Goal: Task Accomplishment & Management: Complete application form

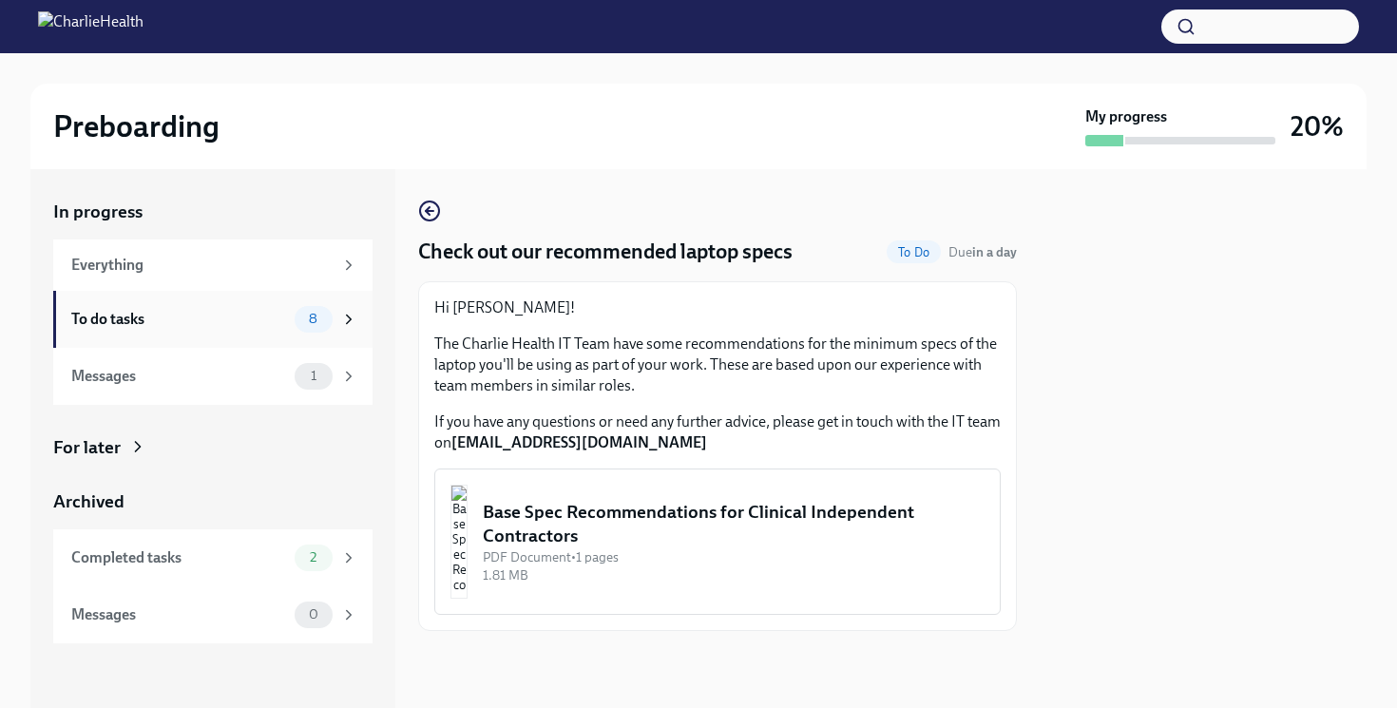
click at [203, 320] on div "To do tasks" at bounding box center [179, 319] width 216 height 21
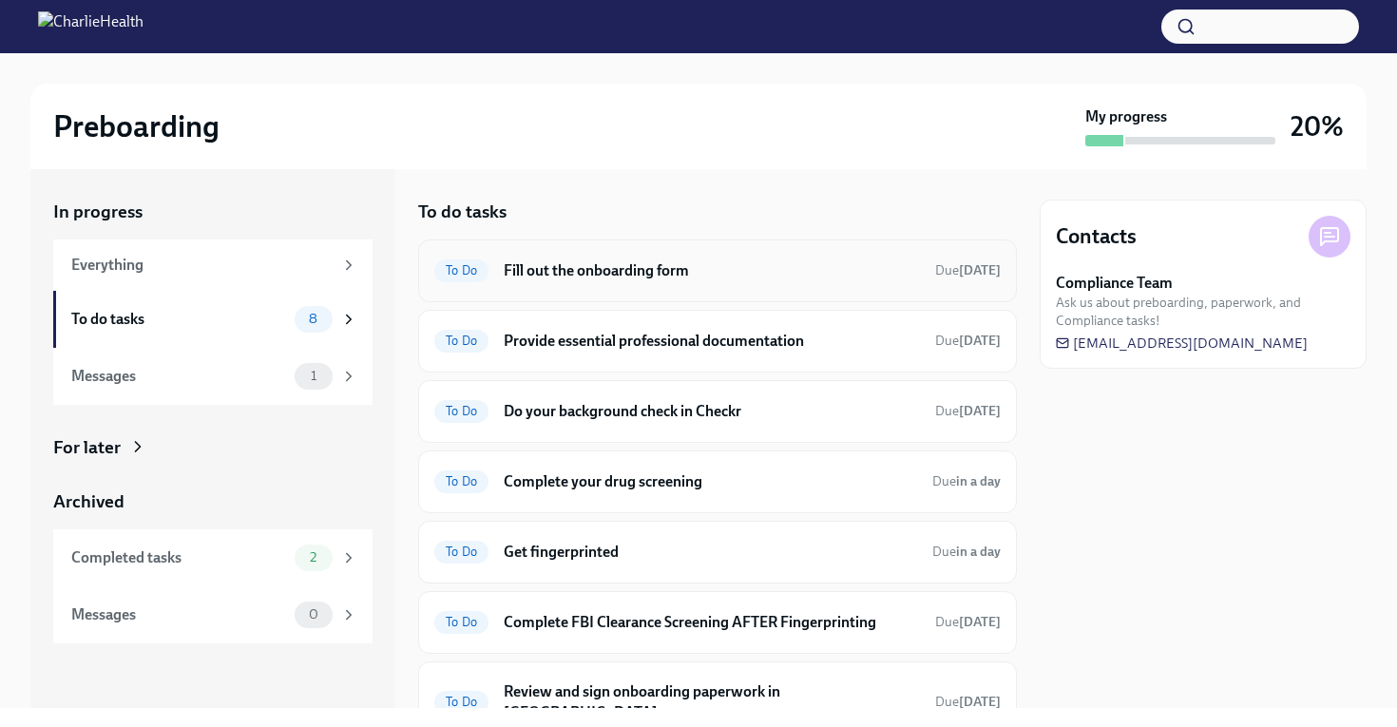
click at [790, 285] on div "To Do Fill out the onboarding form Due 3 days ago" at bounding box center [717, 270] width 599 height 63
click at [466, 273] on span "To Do" at bounding box center [461, 270] width 54 height 14
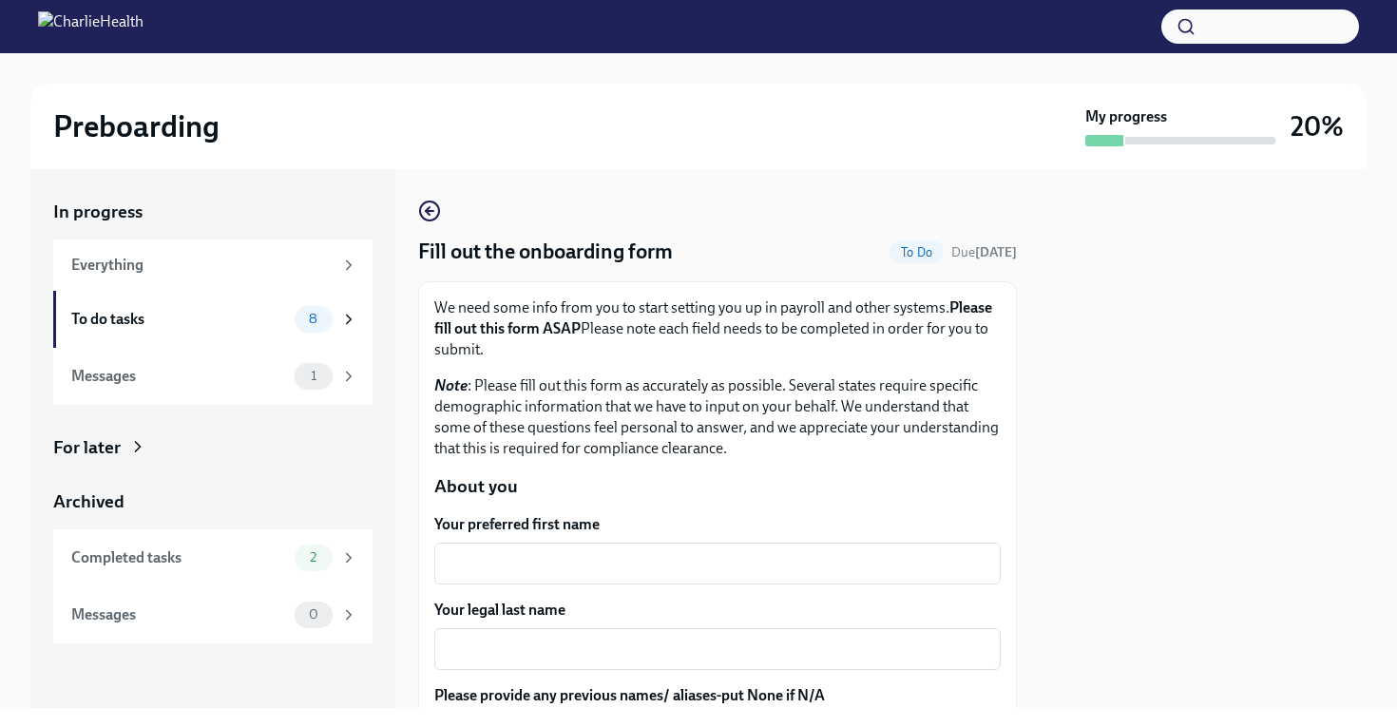
scroll to position [175, 0]
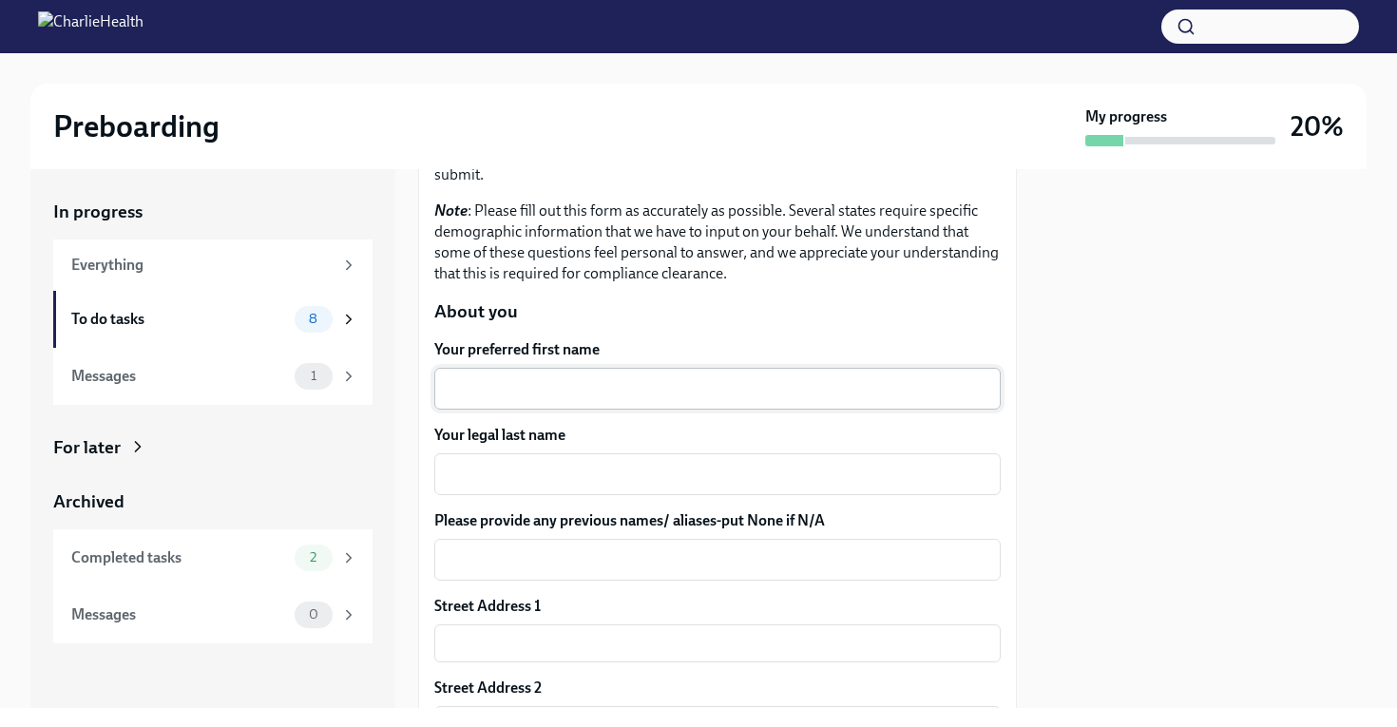
click at [527, 403] on div "x ​" at bounding box center [717, 389] width 566 height 42
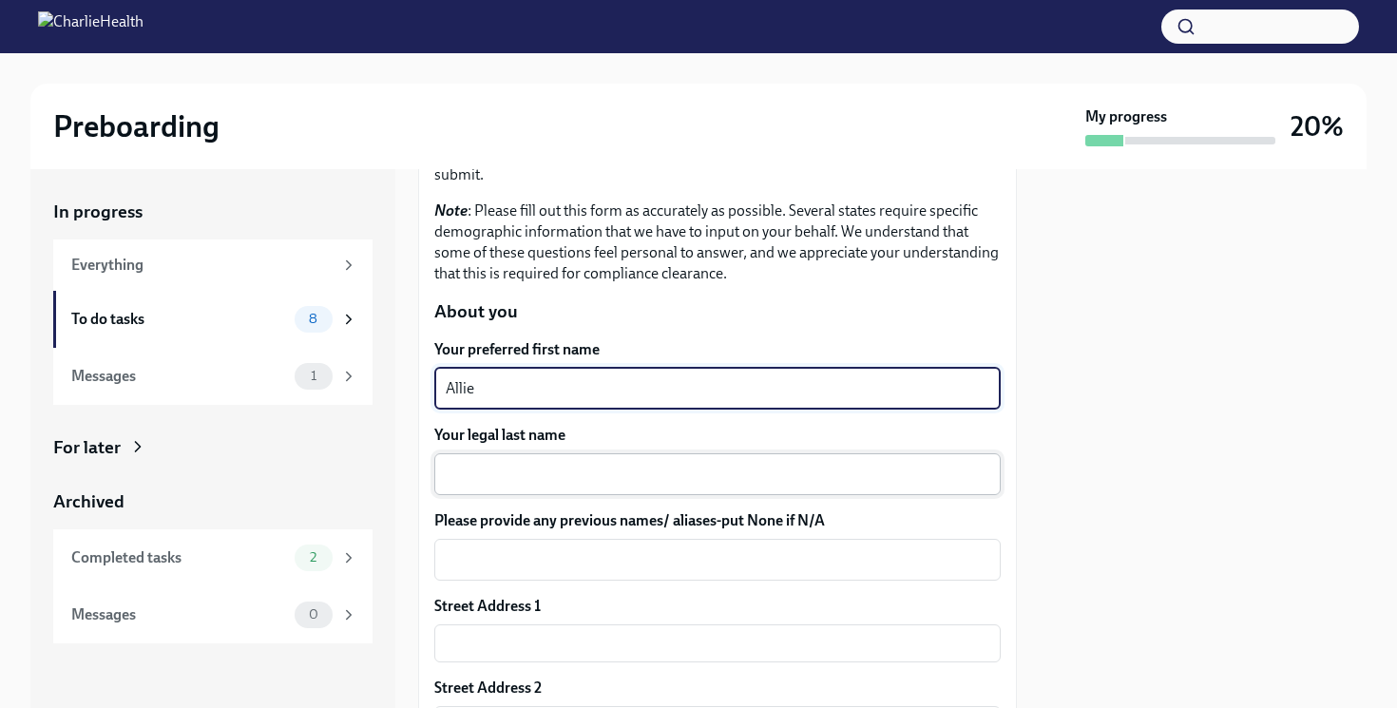
type textarea "Allie"
click at [547, 490] on div "x ​" at bounding box center [717, 474] width 566 height 42
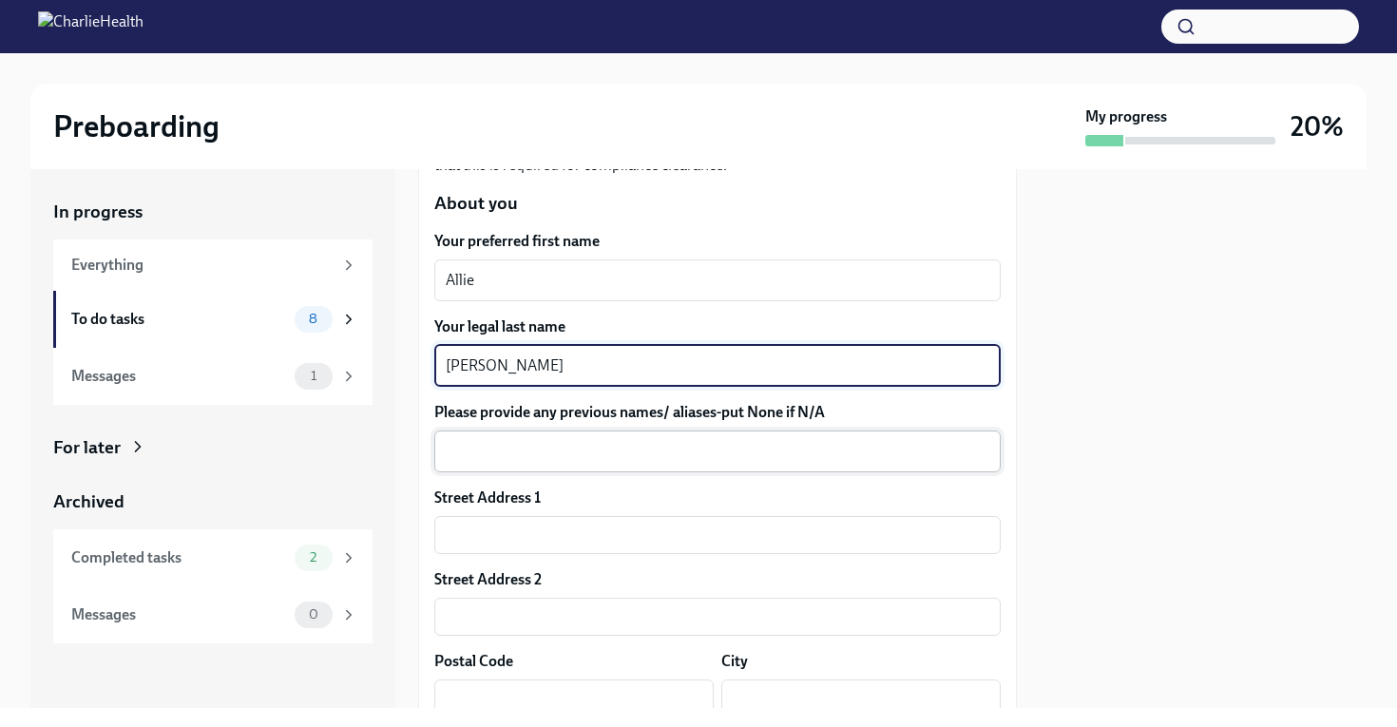
scroll to position [294, 0]
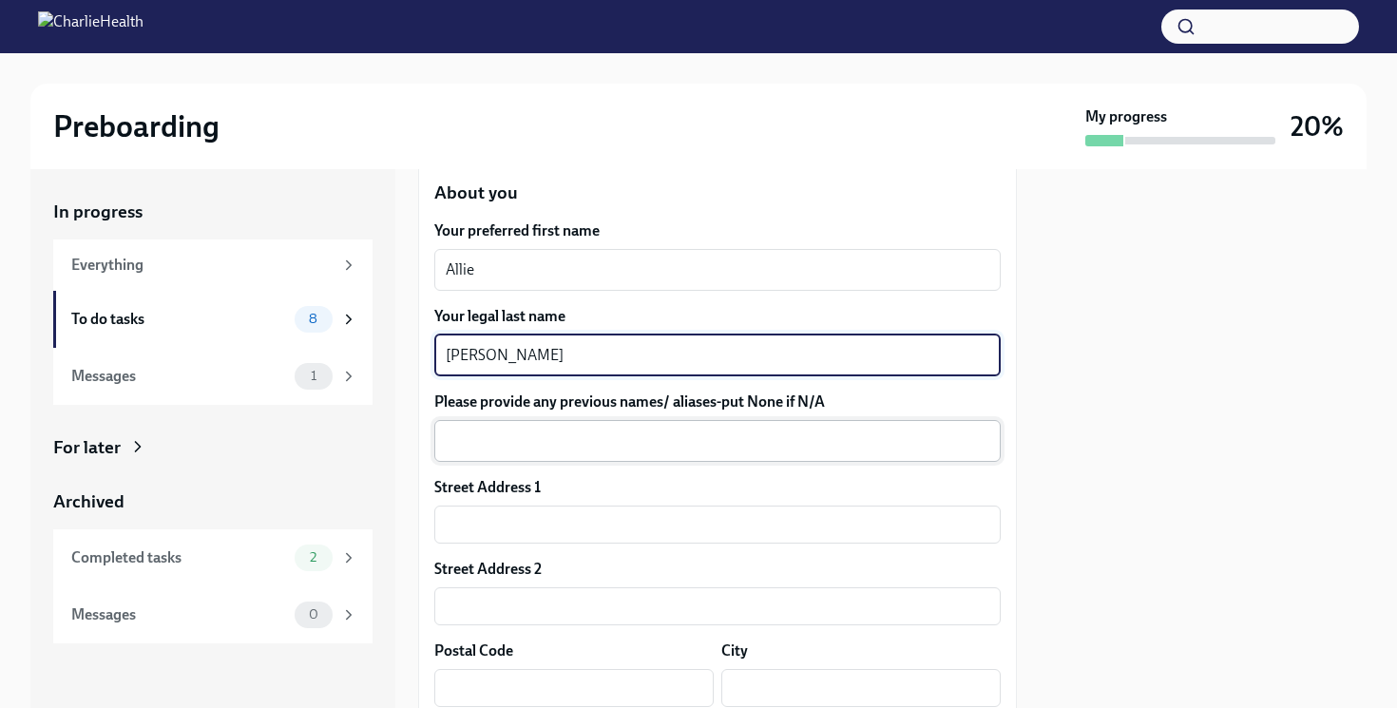
type textarea "Allen"
click at [541, 447] on textarea "Please provide any previous names/ aliases-put None if N/A" at bounding box center [717, 440] width 543 height 23
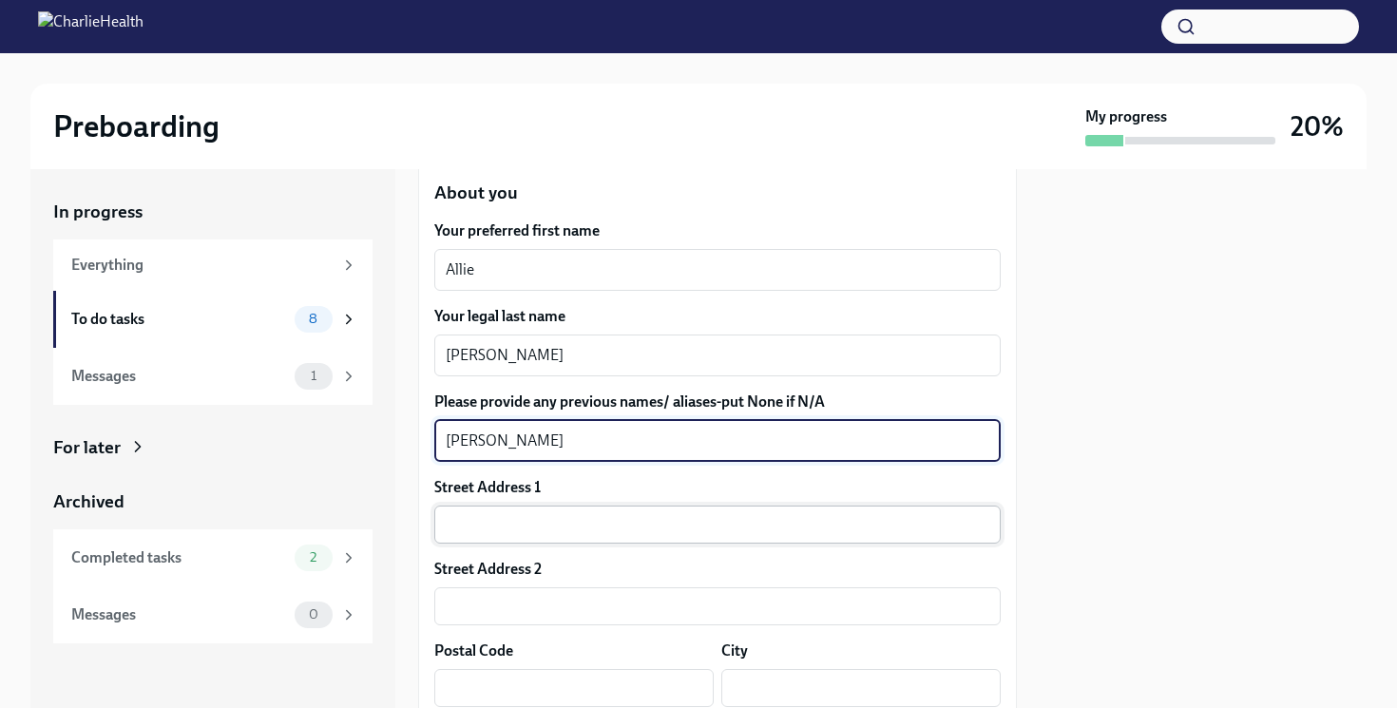
type textarea "Alexandra Allen"
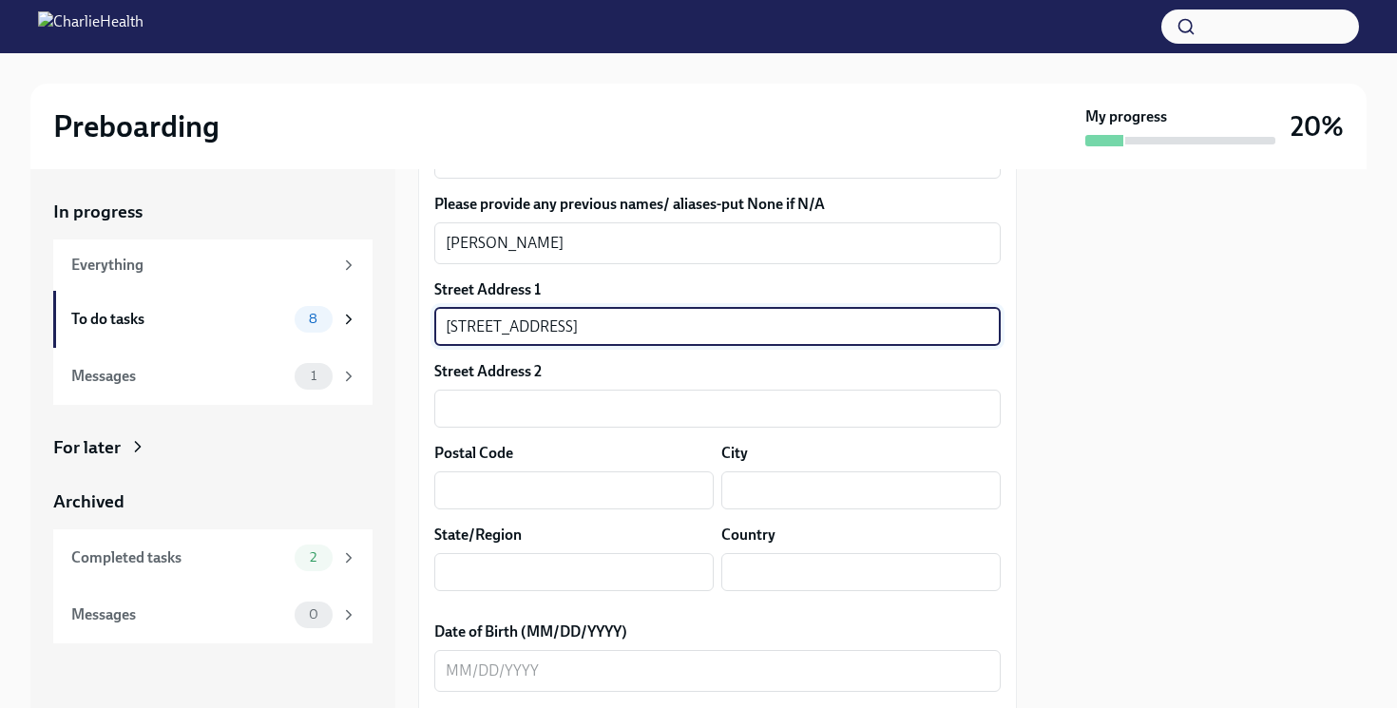
scroll to position [516, 0]
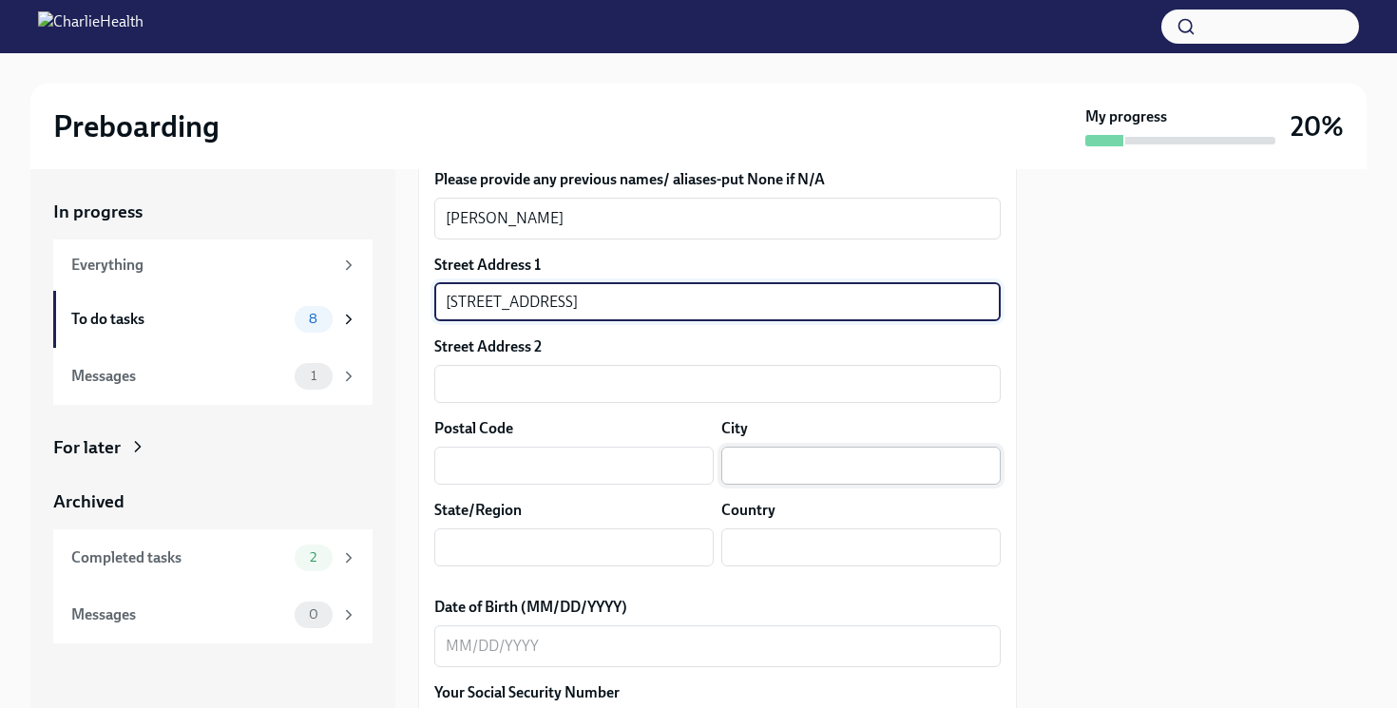
type input "8506 Hollow River Ct"
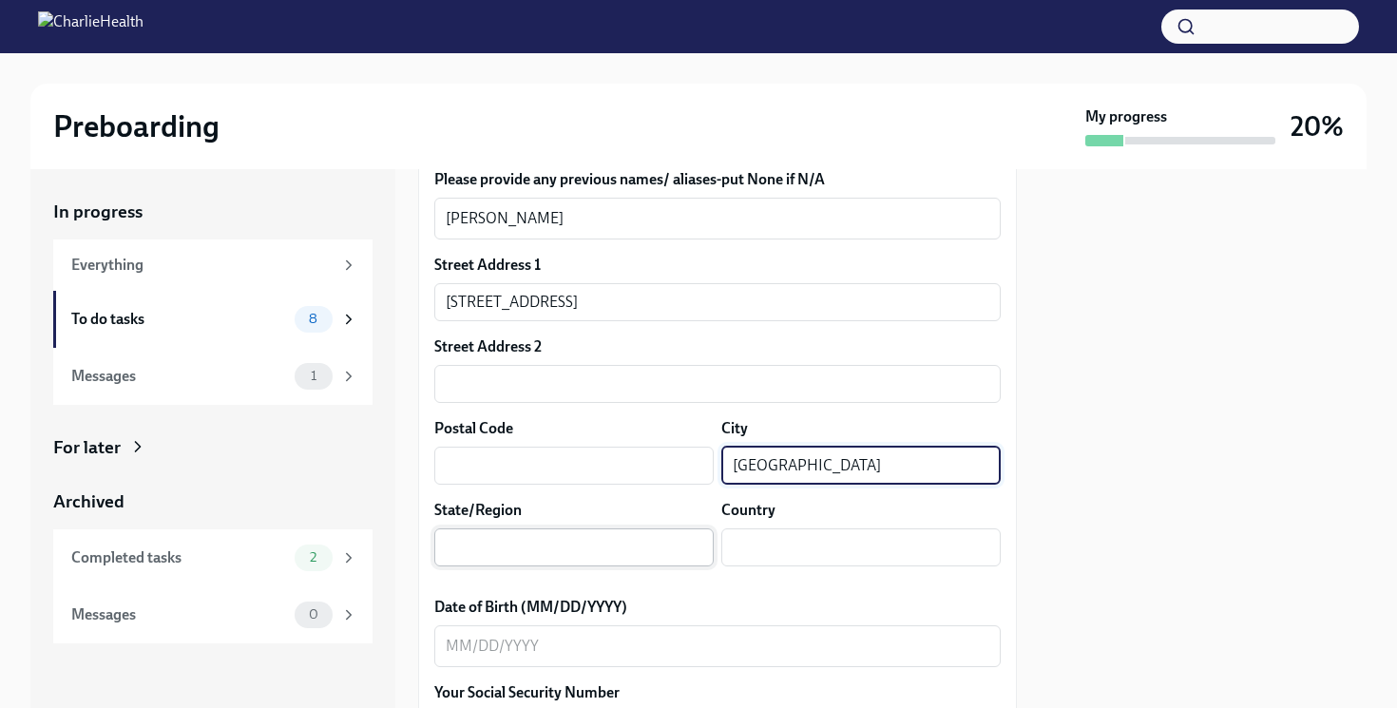
type input "Oak Ridge"
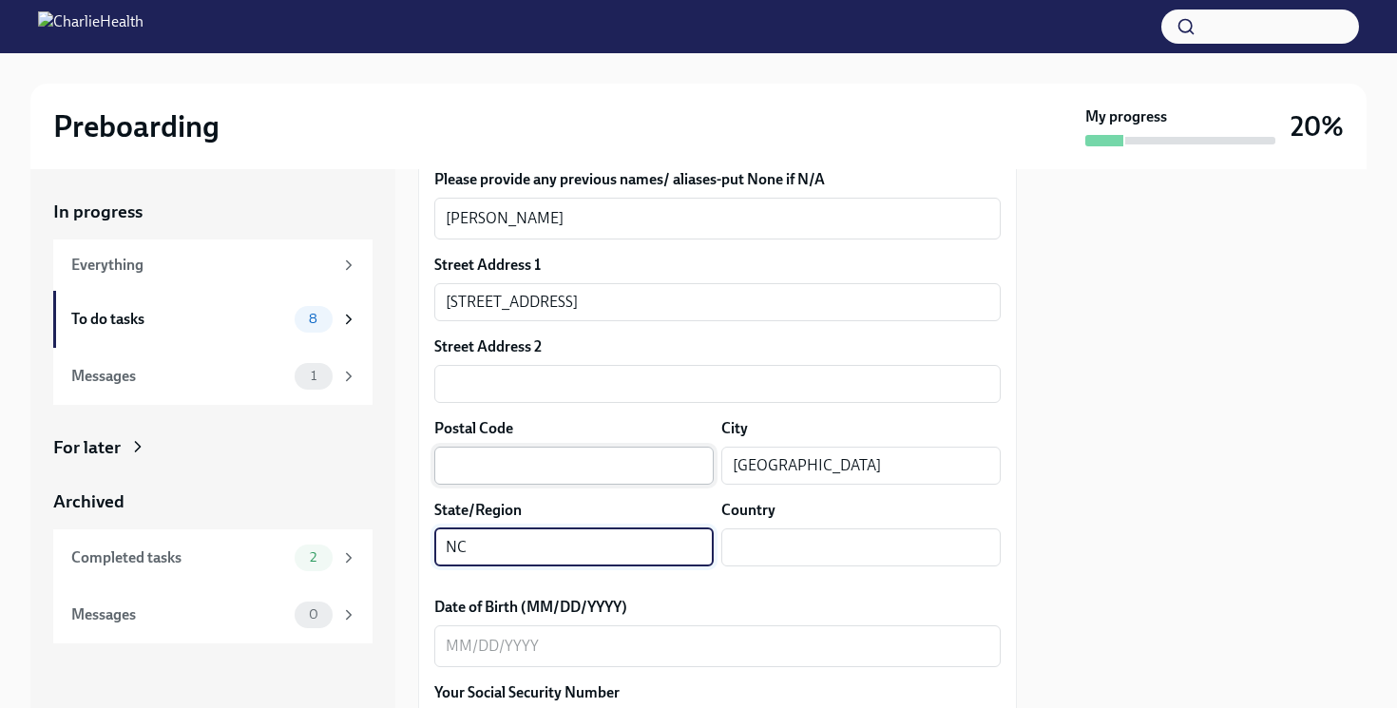
type input "NC"
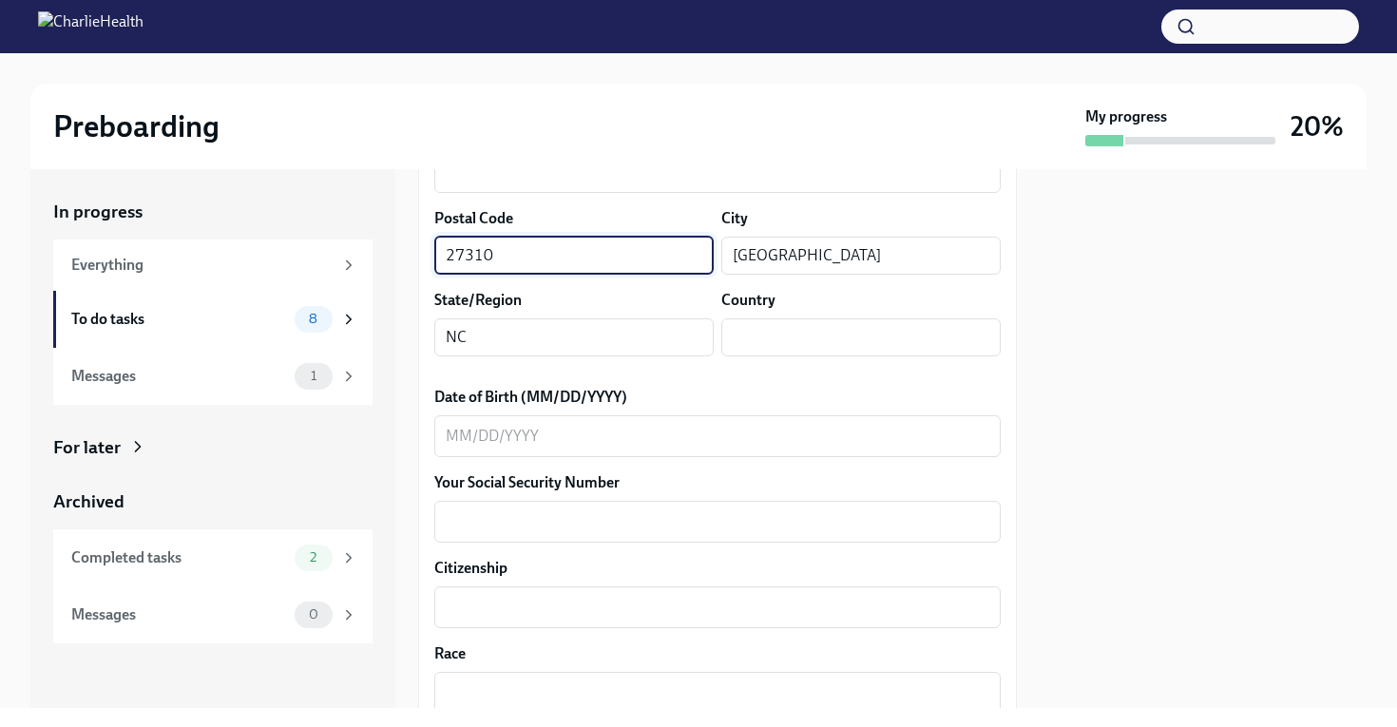
scroll to position [725, 0]
type input "27310"
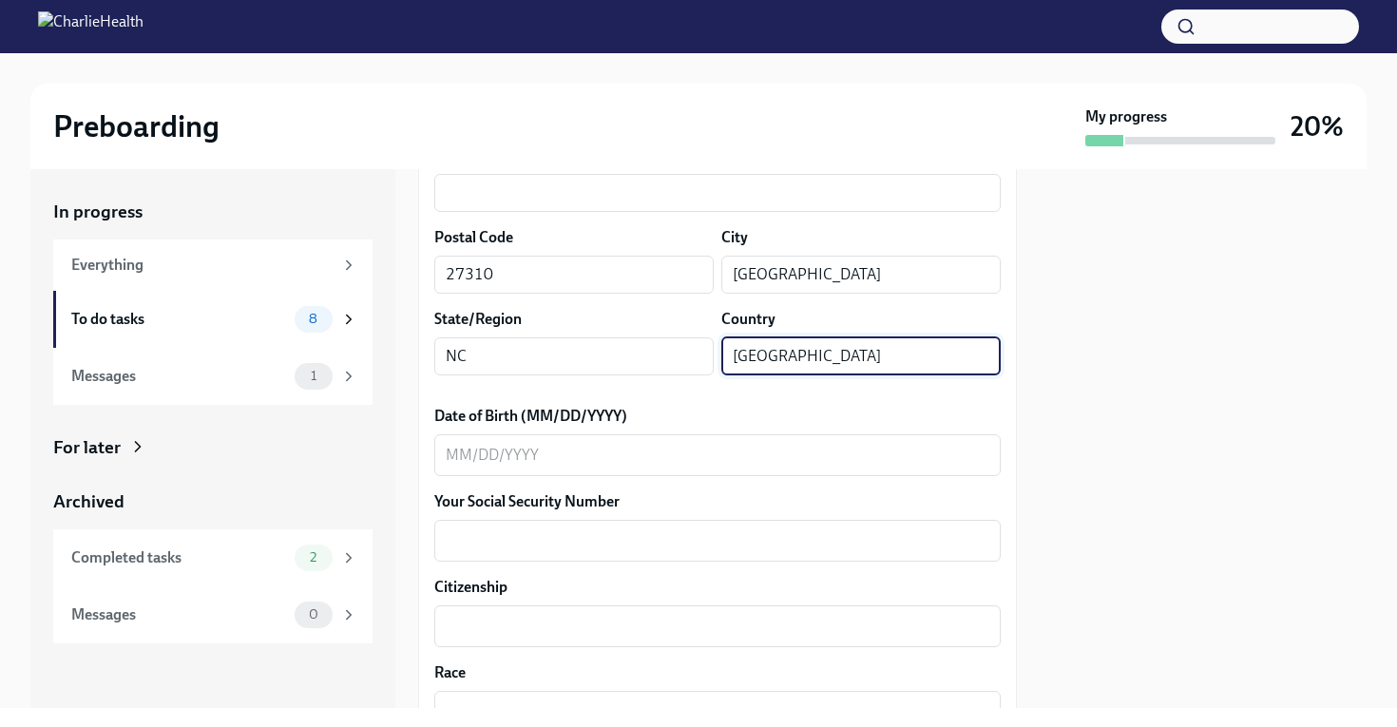
scroll to position [709, 0]
type input "USA"
click at [489, 469] on div "x ​" at bounding box center [717, 453] width 566 height 42
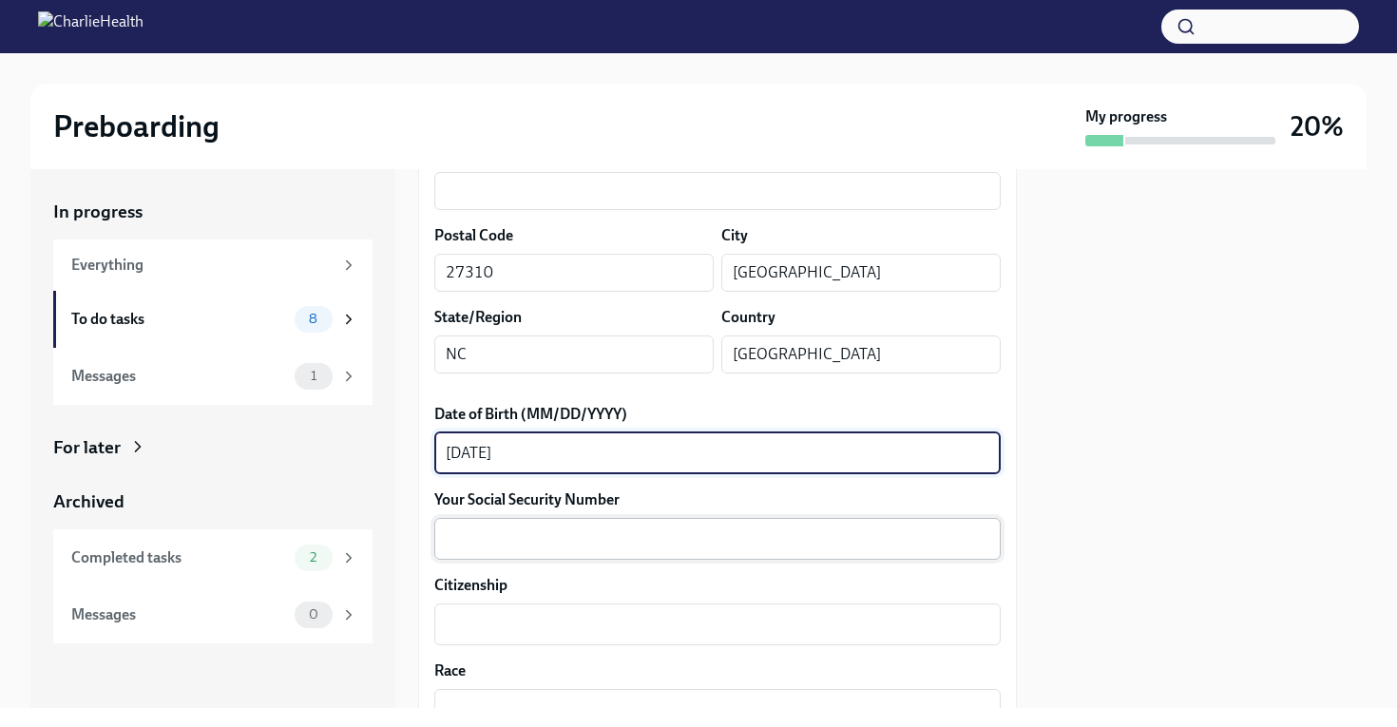
type textarea "06/13/1996"
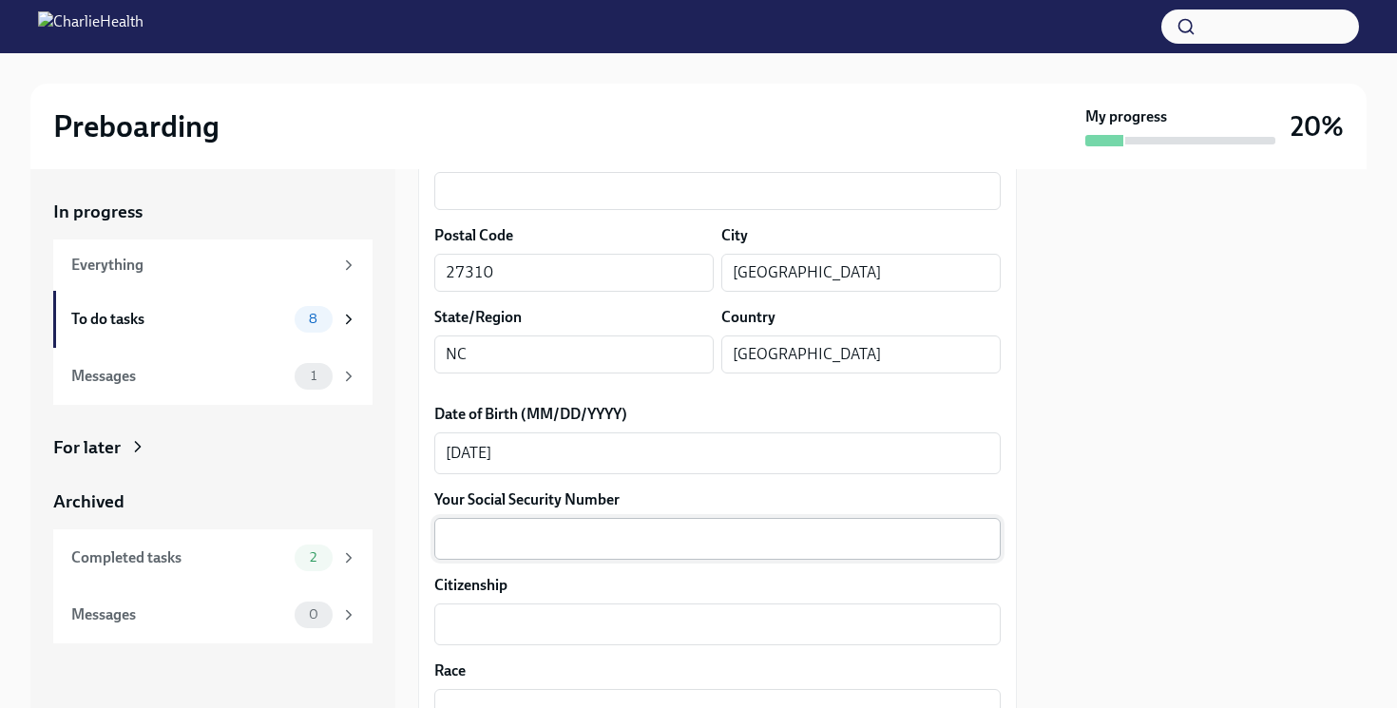
click at [464, 557] on div "x ​" at bounding box center [717, 539] width 566 height 42
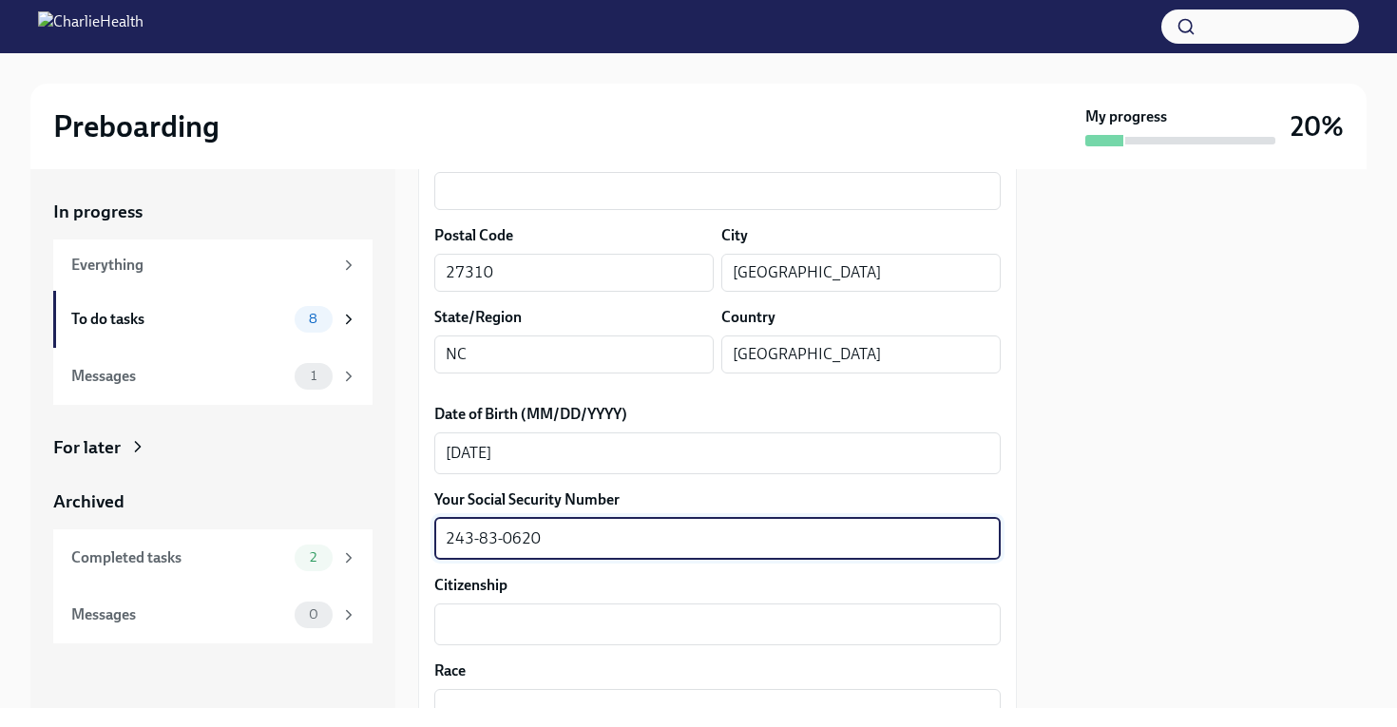
scroll to position [844, 0]
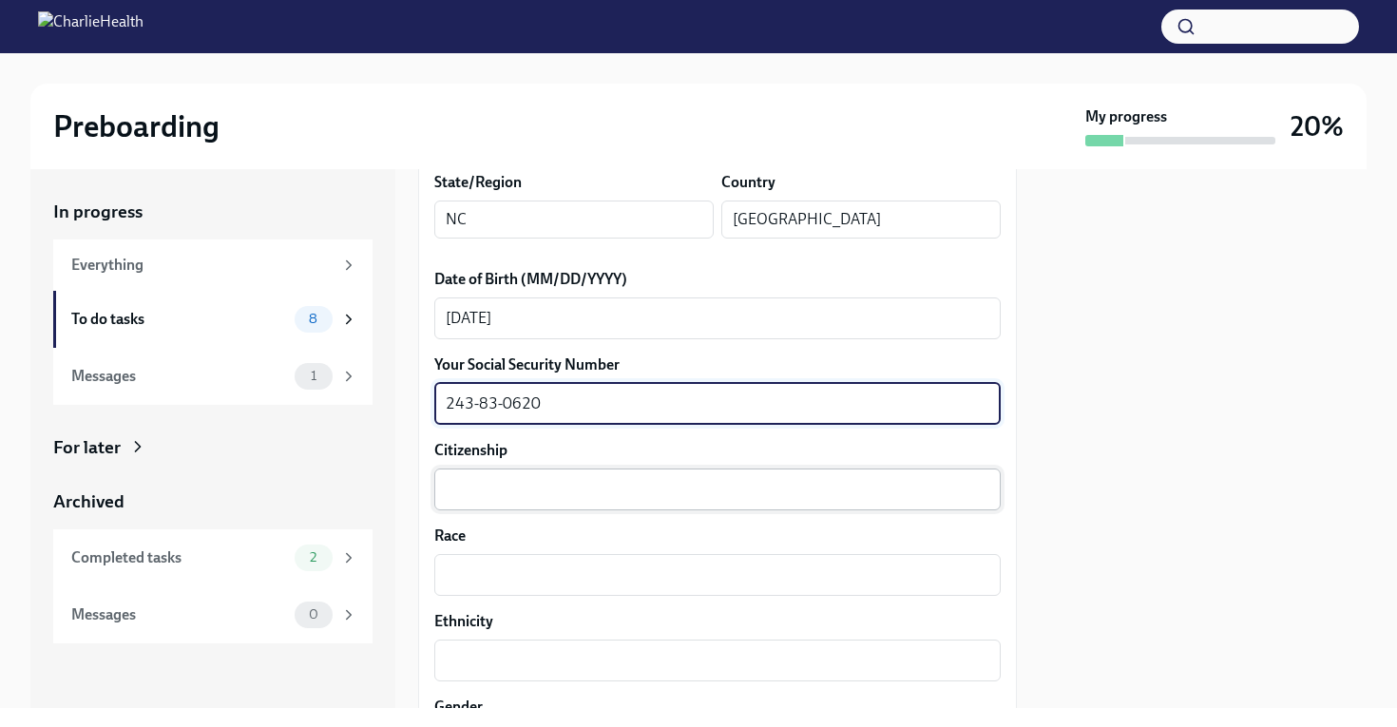
type textarea "243-83-0620"
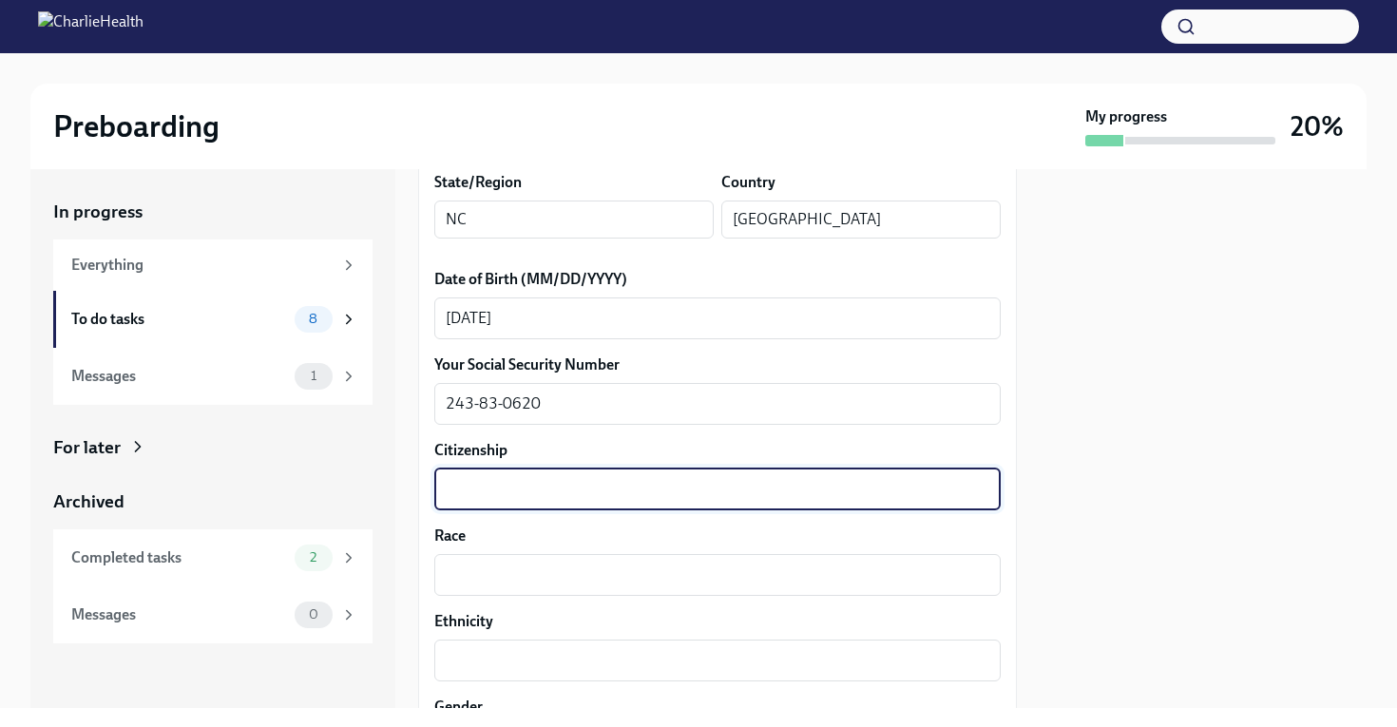
click at [505, 485] on textarea "Citizenship" at bounding box center [717, 489] width 543 height 23
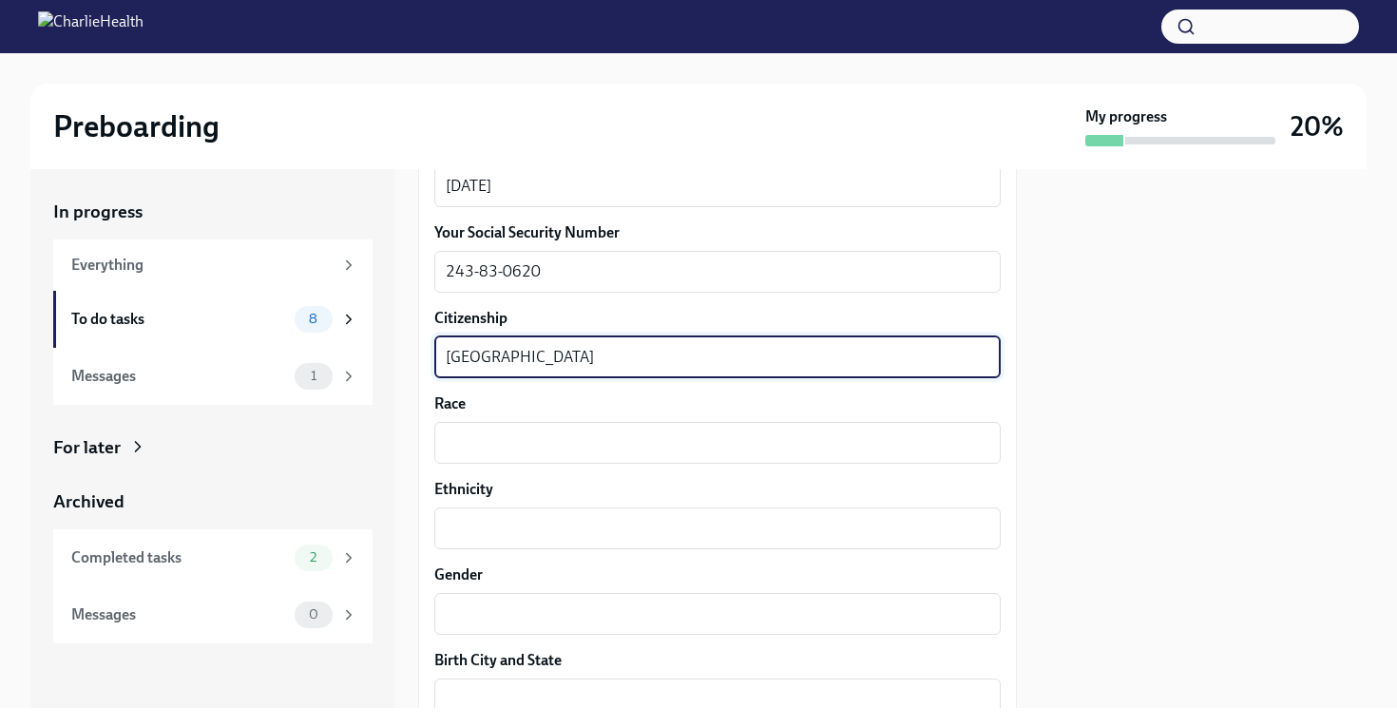
scroll to position [1000, 0]
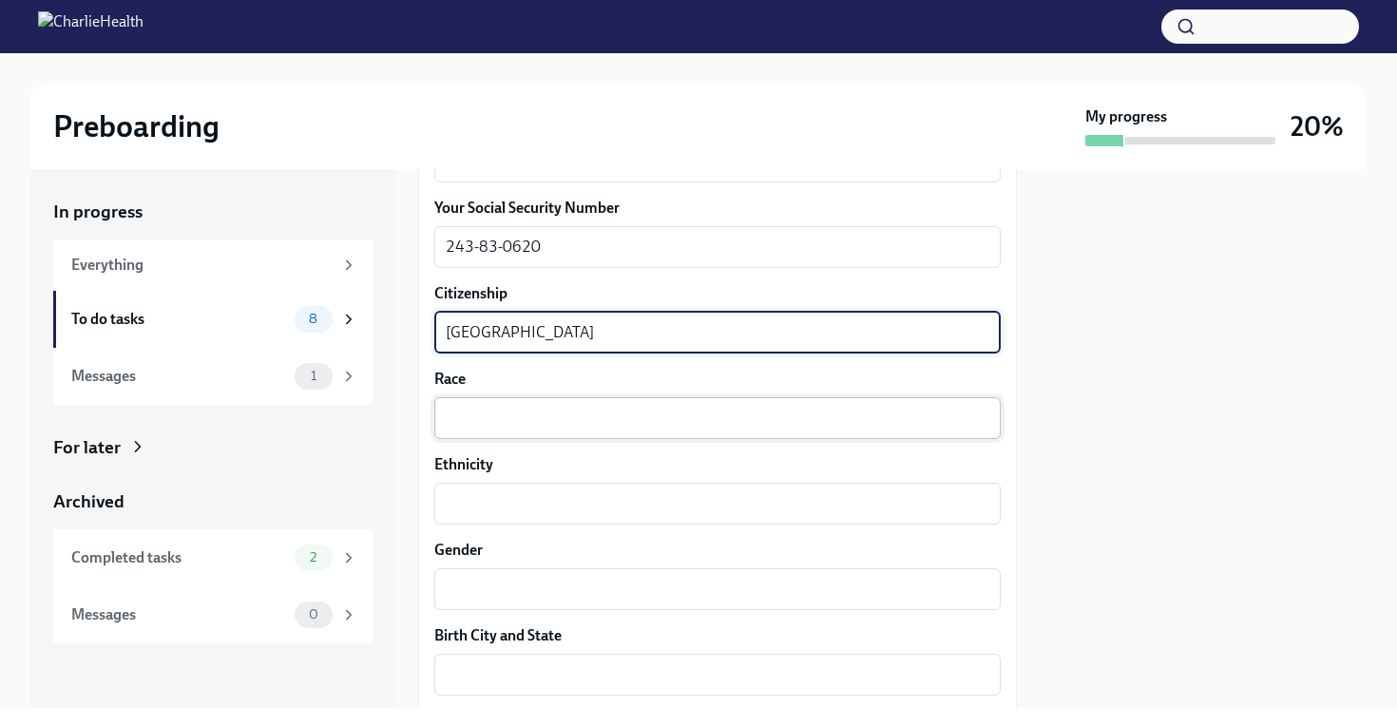
type textarea "USA"
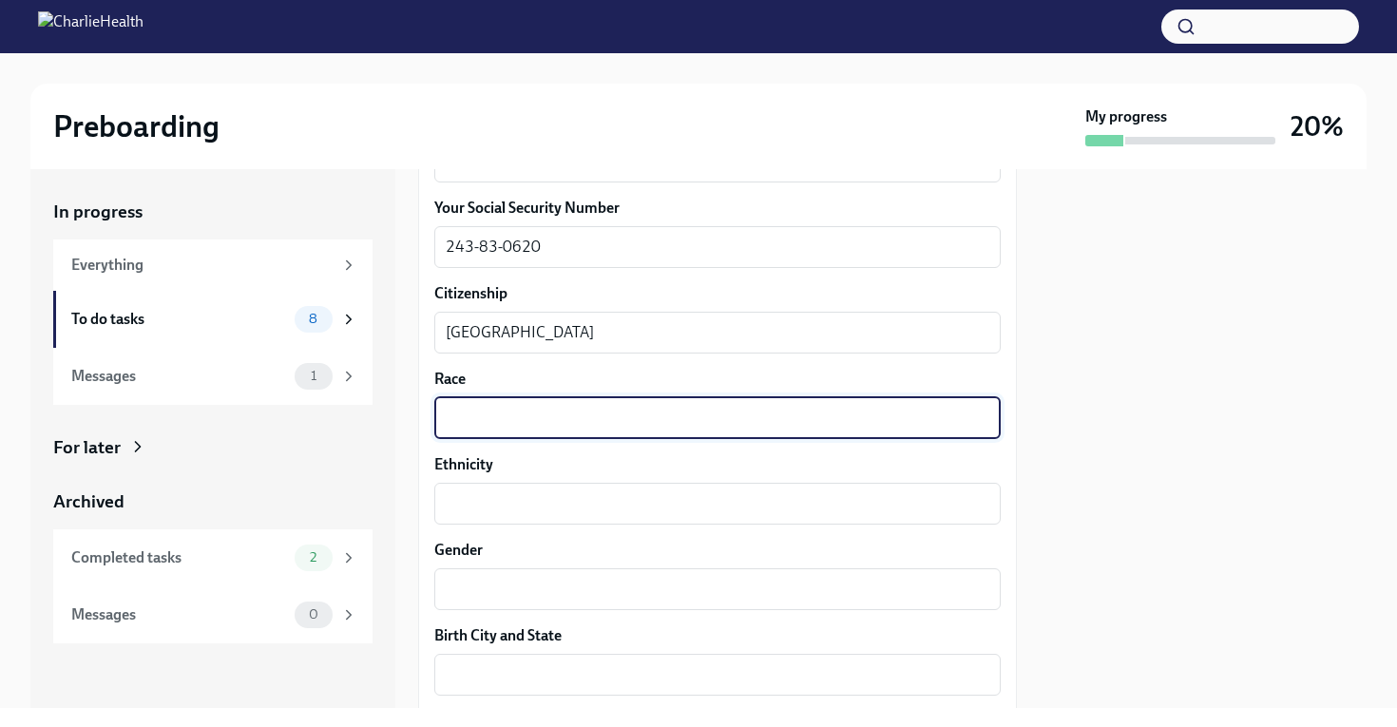
click at [466, 409] on textarea "Race" at bounding box center [717, 418] width 543 height 23
type textarea "White"
click at [474, 514] on textarea "Ethnicity" at bounding box center [717, 503] width 543 height 23
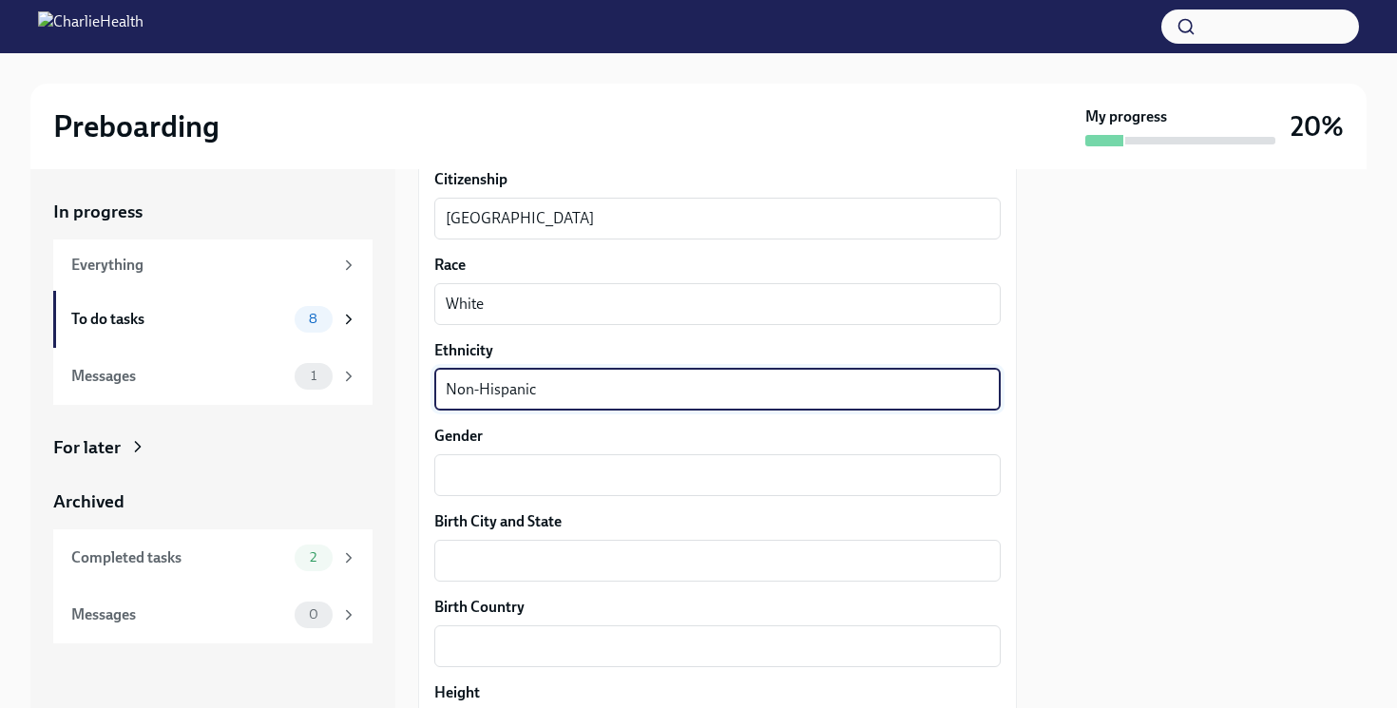
scroll to position [1112, 0]
type textarea "Non-Hispanic"
click at [466, 488] on textarea "Gender" at bounding box center [717, 477] width 543 height 23
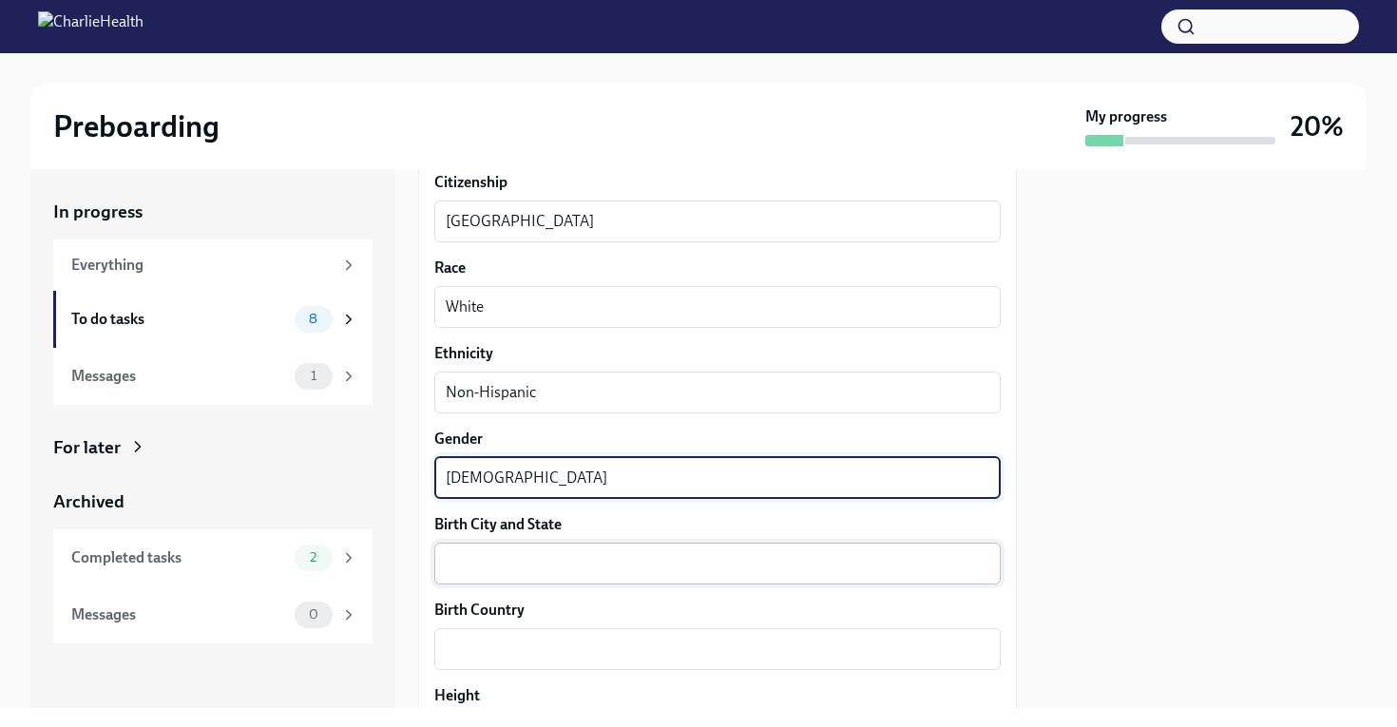
type textarea "Female"
click at [507, 562] on textarea "Birth City and State" at bounding box center [717, 563] width 543 height 23
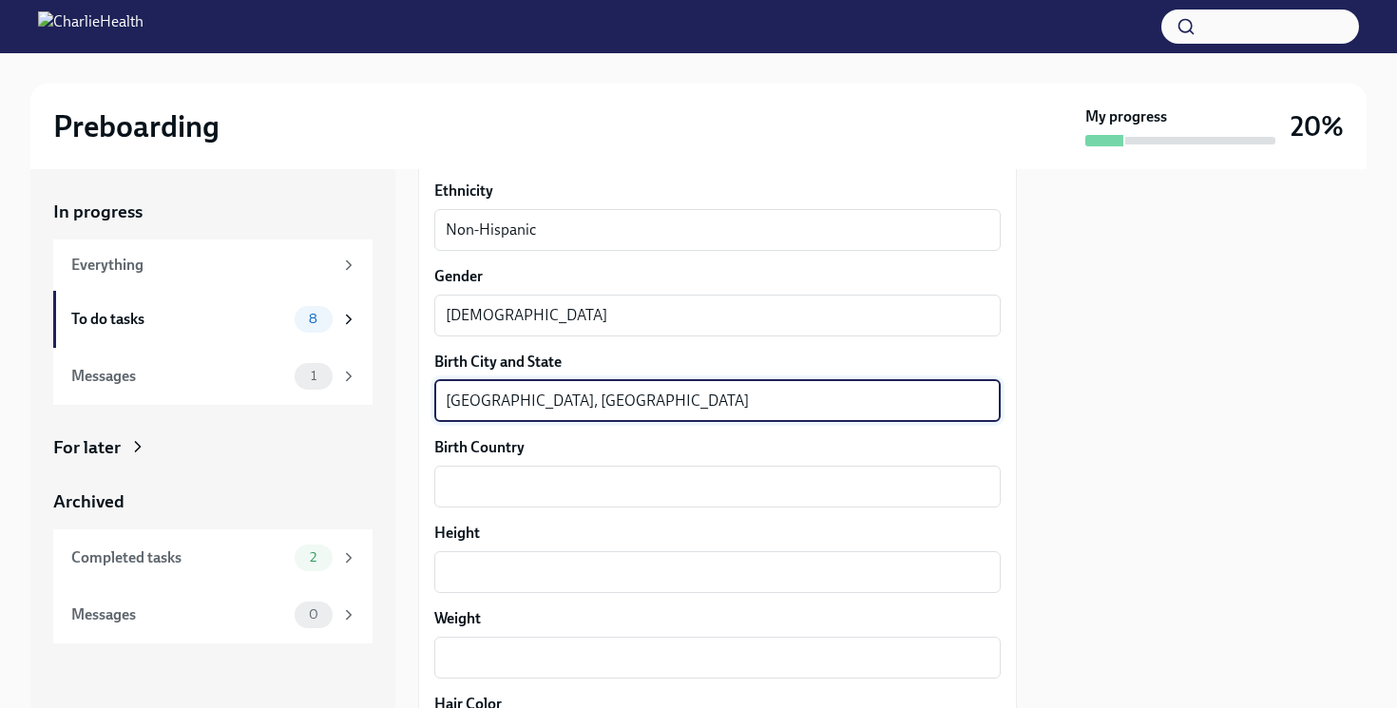
scroll to position [1272, 0]
type textarea "Greensboro, NC"
click at [483, 478] on textarea "Birth Country" at bounding box center [717, 488] width 543 height 23
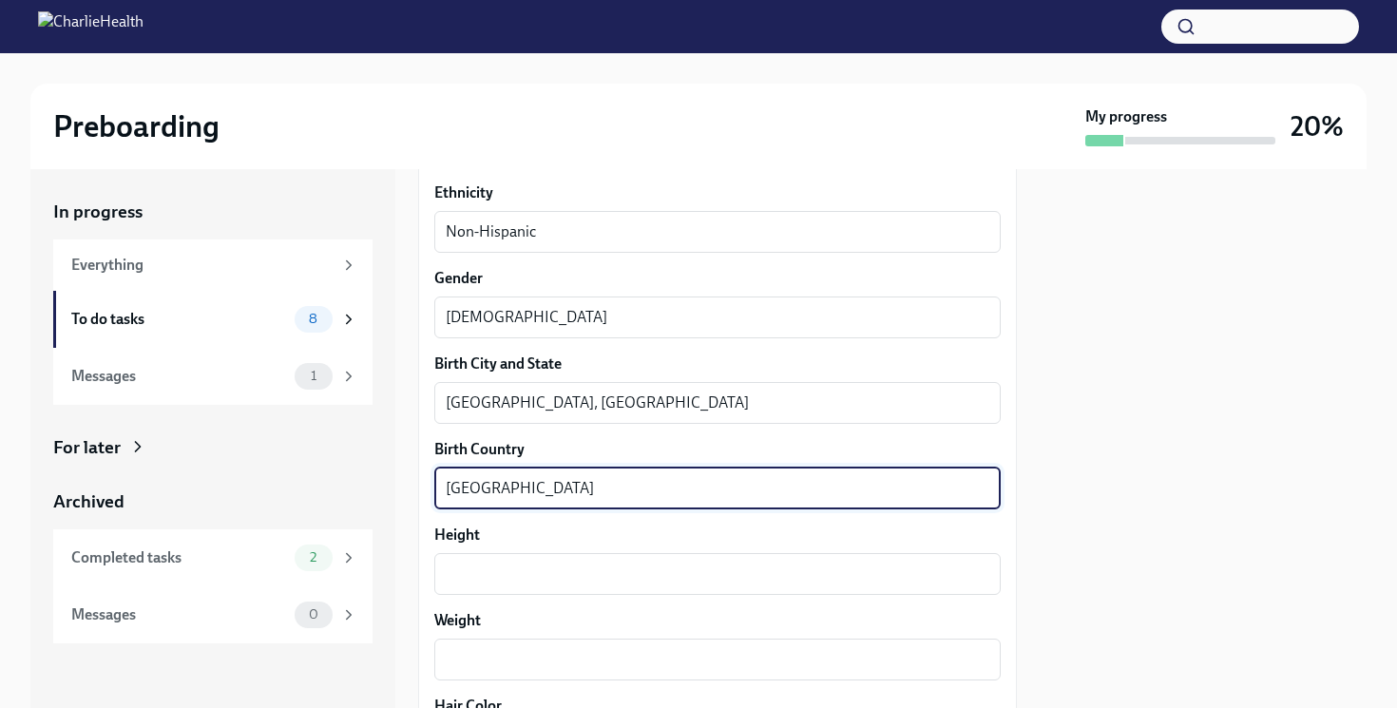
scroll to position [1364, 0]
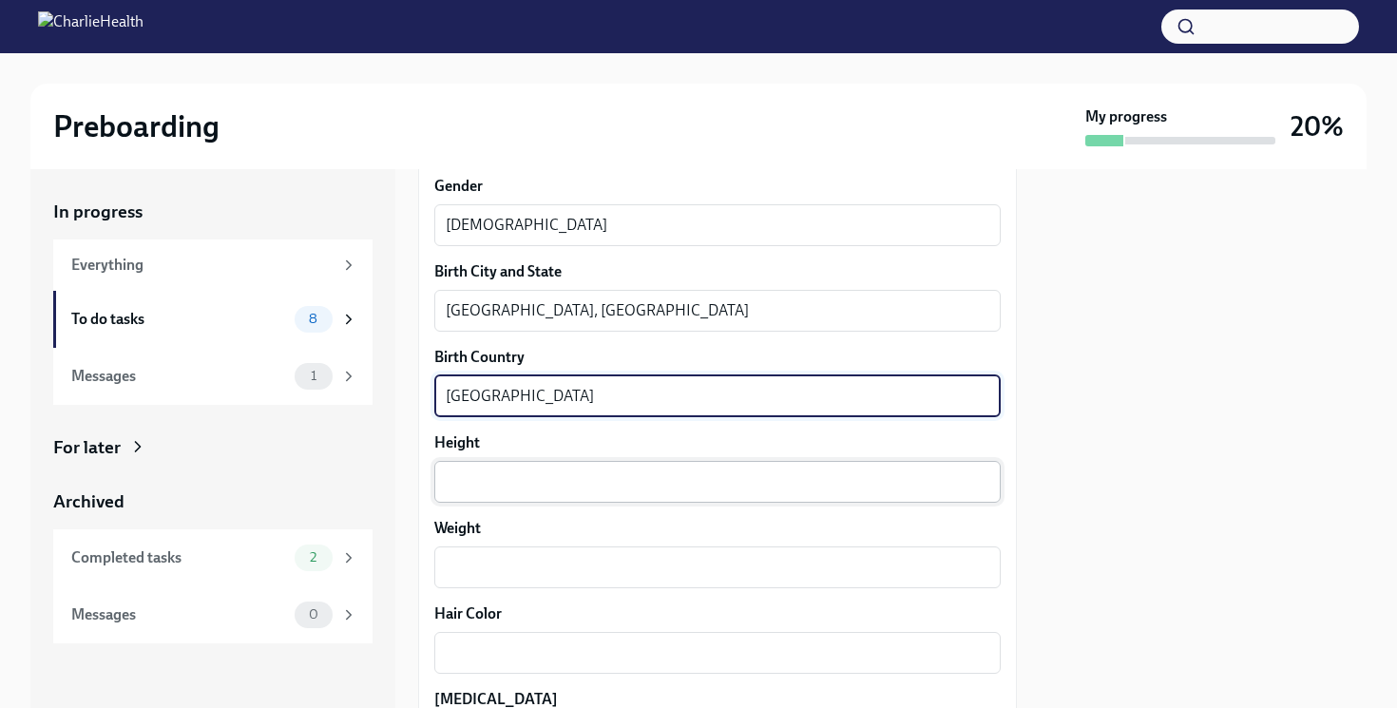
type textarea "USA"
click at [471, 469] on div "x ​" at bounding box center [717, 482] width 566 height 42
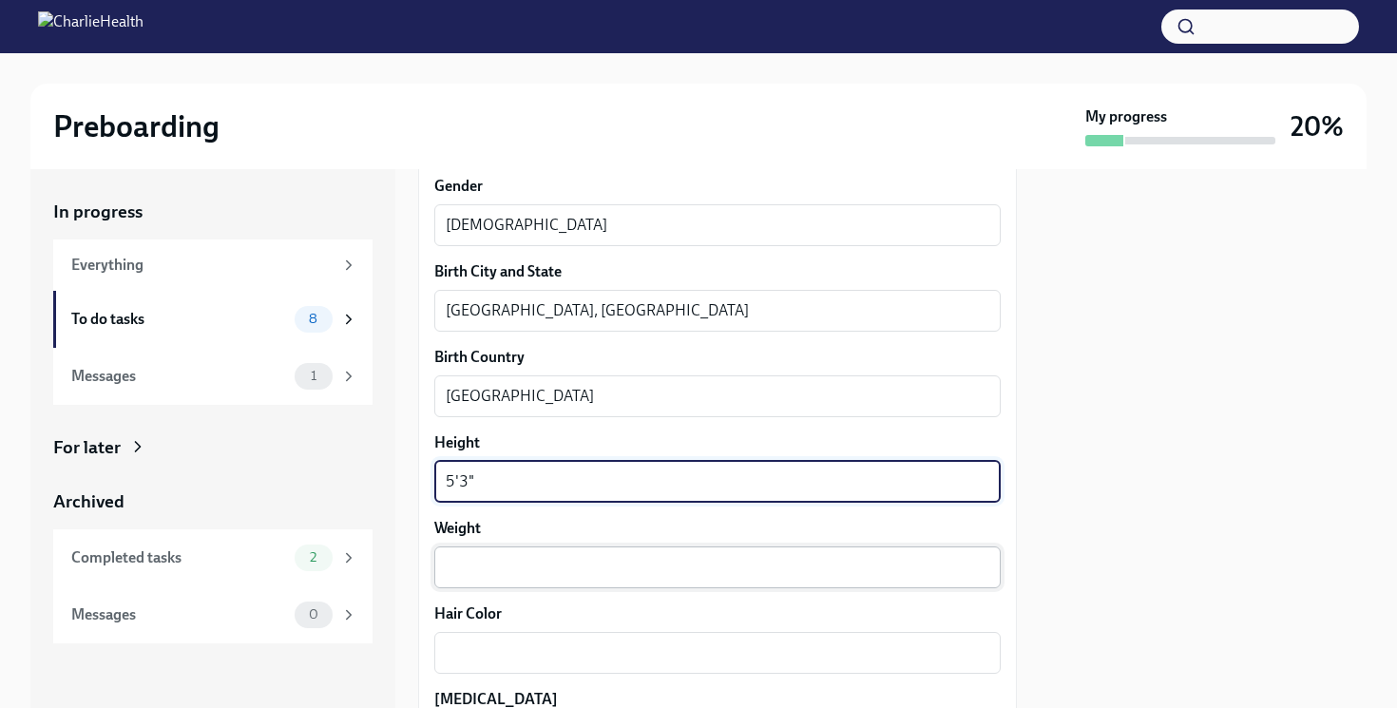
type textarea "5'3""
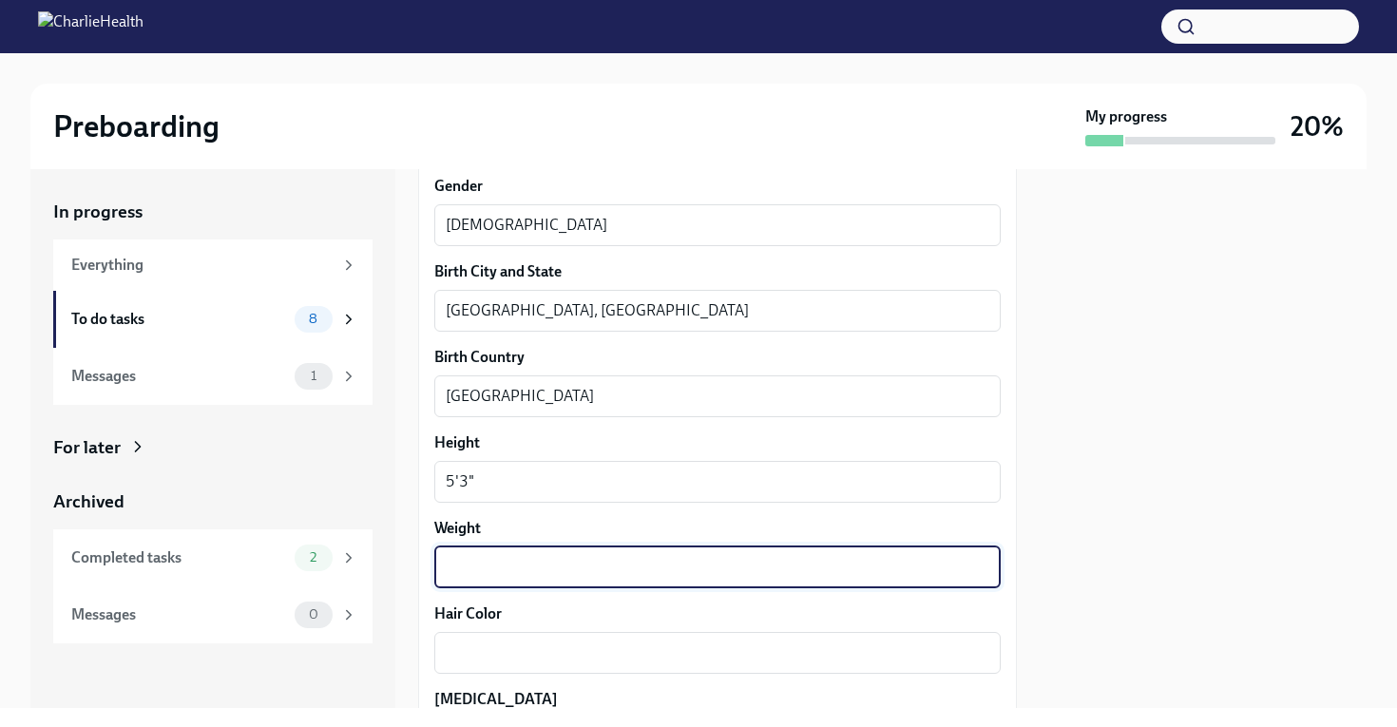
click at [459, 566] on textarea "Weight" at bounding box center [717, 567] width 543 height 23
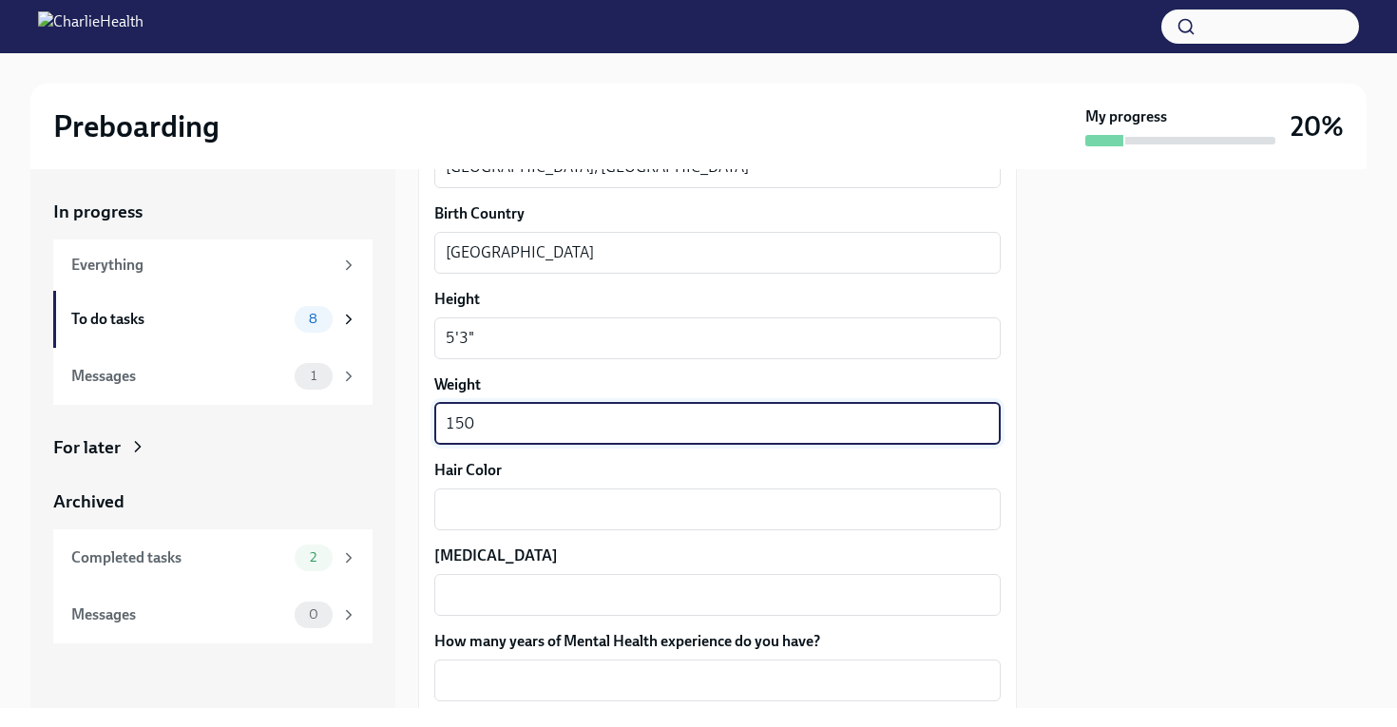
scroll to position [1509, 0]
type textarea "150"
click at [451, 492] on div "x ​" at bounding box center [717, 508] width 566 height 42
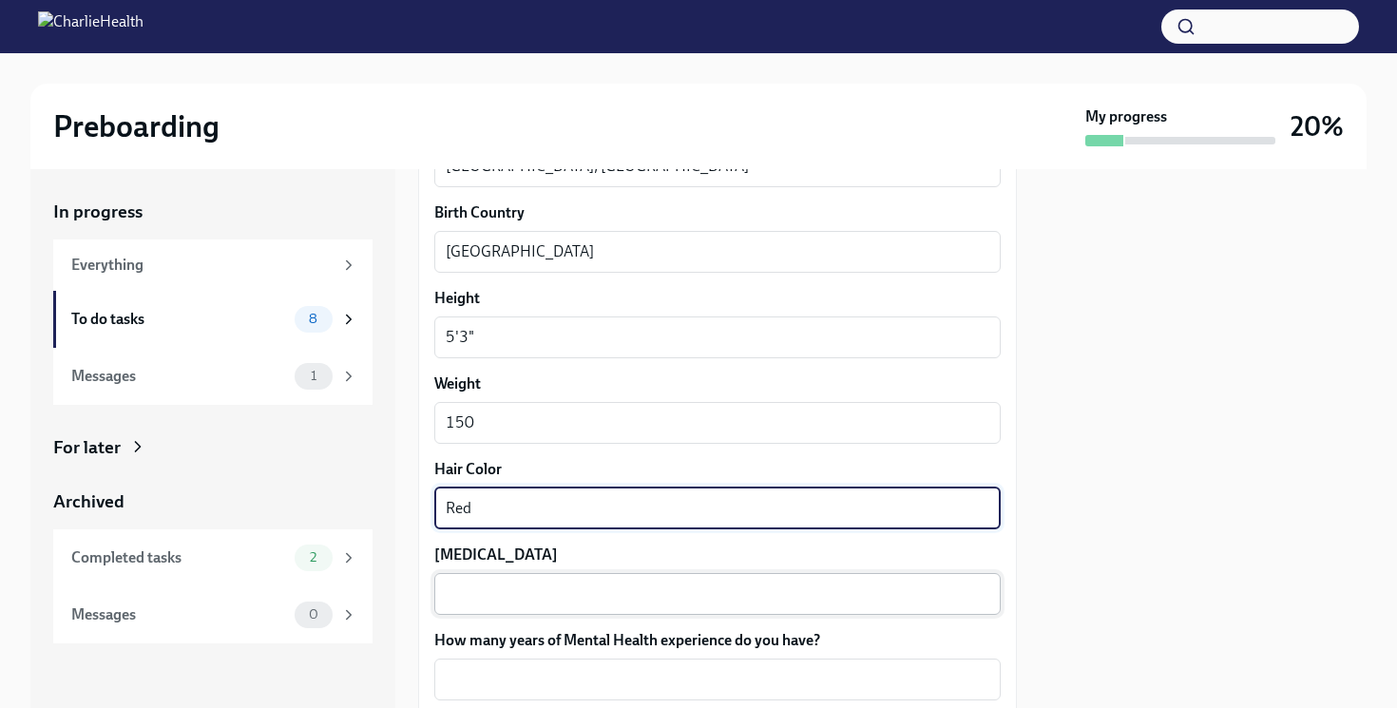
type textarea "Red"
click at [483, 593] on textarea "Eye Color" at bounding box center [717, 593] width 543 height 23
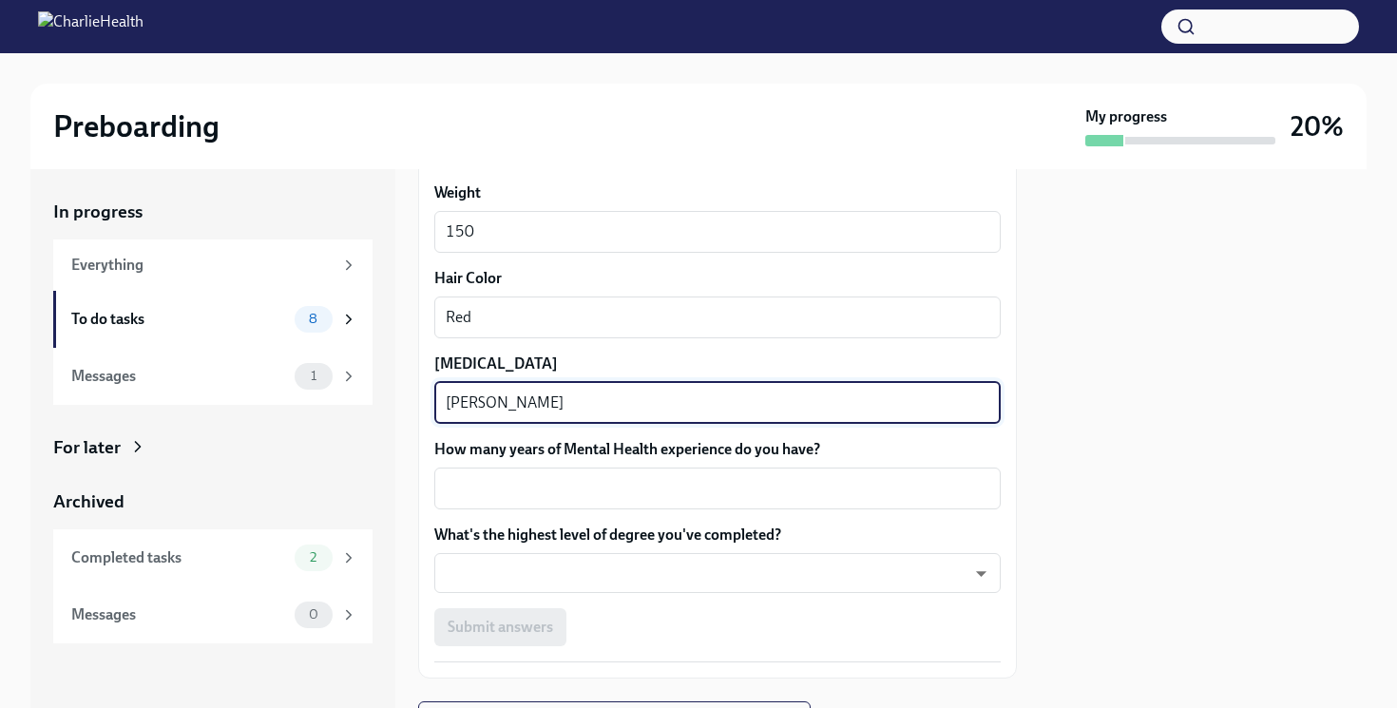
scroll to position [1701, 0]
type textarea "Hazel"
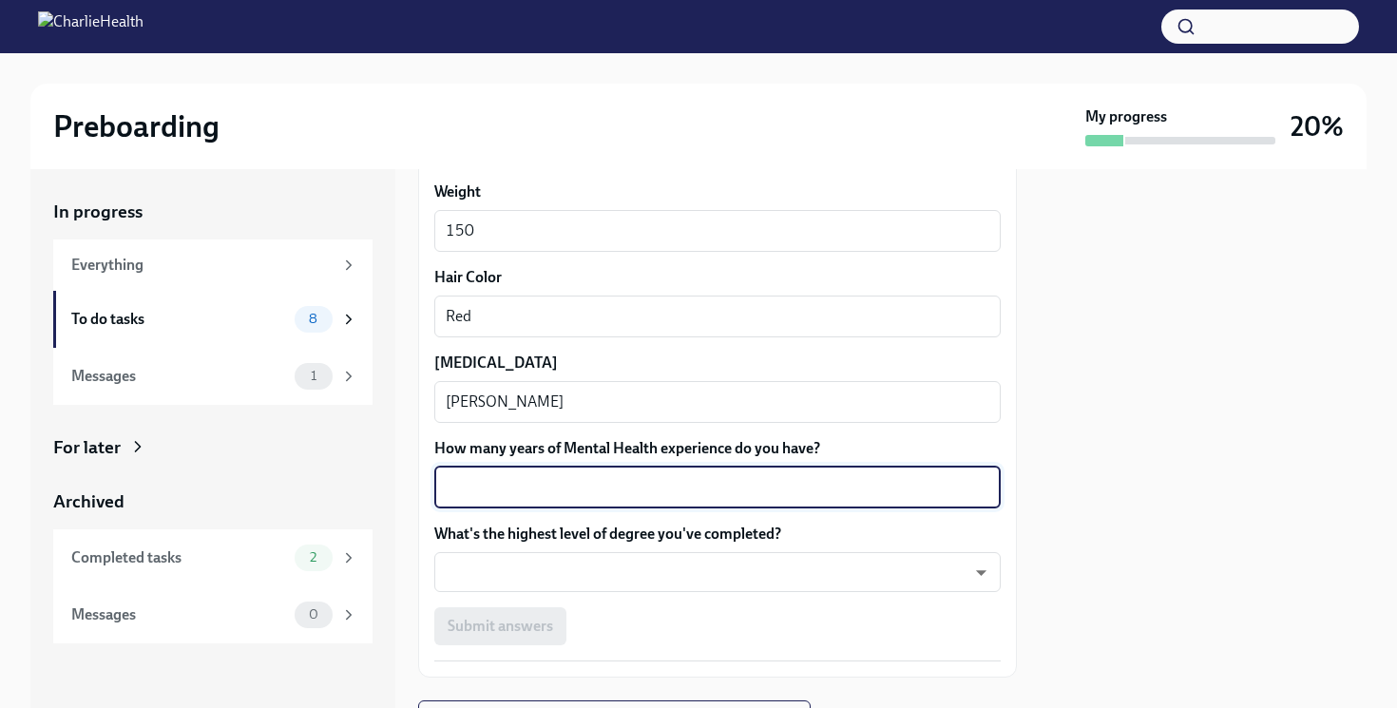
click at [523, 476] on textarea "How many years of Mental Health experience do you have?" at bounding box center [717, 487] width 543 height 23
type textarea "4"
click at [582, 567] on body "Preboarding My progress 20% In progress Everything To do tasks 8 Messages 1 For…" at bounding box center [698, 363] width 1397 height 727
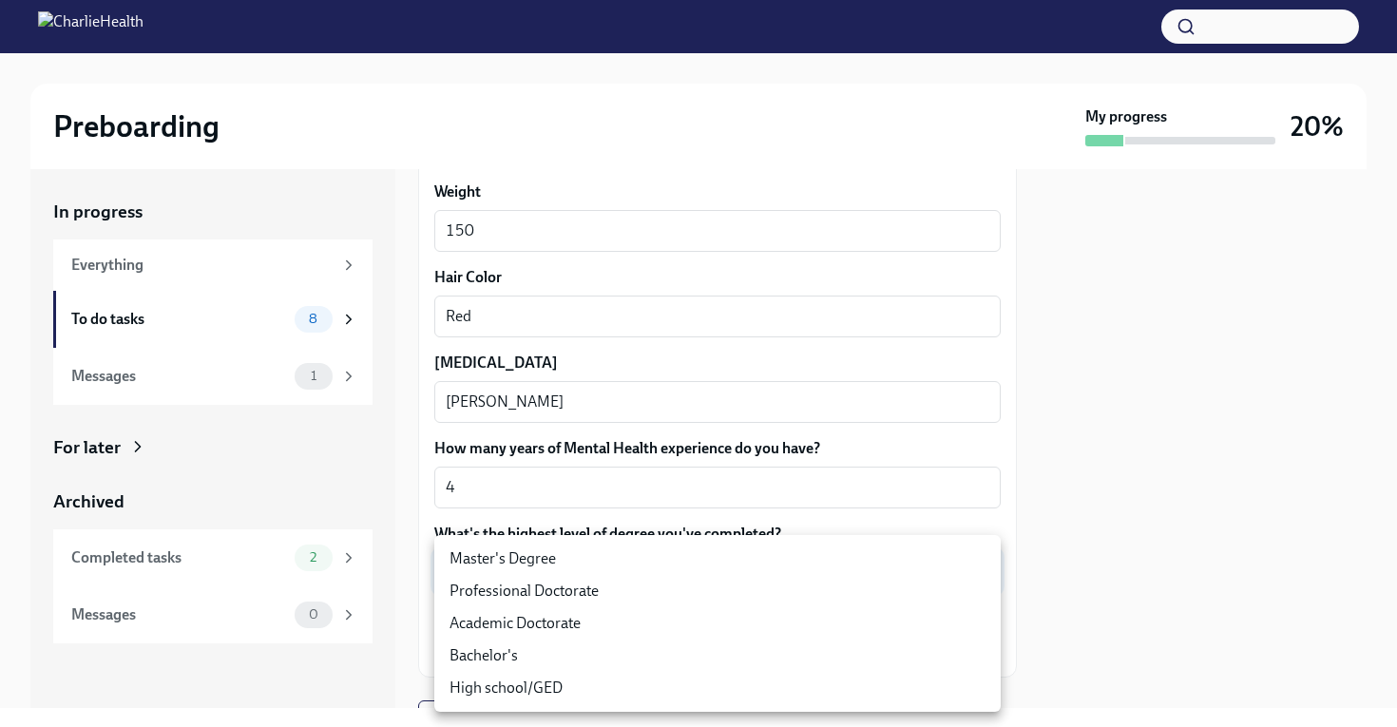
click at [576, 649] on li "Bachelor's" at bounding box center [717, 655] width 566 height 32
type input "oQxEXK86X"
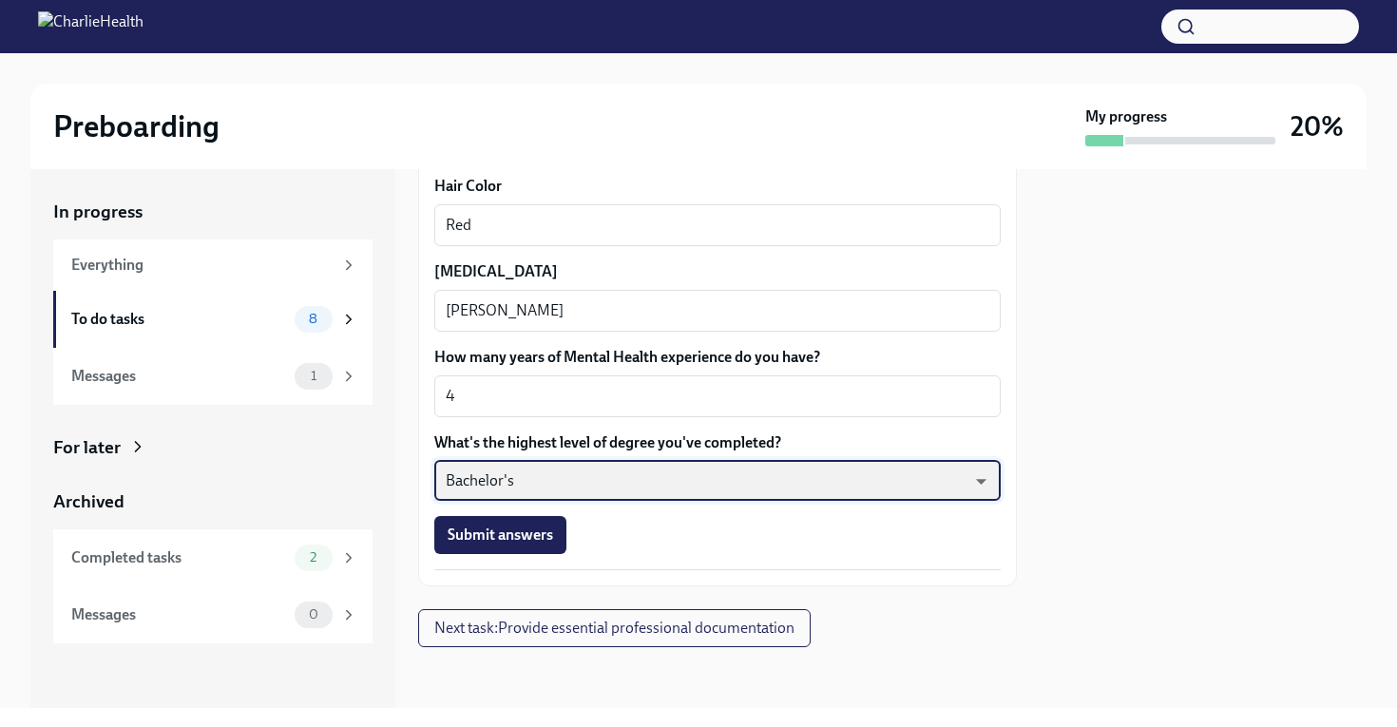
scroll to position [1791, 0]
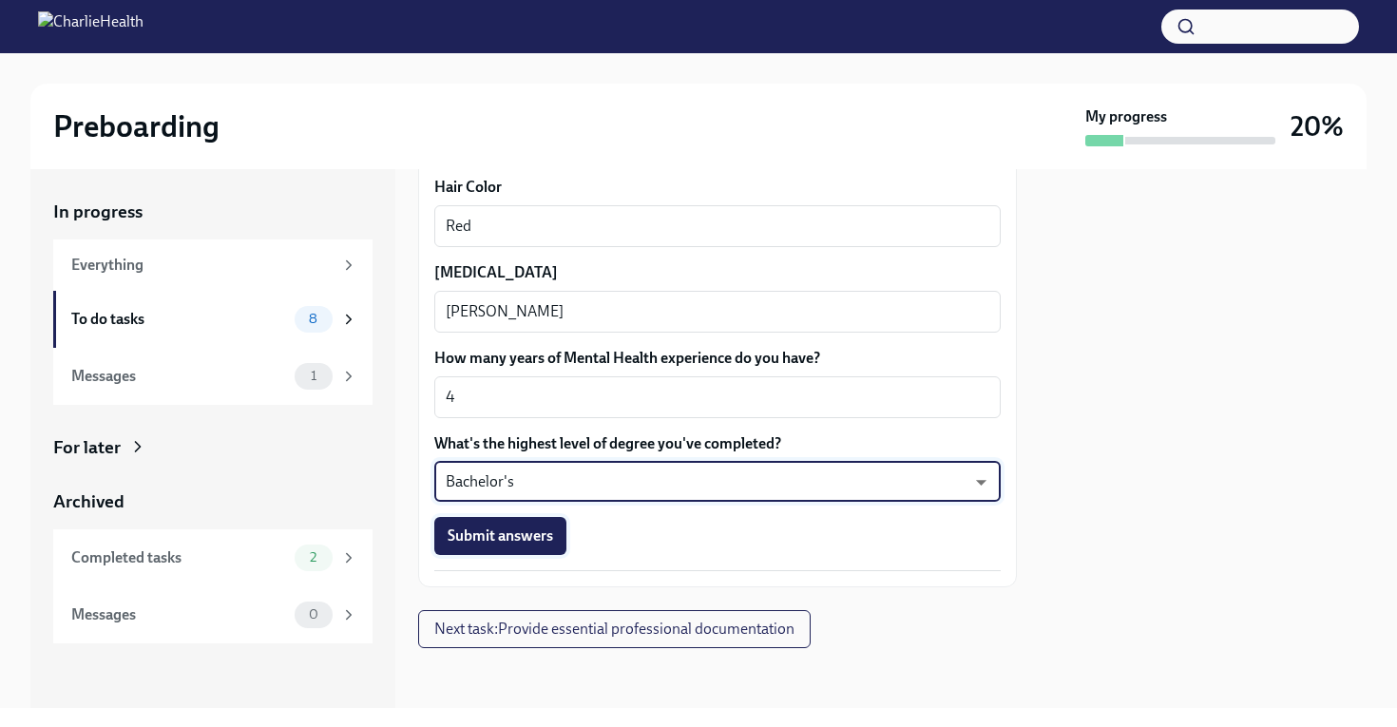
click at [499, 543] on span "Submit answers" at bounding box center [499, 535] width 105 height 19
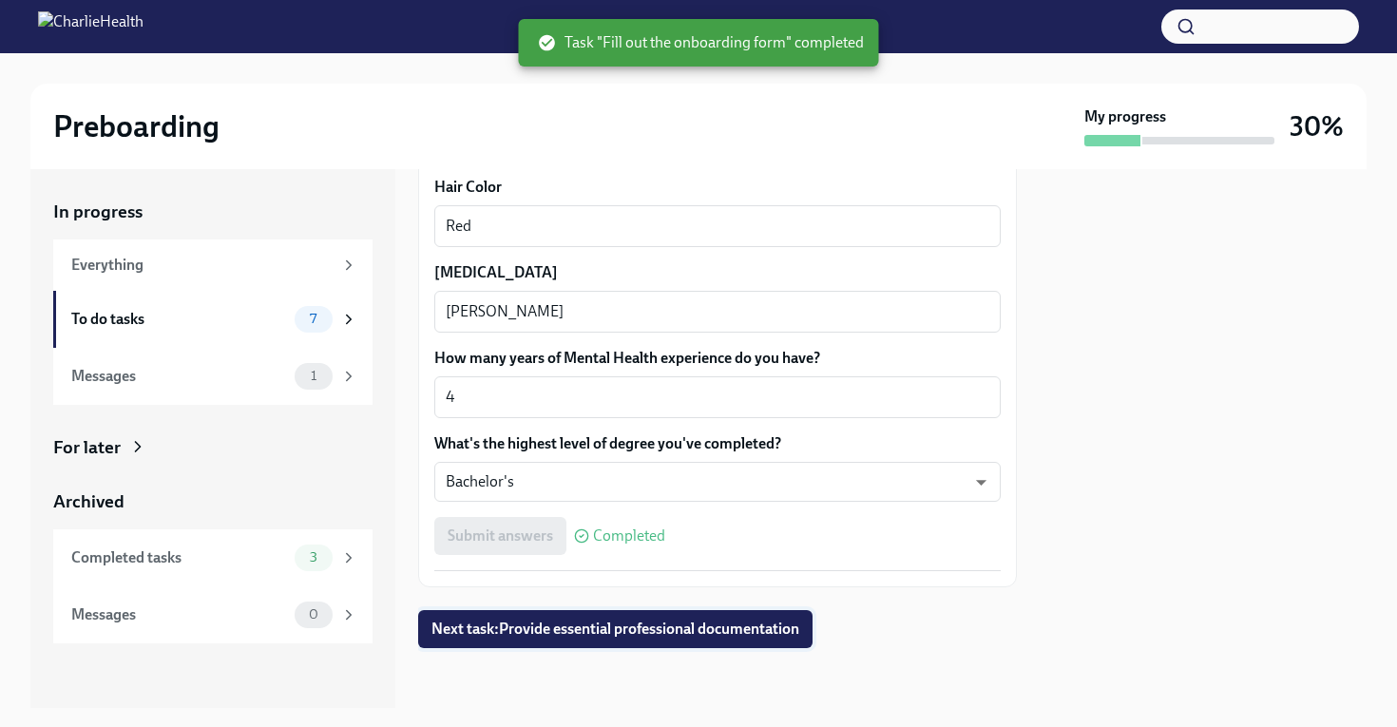
click at [723, 621] on span "Next task : Provide essential professional documentation" at bounding box center [615, 628] width 368 height 19
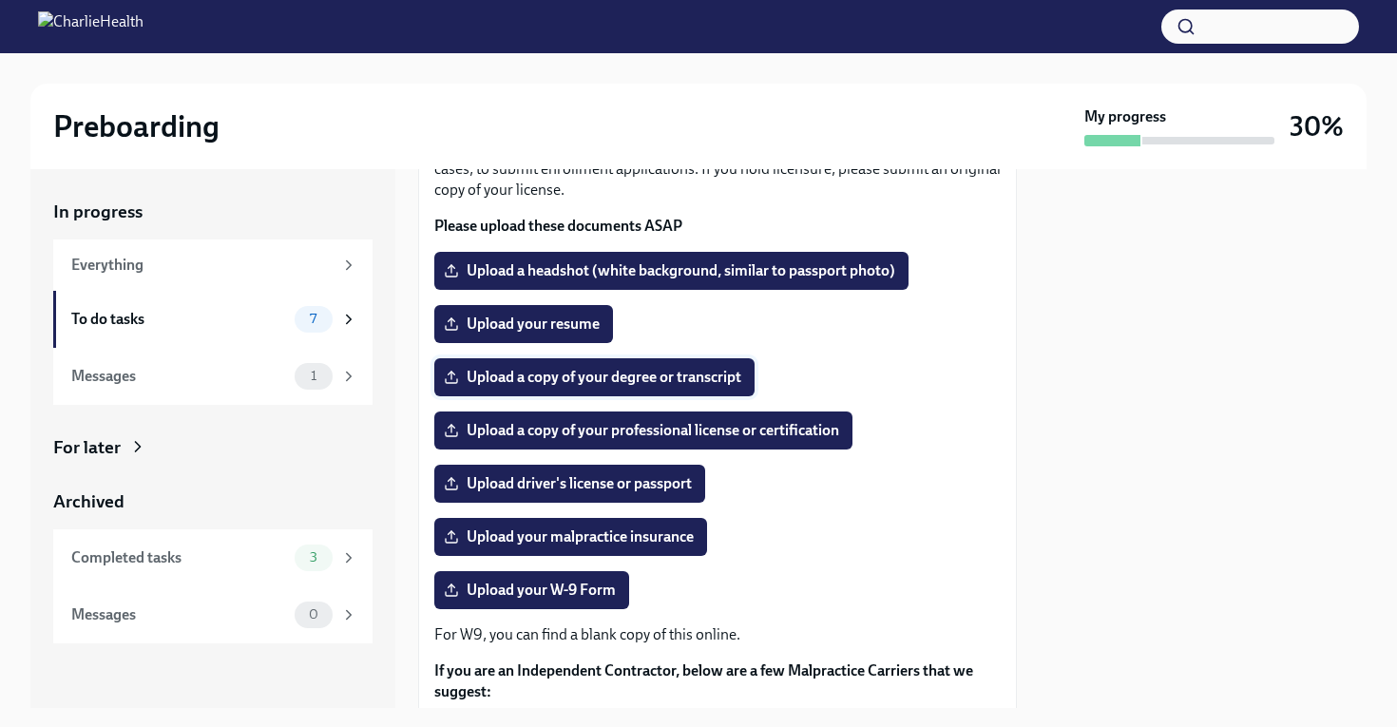
scroll to position [170, 0]
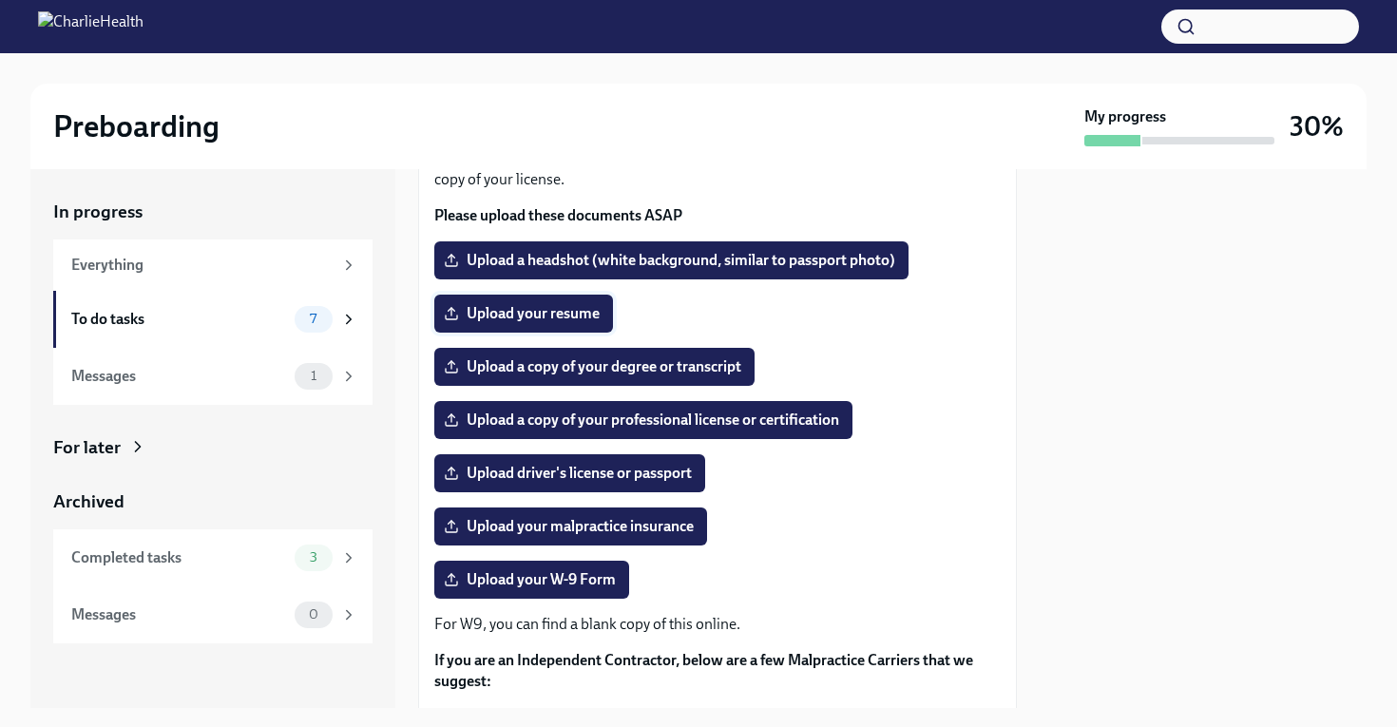
click at [571, 311] on span "Upload your resume" at bounding box center [523, 313] width 152 height 19
click at [0, 0] on input "Upload your resume" at bounding box center [0, 0] width 0 height 0
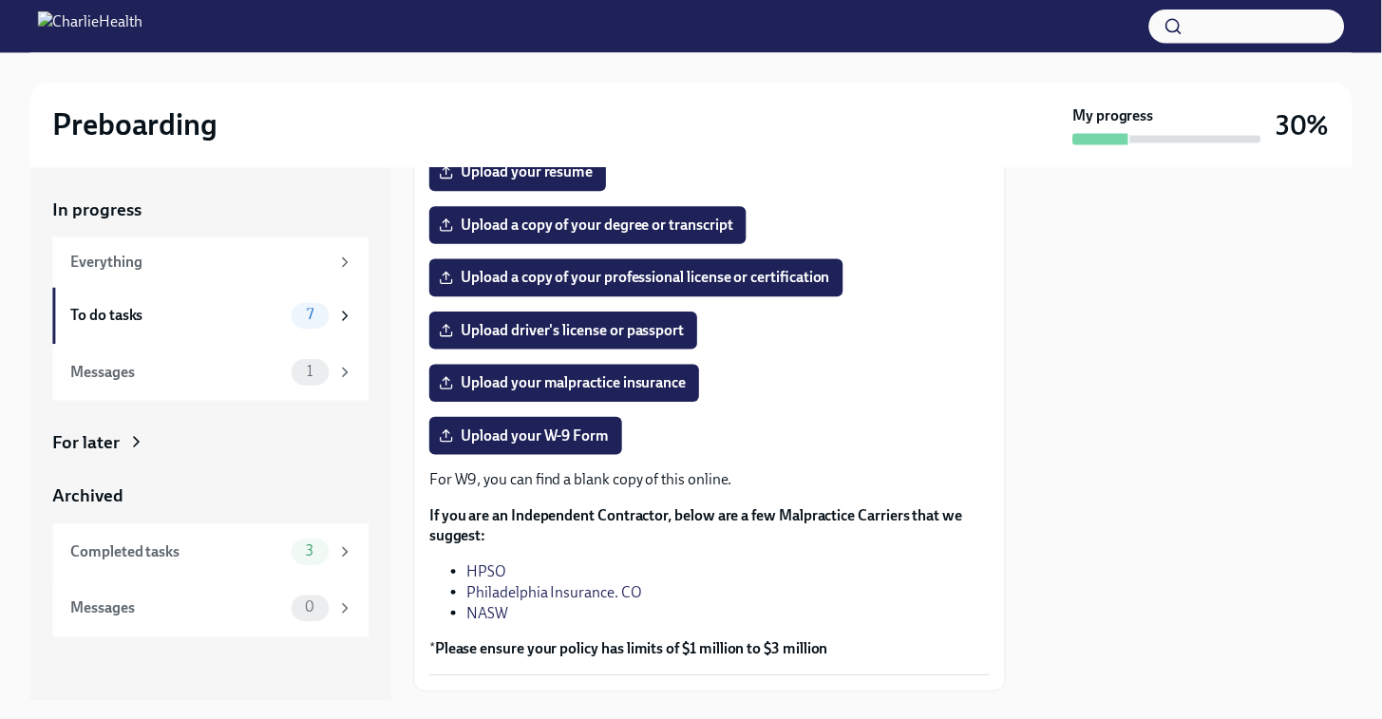
scroll to position [306, 0]
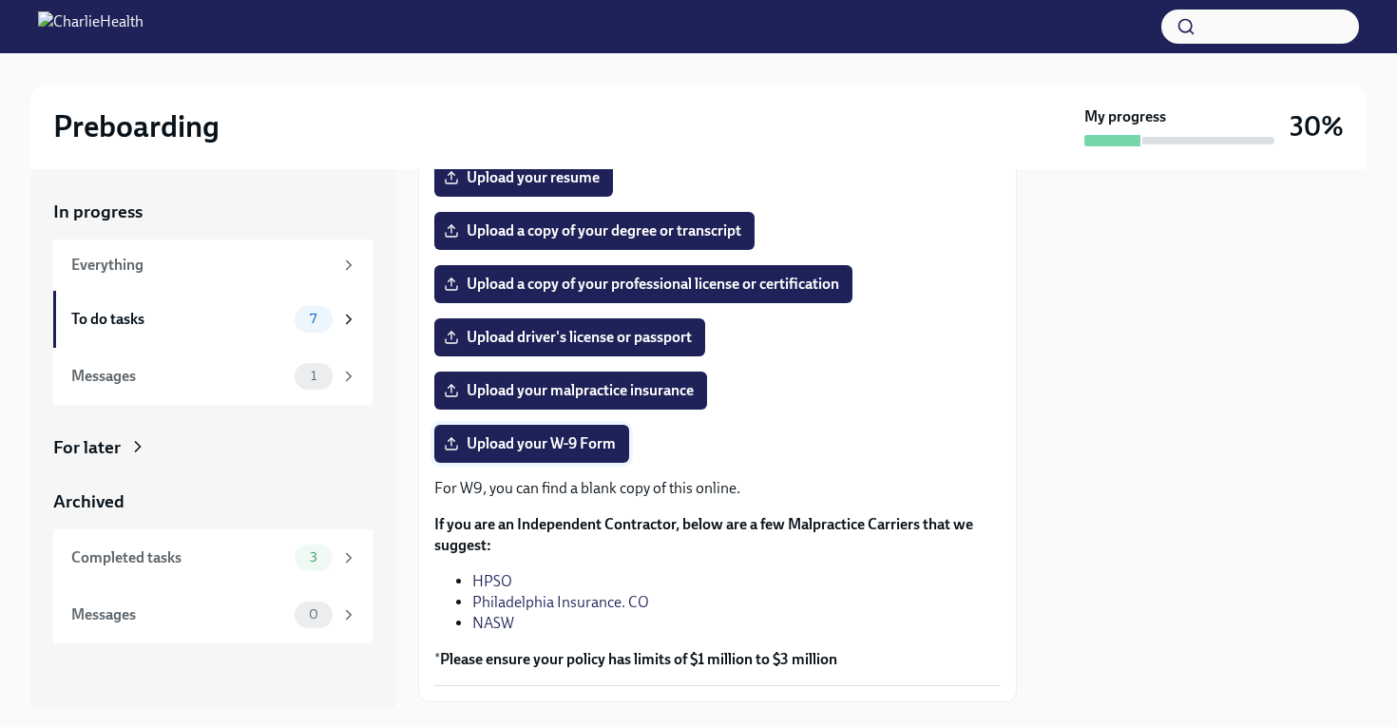
click at [528, 445] on span "Upload your W-9 Form" at bounding box center [531, 443] width 168 height 19
click at [0, 0] on input "Upload your W-9 Form" at bounding box center [0, 0] width 0 height 0
click at [627, 332] on span "Upload driver's license or passport" at bounding box center [569, 337] width 244 height 19
click at [0, 0] on input "Upload driver's license or passport" at bounding box center [0, 0] width 0 height 0
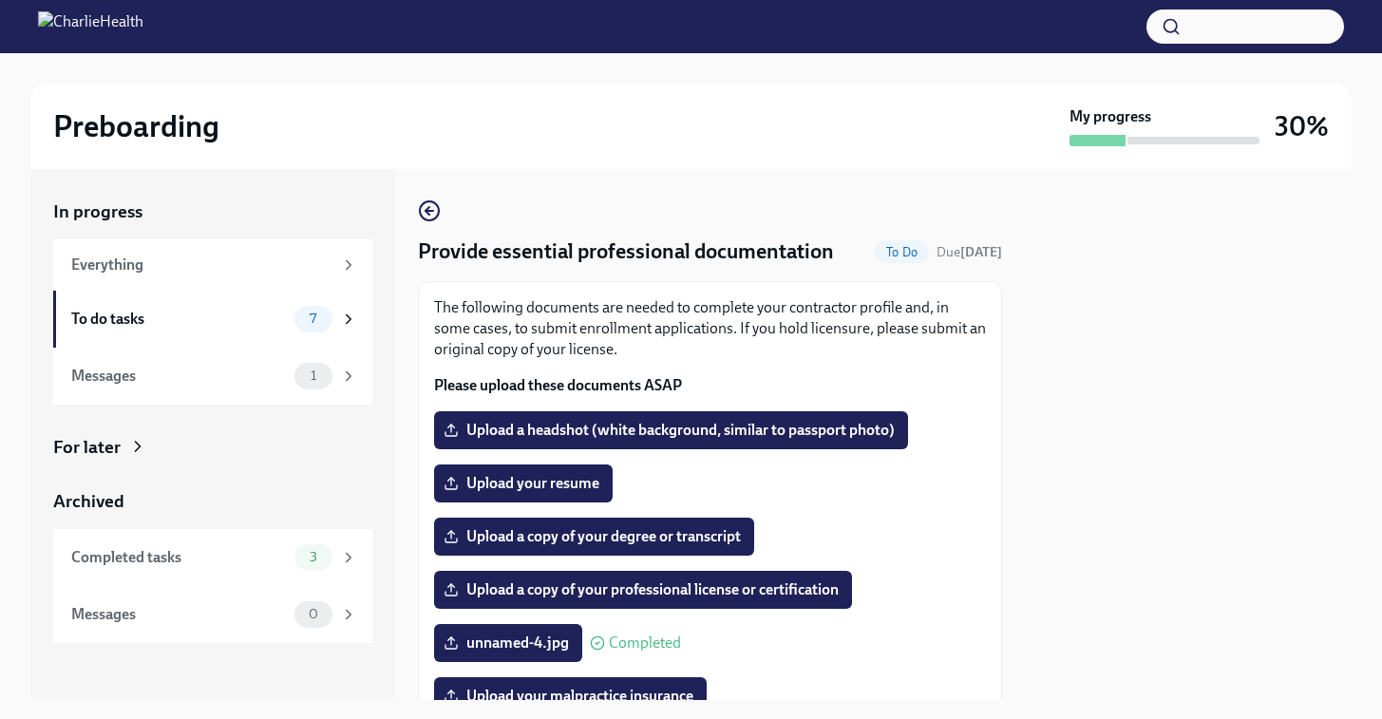
scroll to position [0, 0]
click at [429, 218] on icon "button" at bounding box center [429, 211] width 23 height 23
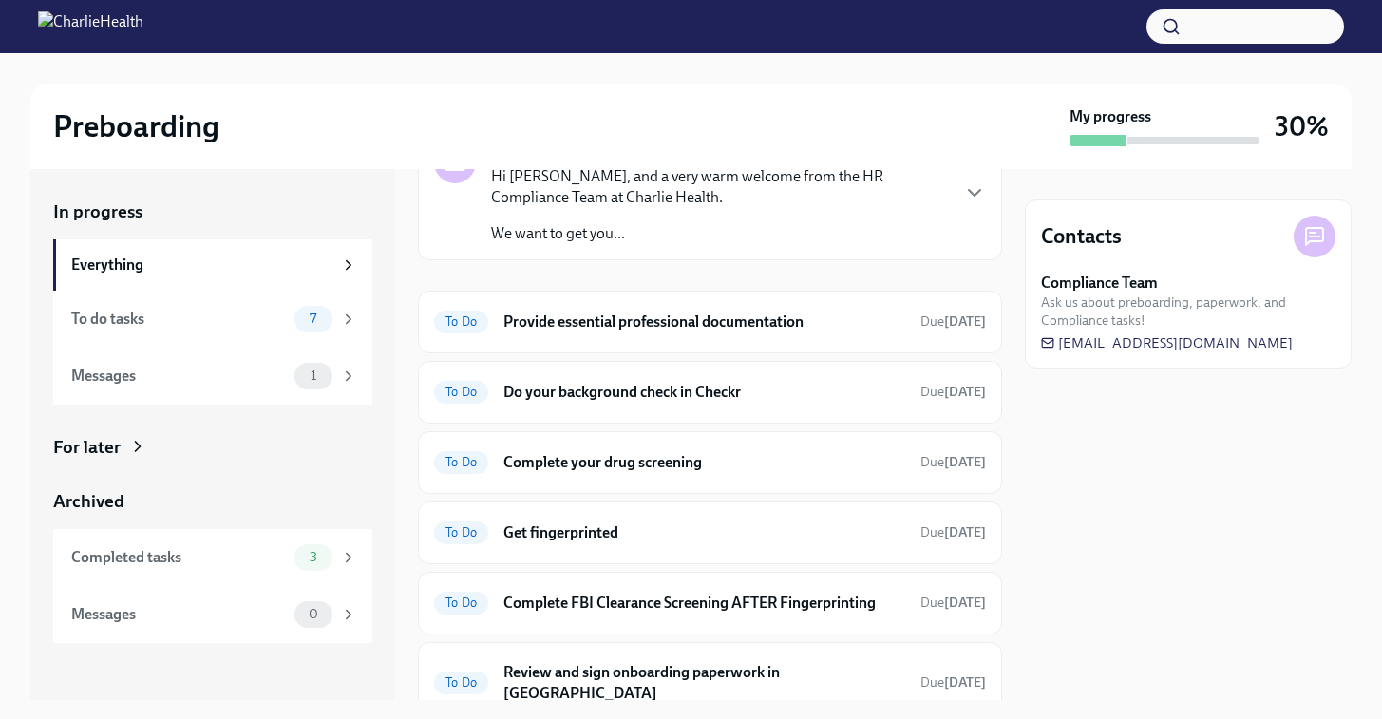
scroll to position [124, 0]
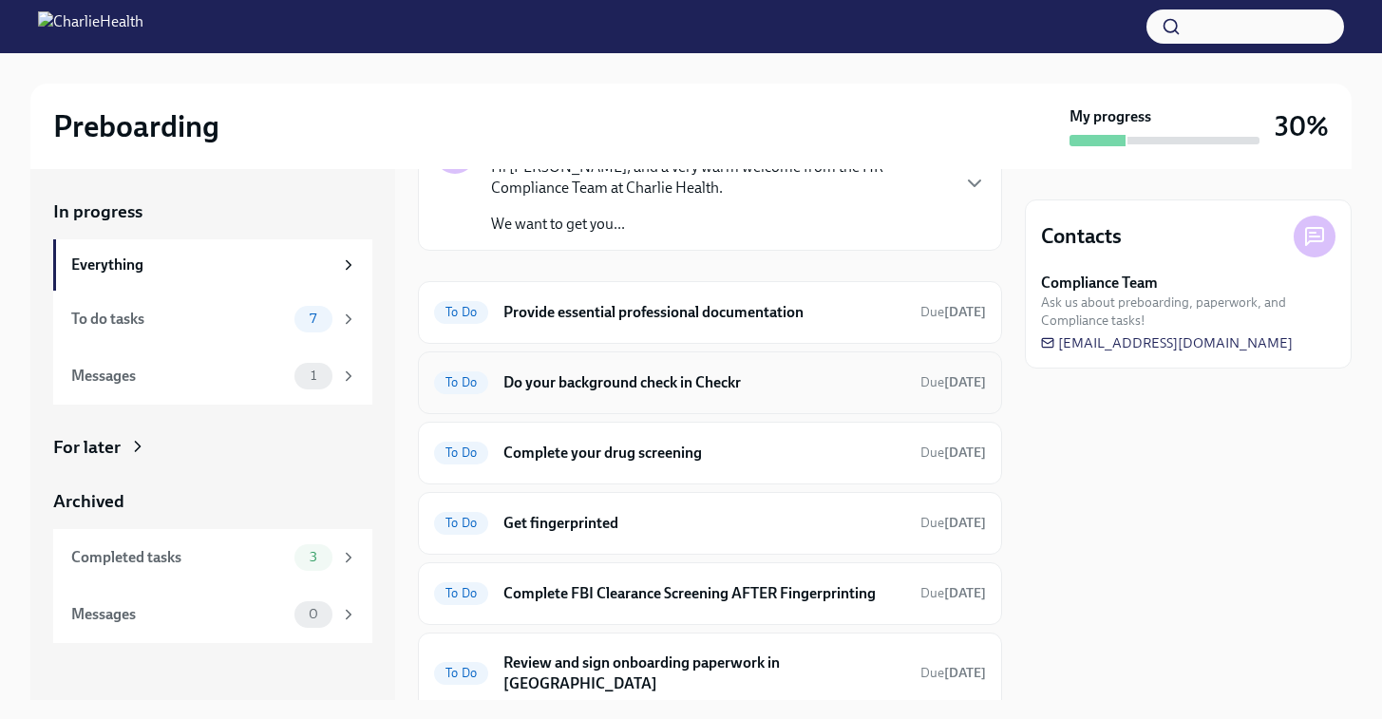
click at [791, 390] on h6 "Do your background check in Checkr" at bounding box center [705, 382] width 402 height 21
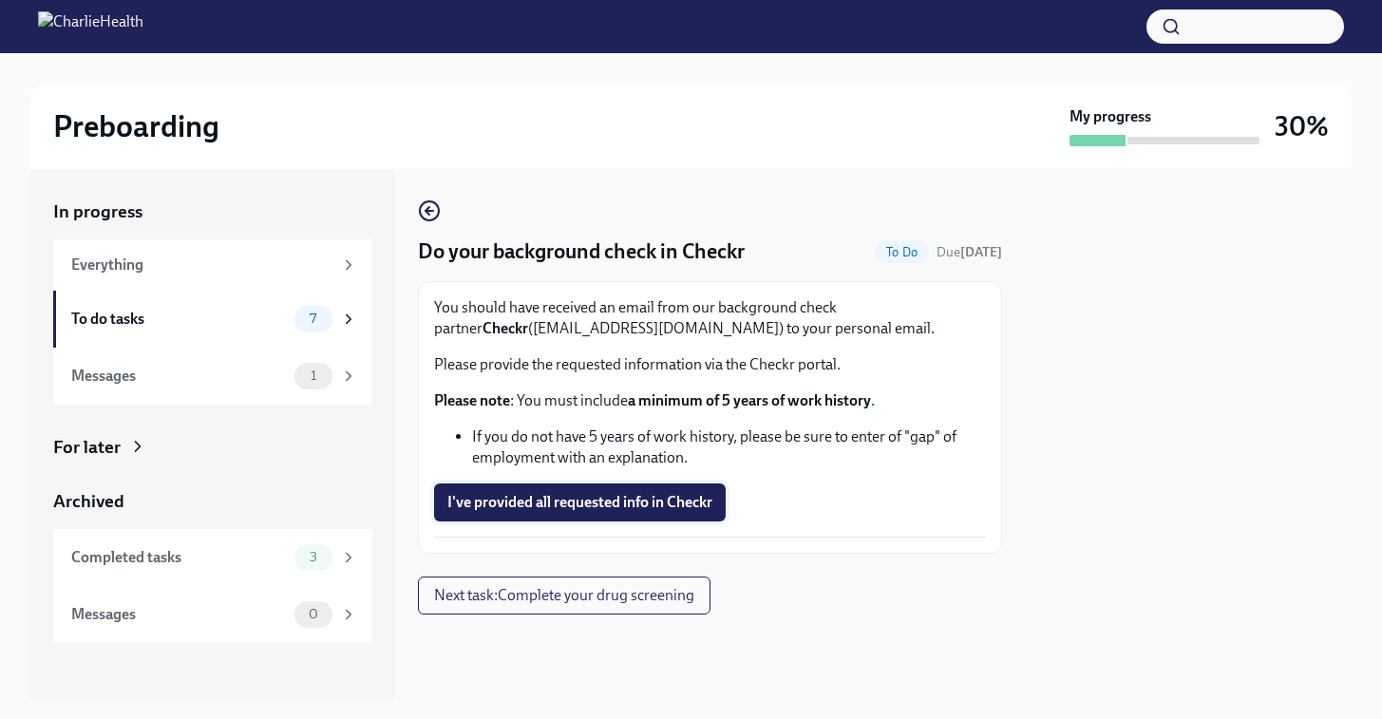
click at [637, 506] on span "I've provided all requested info in Checkr" at bounding box center [579, 502] width 265 height 19
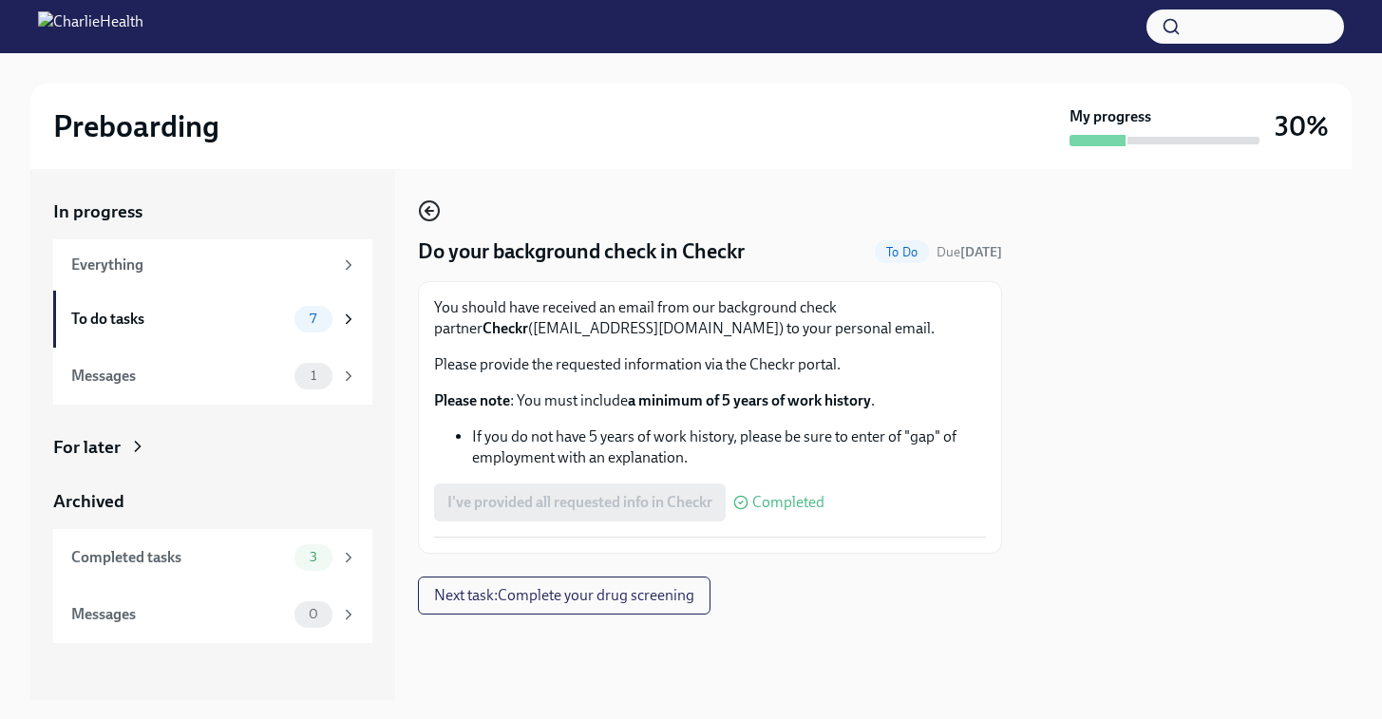
click at [435, 216] on icon "button" at bounding box center [429, 211] width 23 height 23
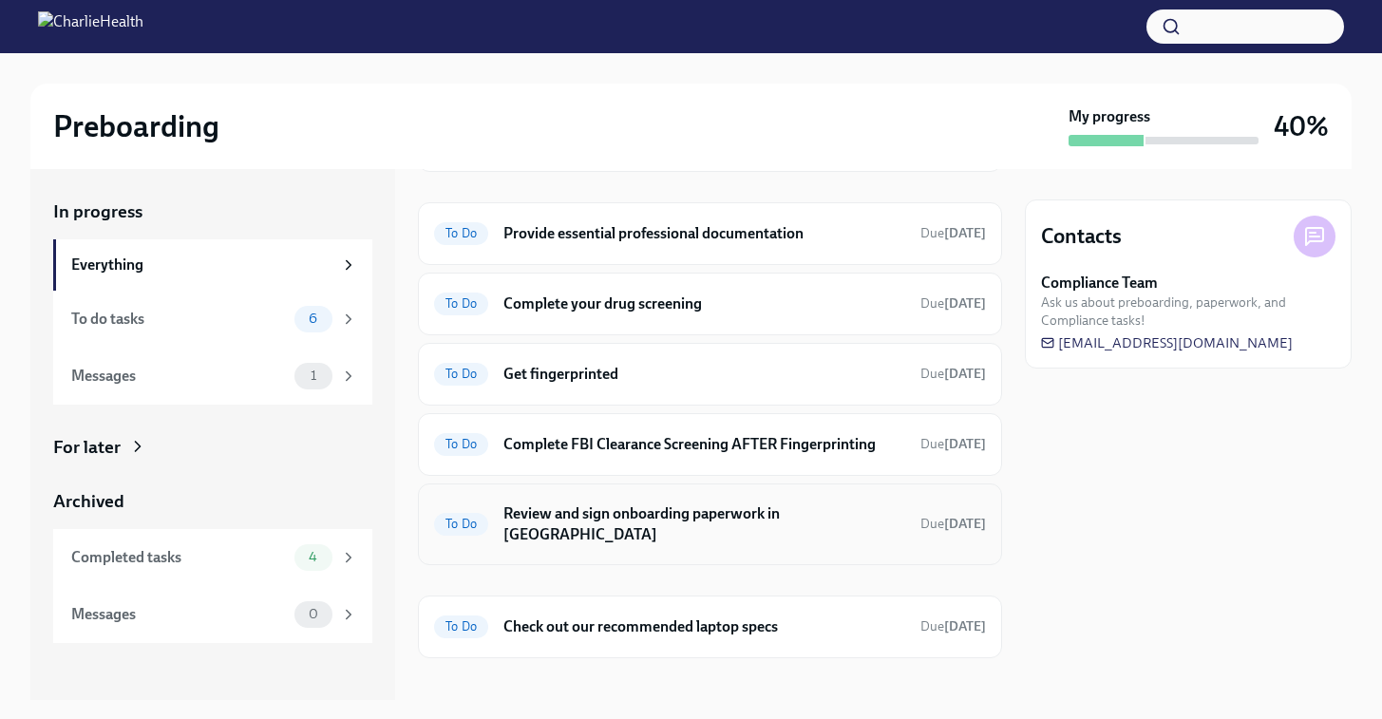
scroll to position [201, 0]
click at [744, 377] on h6 "Get fingerprinted" at bounding box center [705, 375] width 402 height 21
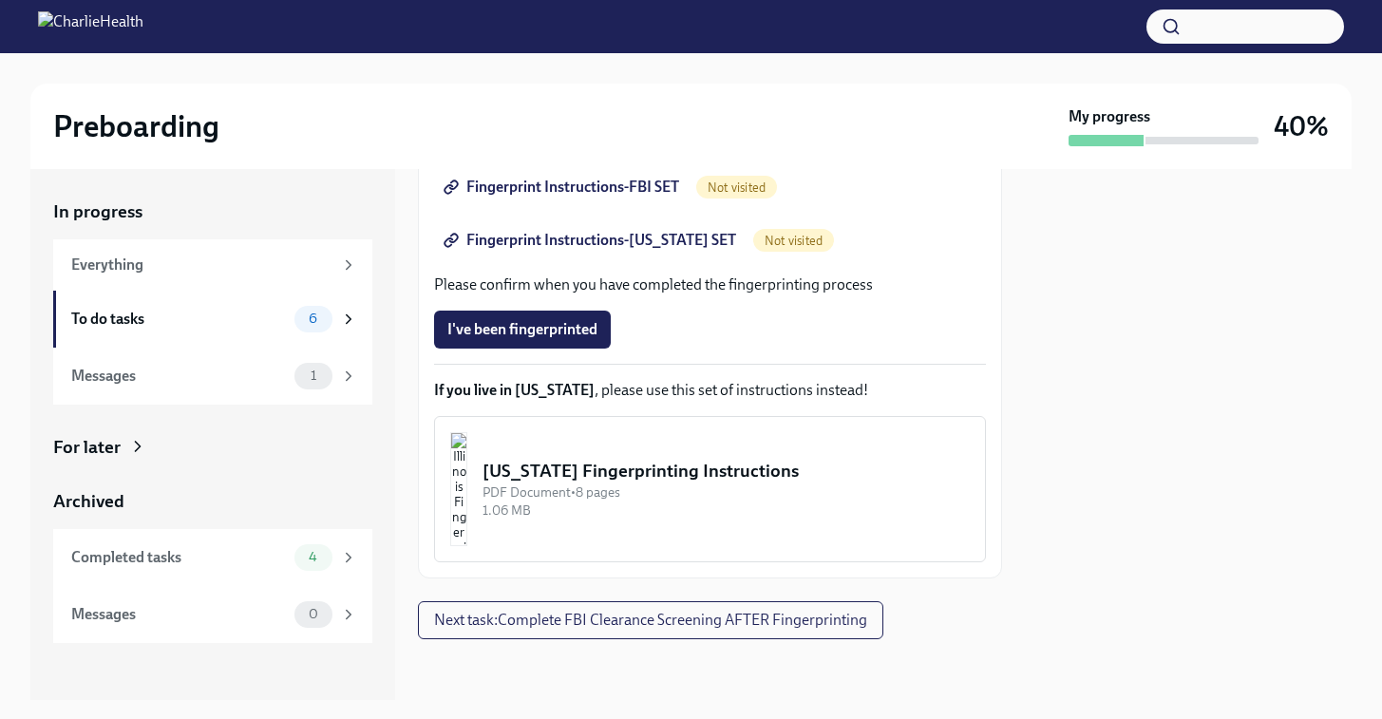
scroll to position [452, 0]
click at [613, 478] on div "Illinois Fingerprinting Instructions" at bounding box center [726, 471] width 487 height 25
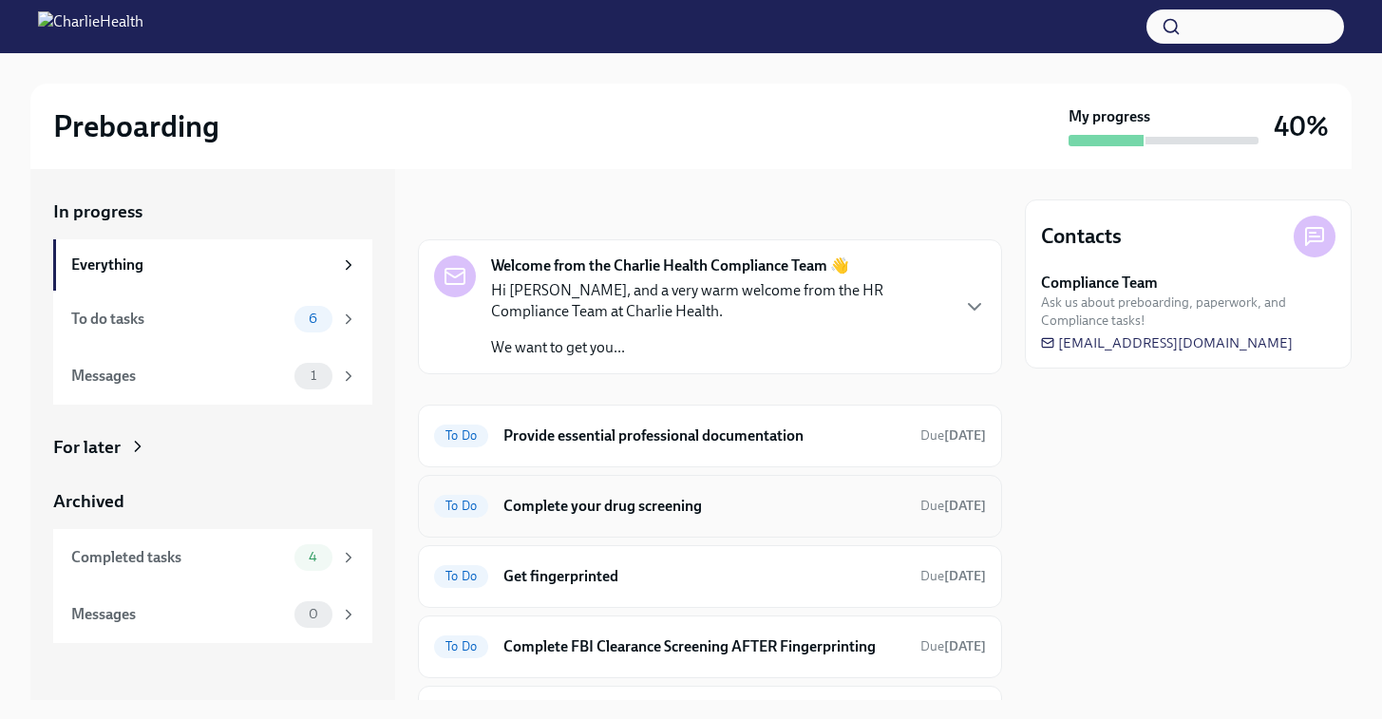
scroll to position [8, 0]
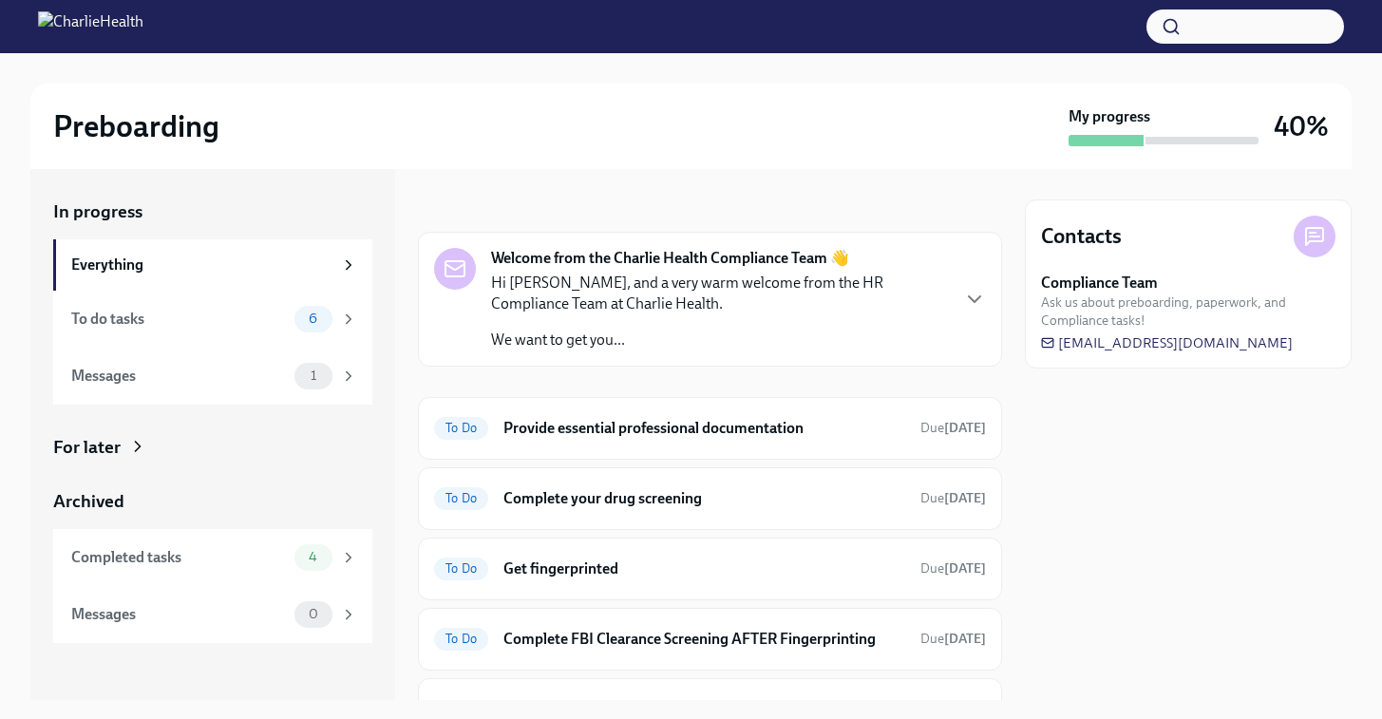
click at [962, 295] on div "Welcome from the Charlie Health Compliance Team 👋 Hi Allie, and a very warm wel…" at bounding box center [710, 299] width 552 height 103
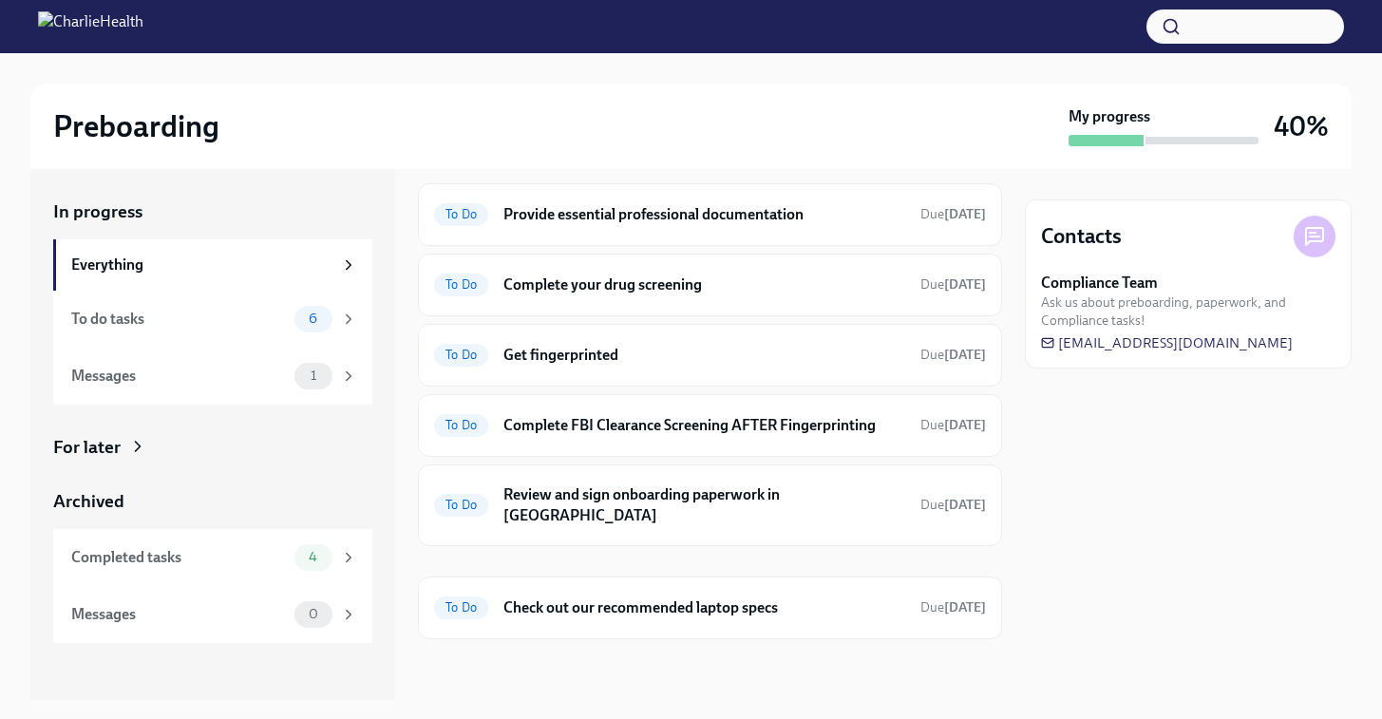
scroll to position [0, 0]
click at [904, 246] on div "To Do Provide essential professional documentation Due today" at bounding box center [710, 214] width 584 height 63
click at [843, 604] on h6 "Check out our recommended laptop specs" at bounding box center [705, 608] width 402 height 21
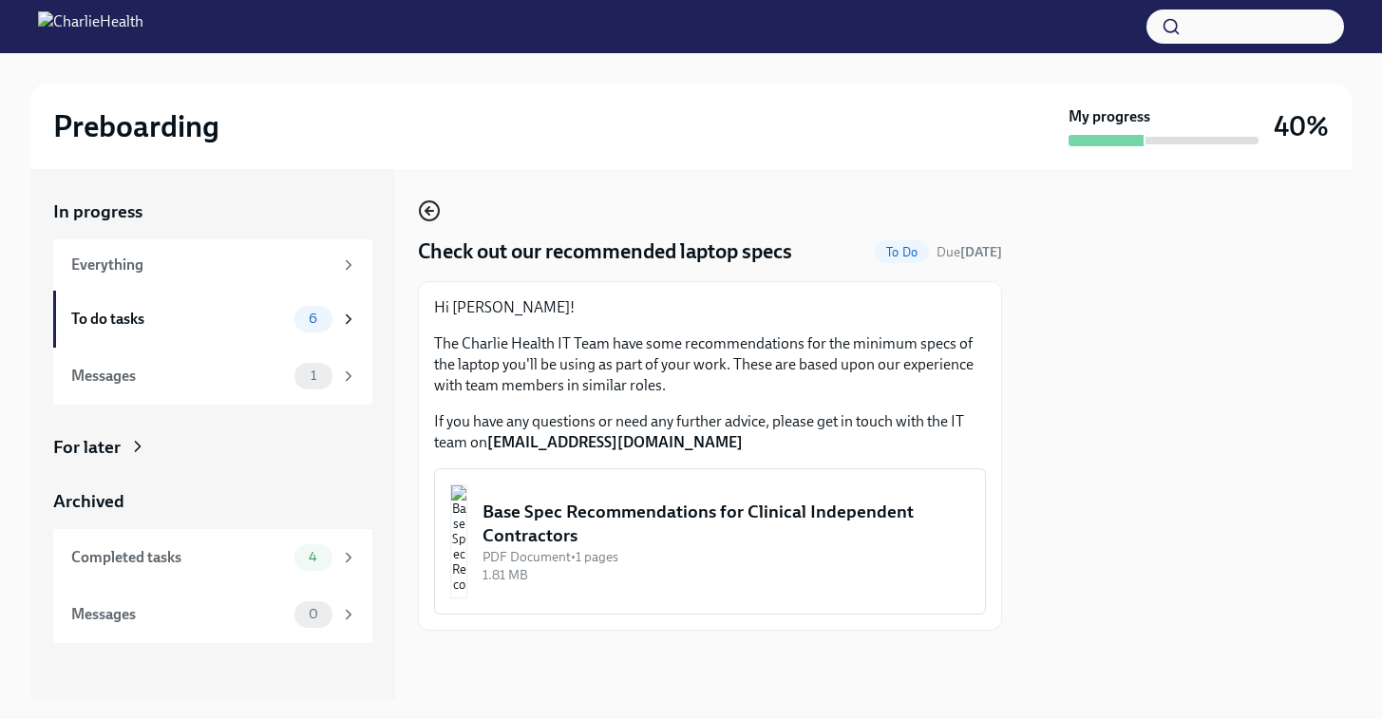
click at [430, 211] on icon "button" at bounding box center [430, 211] width 8 height 0
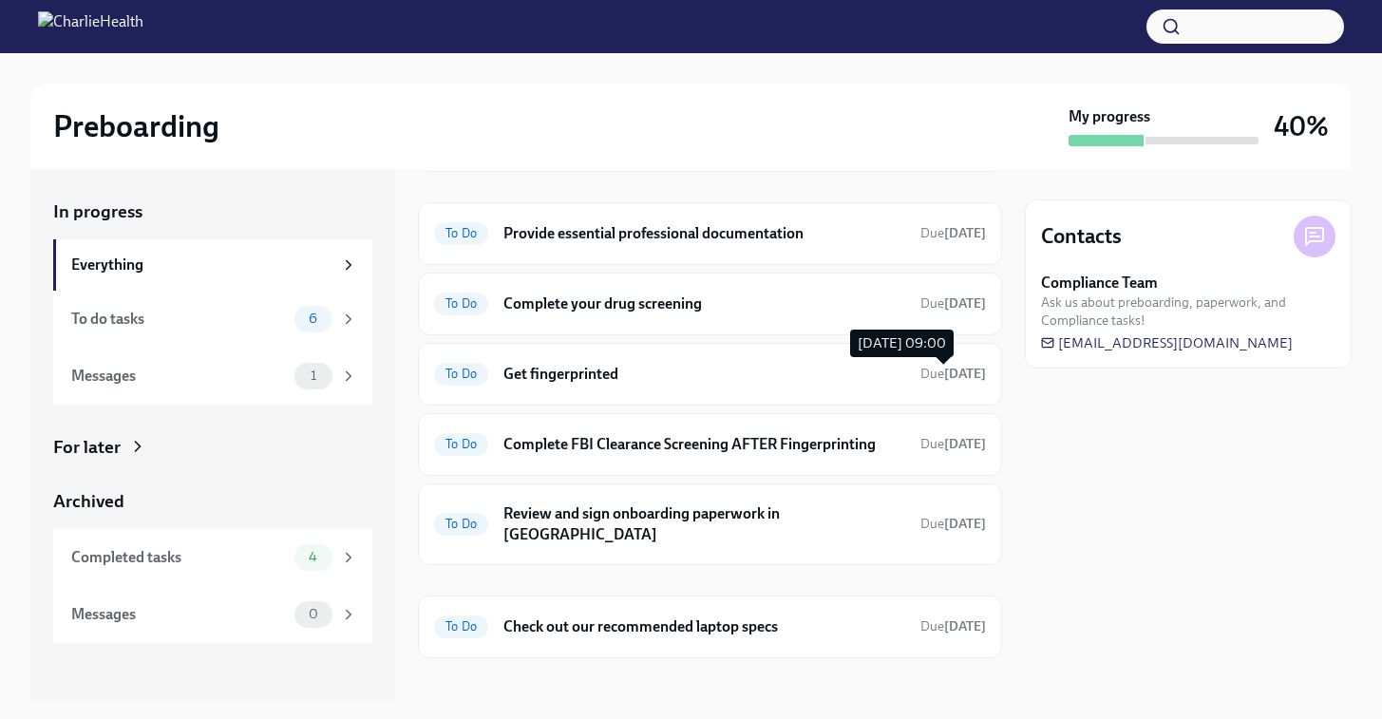
scroll to position [201, 0]
click at [857, 448] on h6 "Complete FBI Clearance Screening AFTER Fingerprinting" at bounding box center [705, 445] width 402 height 21
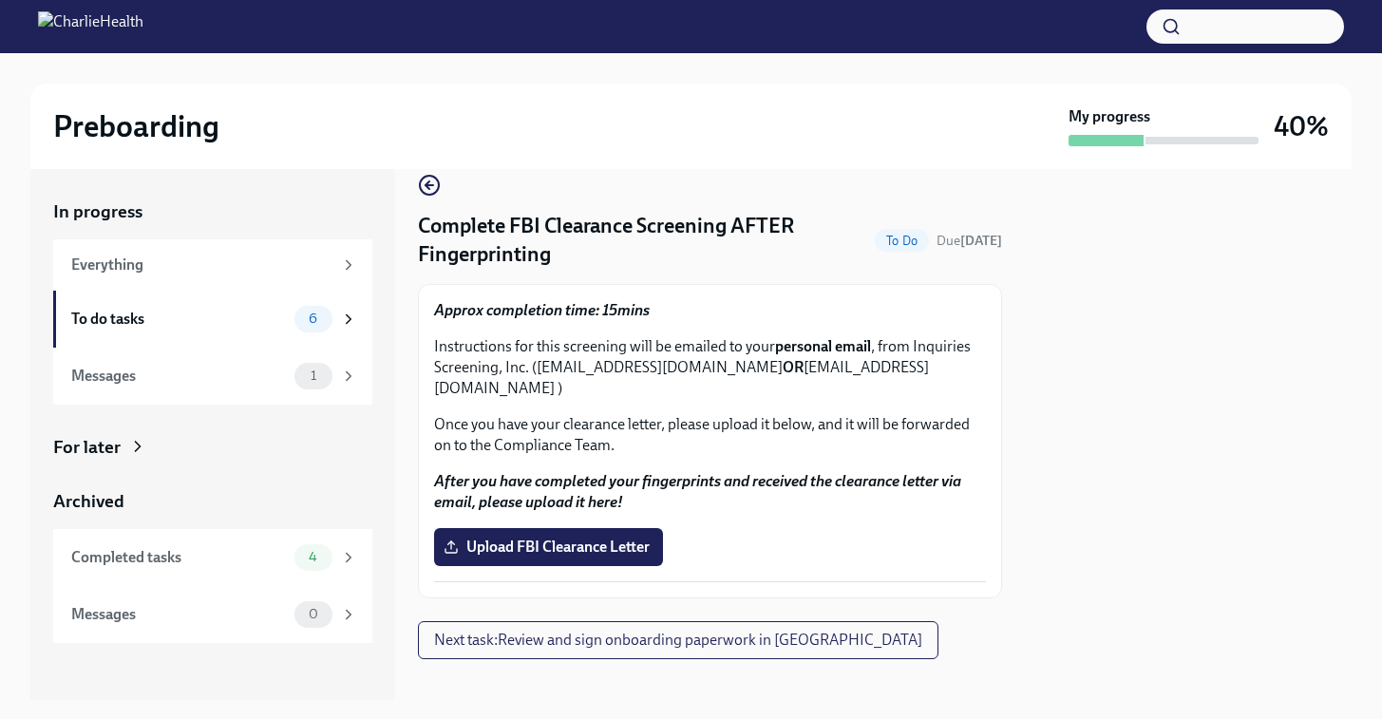
scroll to position [25, 0]
click at [432, 193] on icon "button" at bounding box center [429, 186] width 23 height 23
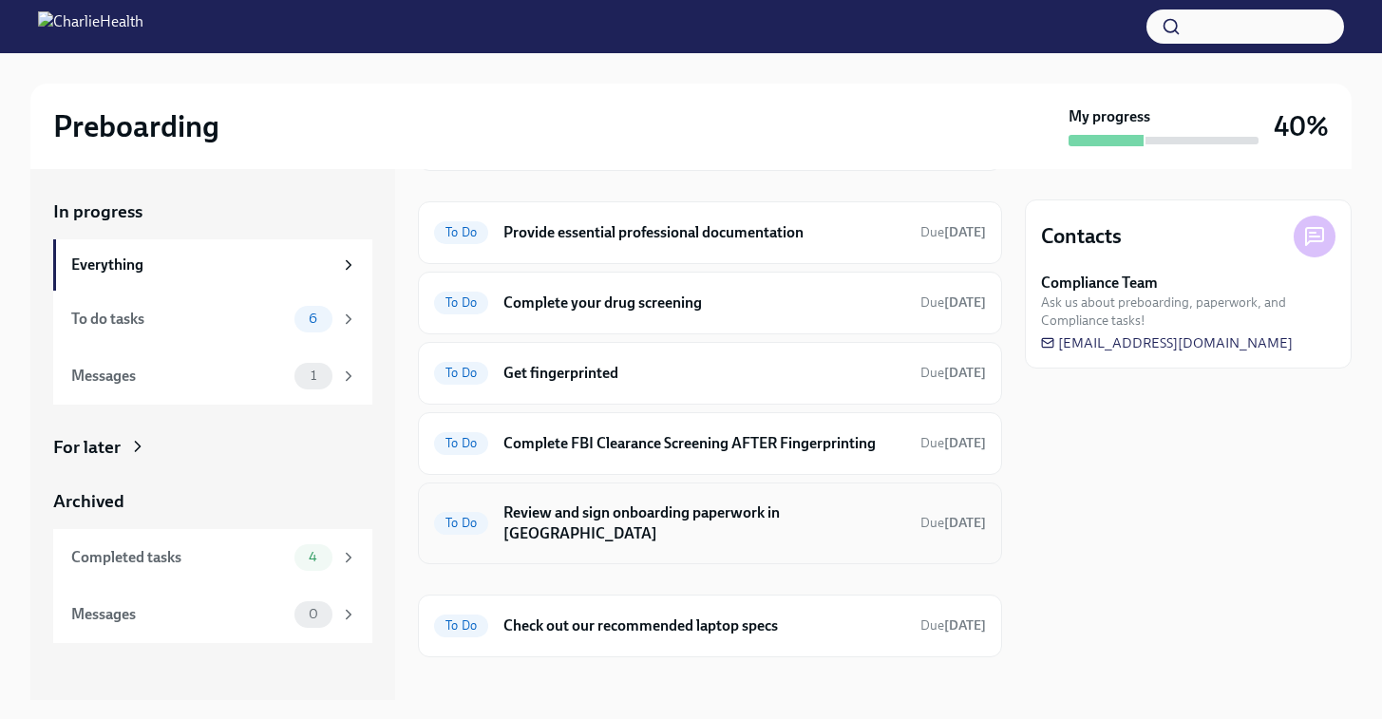
scroll to position [201, 0]
click at [722, 380] on h6 "Get fingerprinted" at bounding box center [705, 375] width 402 height 21
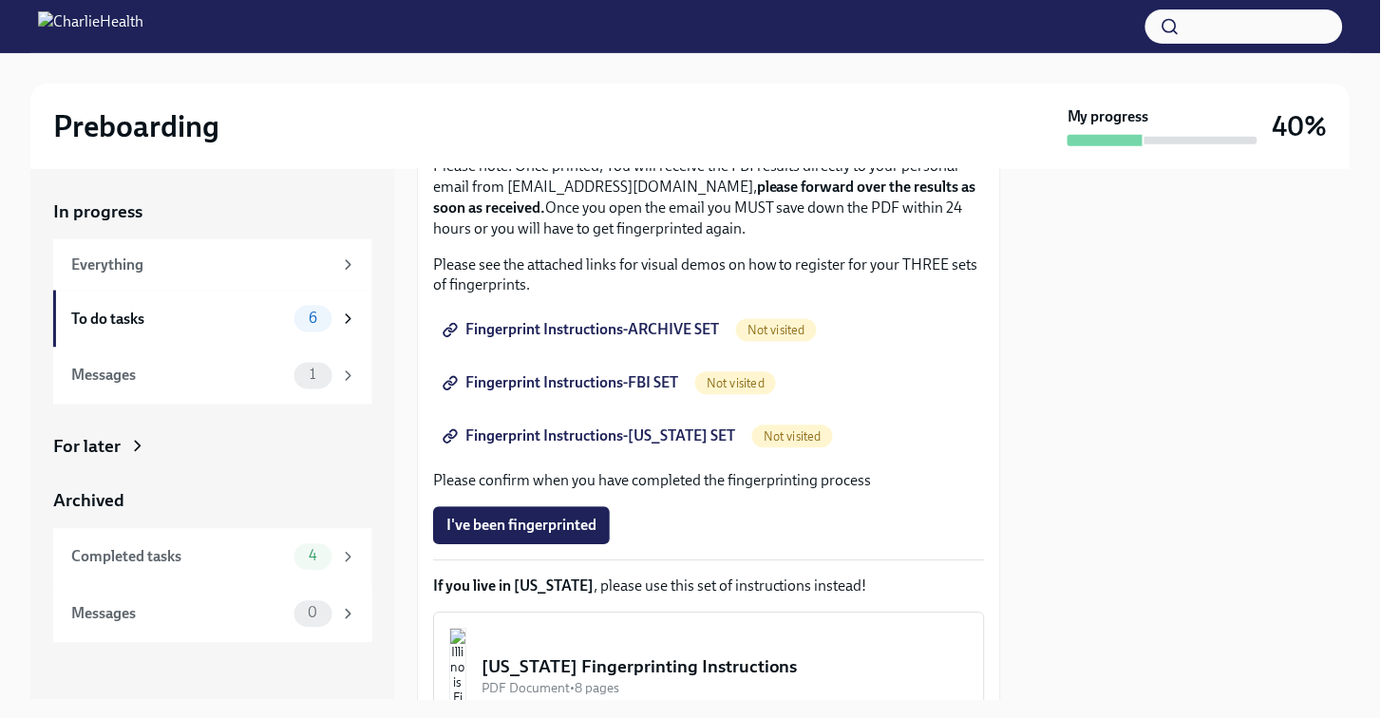
scroll to position [253, 0]
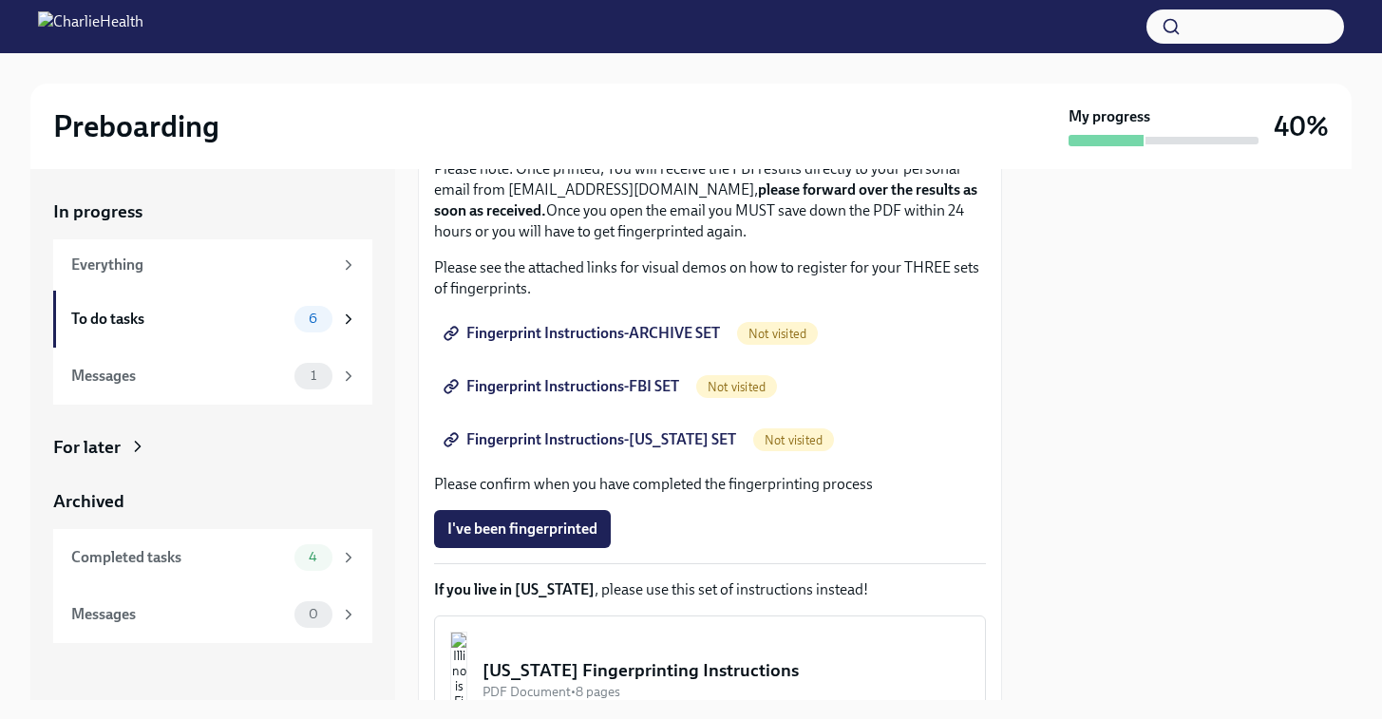
click at [691, 329] on span "Fingerprint Instructions-ARCHIVE SET" at bounding box center [583, 333] width 273 height 19
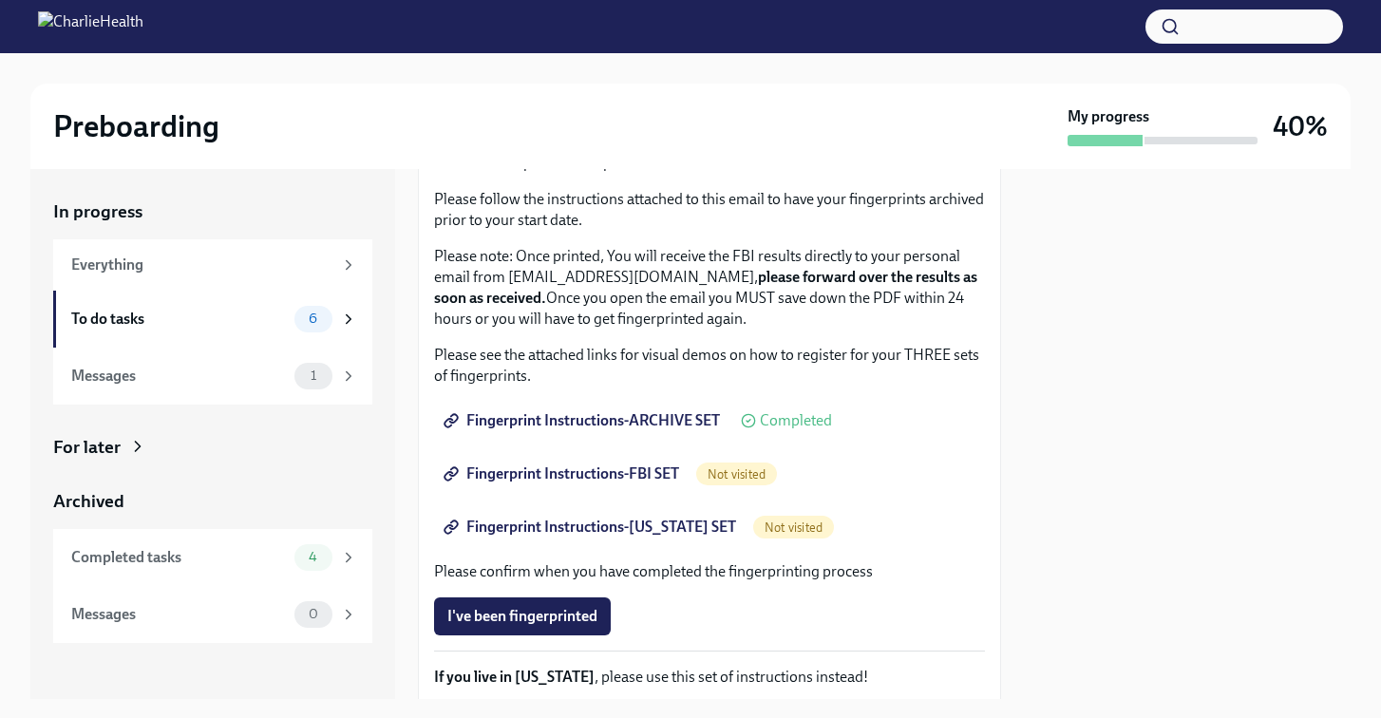
scroll to position [180, 0]
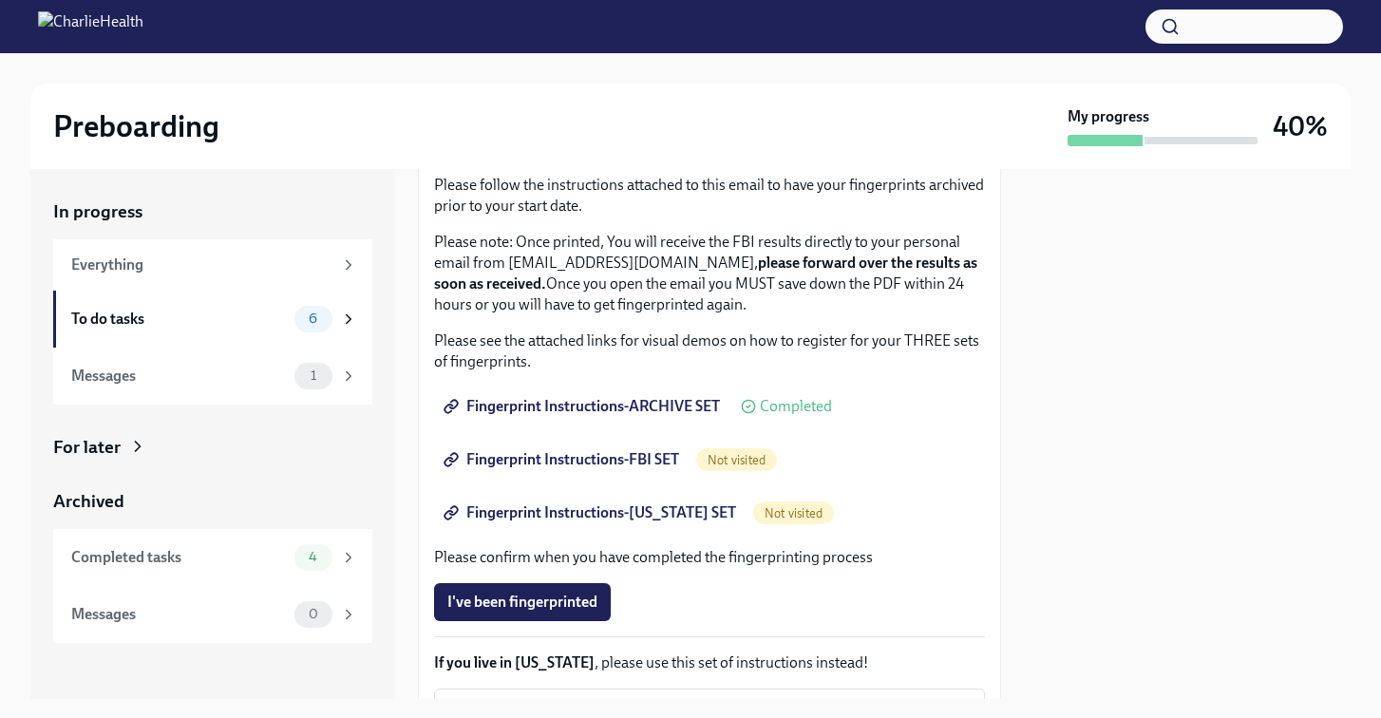
click at [626, 464] on span "Fingerprint Instructions-FBI SET" at bounding box center [563, 459] width 232 height 19
click at [601, 524] on link "Fingerprint Instructions-FLORIDA SET" at bounding box center [591, 513] width 315 height 38
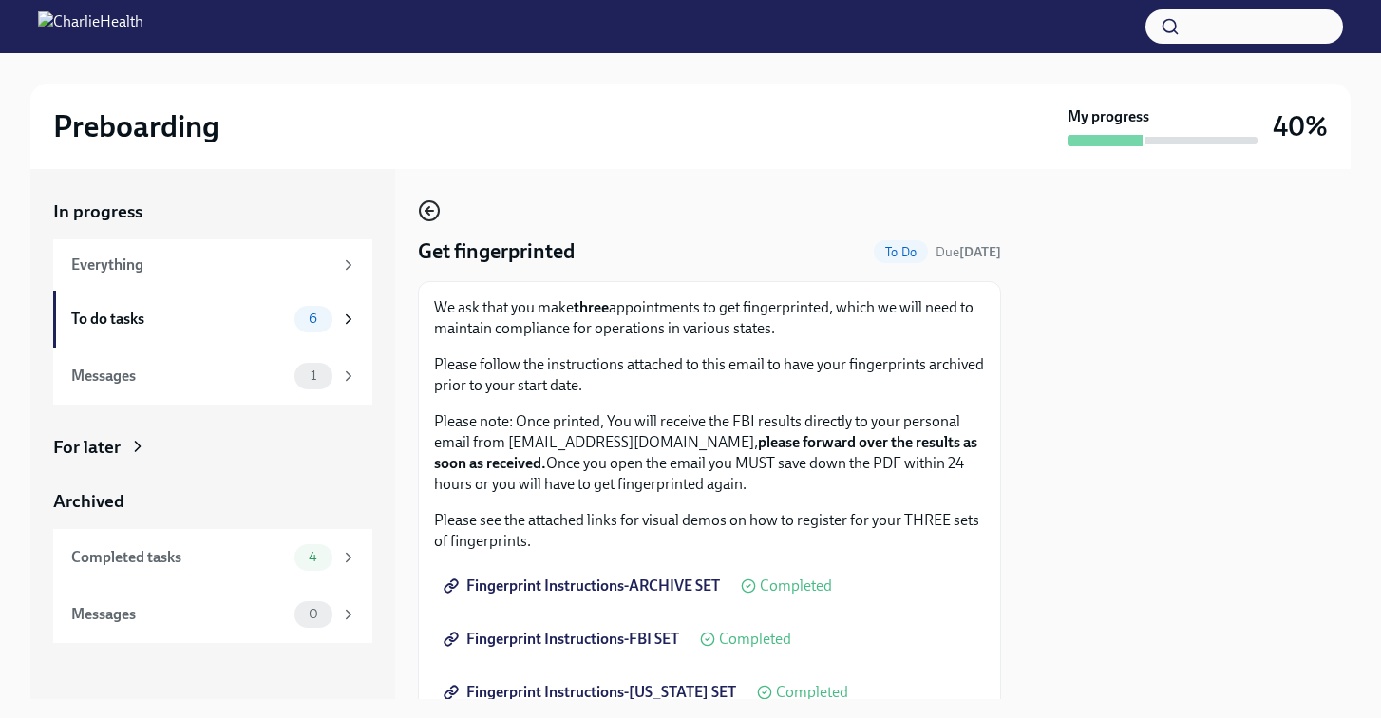
scroll to position [0, 0]
click at [421, 216] on circle "button" at bounding box center [429, 210] width 19 height 19
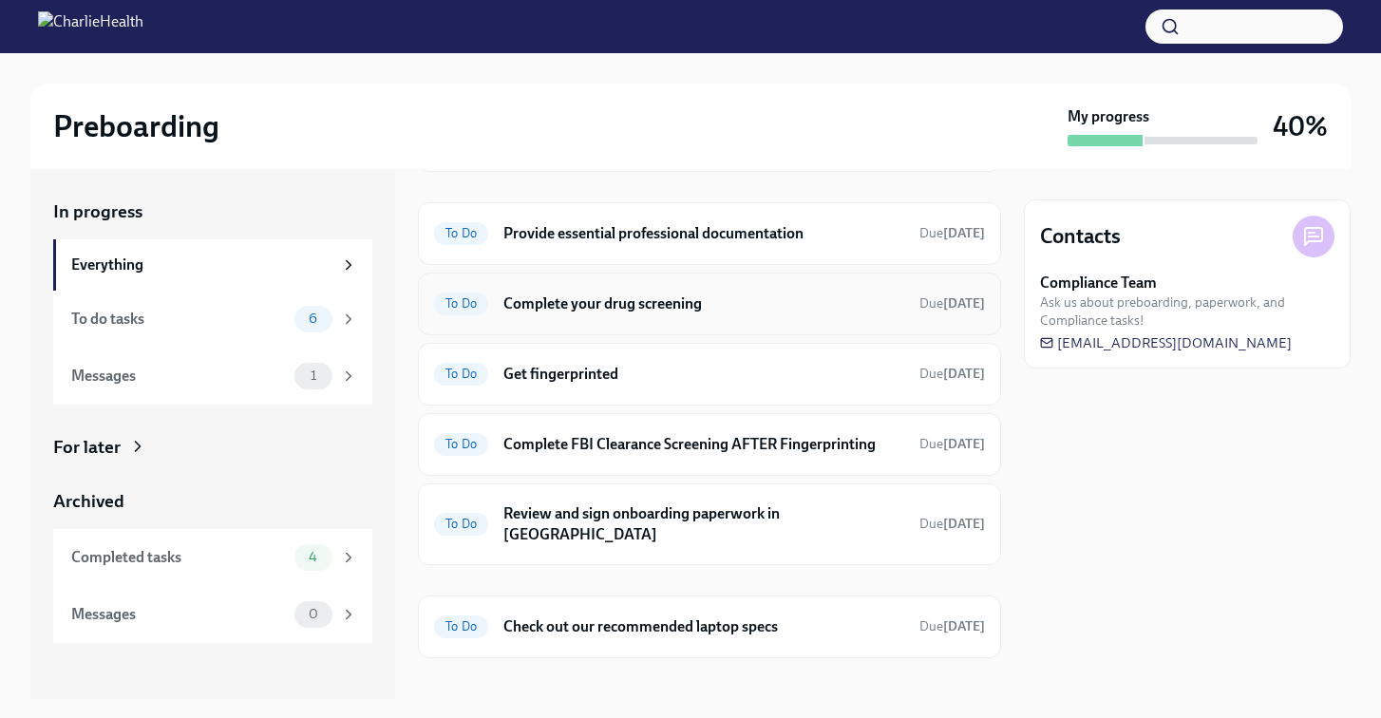
click at [616, 307] on h6 "Complete your drug screening" at bounding box center [704, 304] width 401 height 21
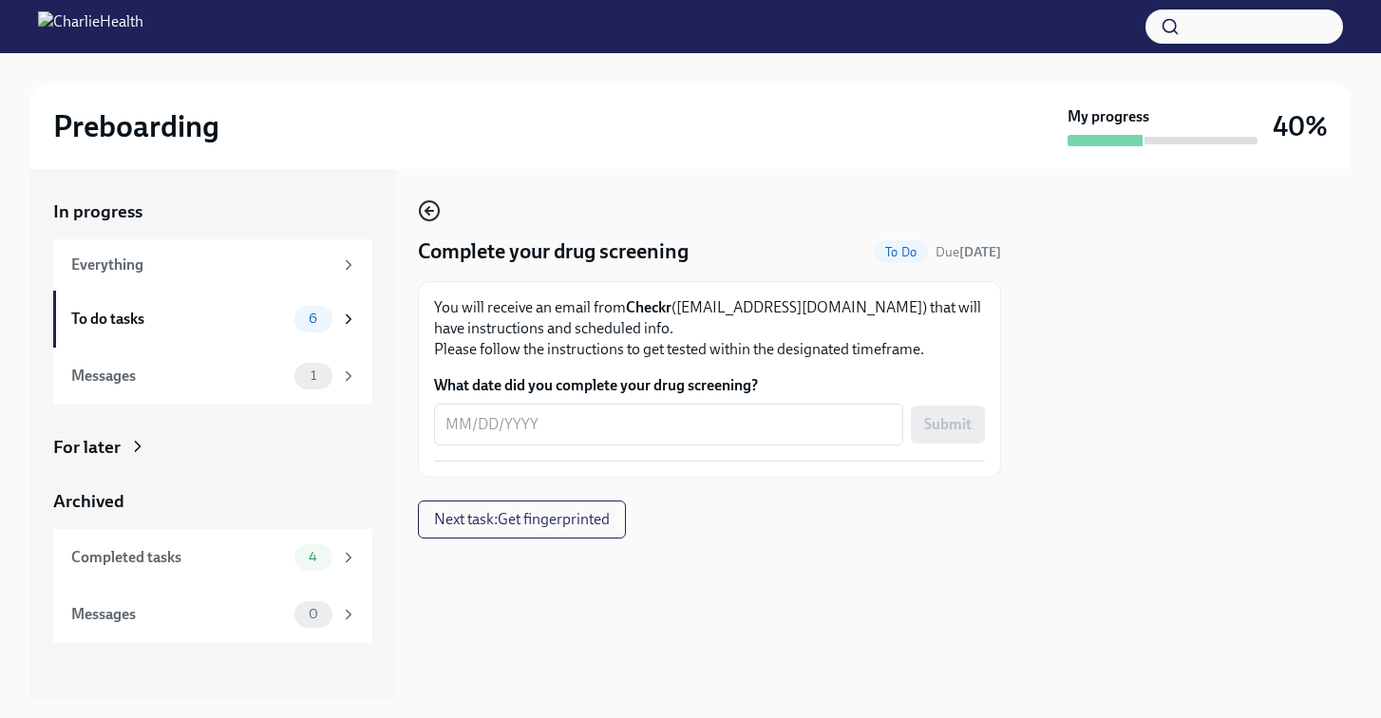
click at [425, 214] on icon "button" at bounding box center [429, 211] width 23 height 23
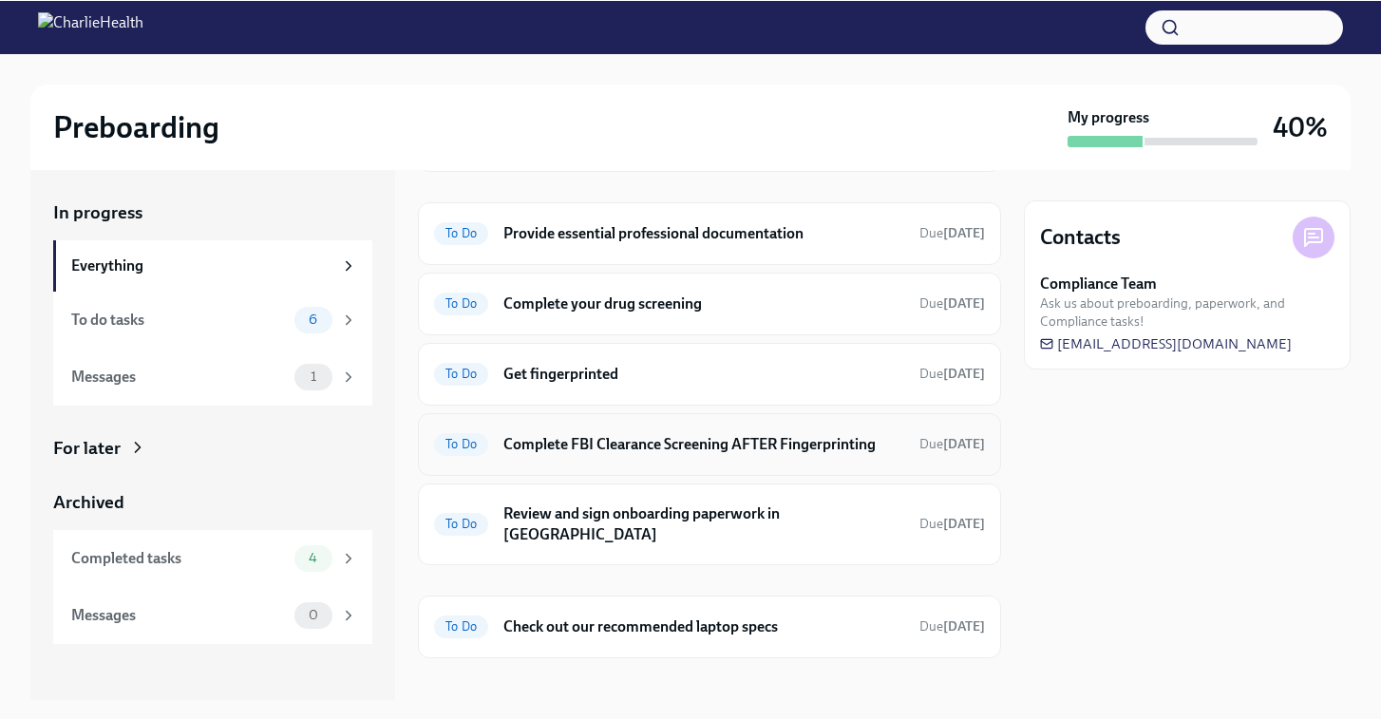
scroll to position [202, 0]
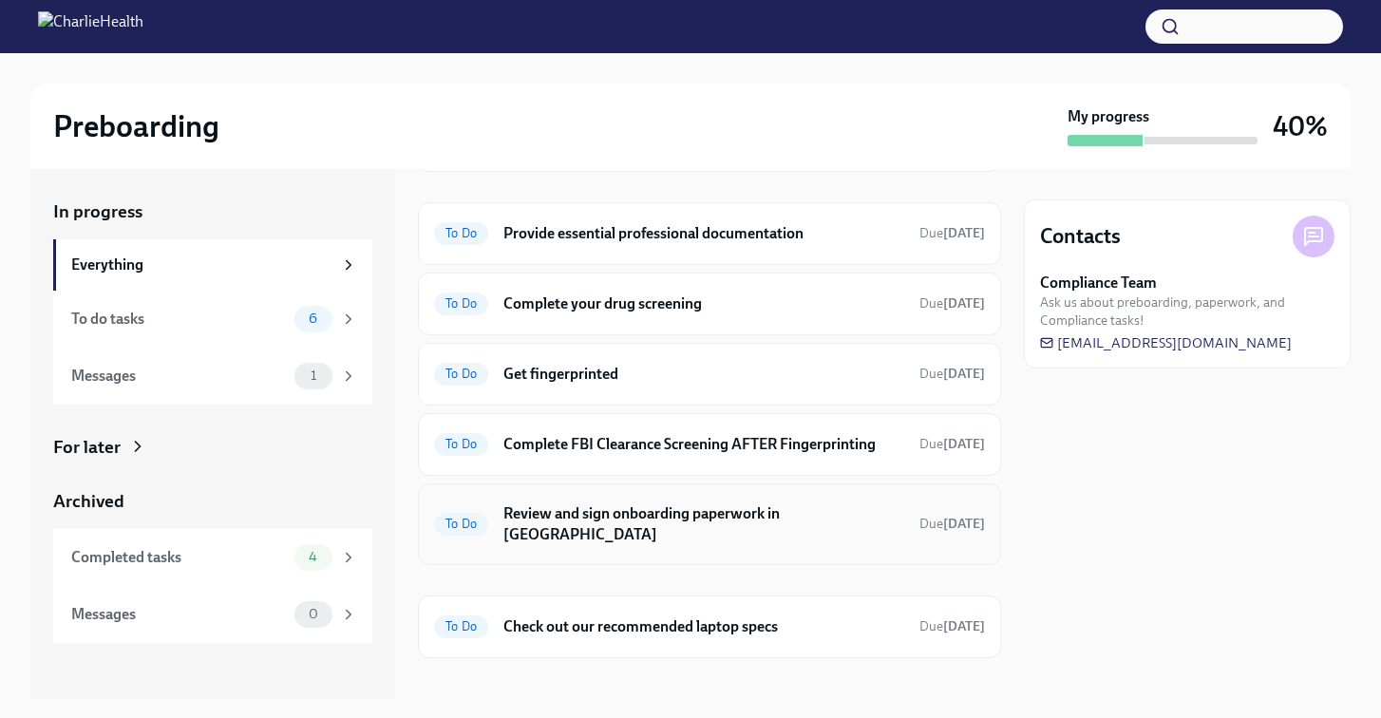
click at [735, 516] on h6 "Review and sign onboarding paperwork in UKG" at bounding box center [704, 525] width 401 height 42
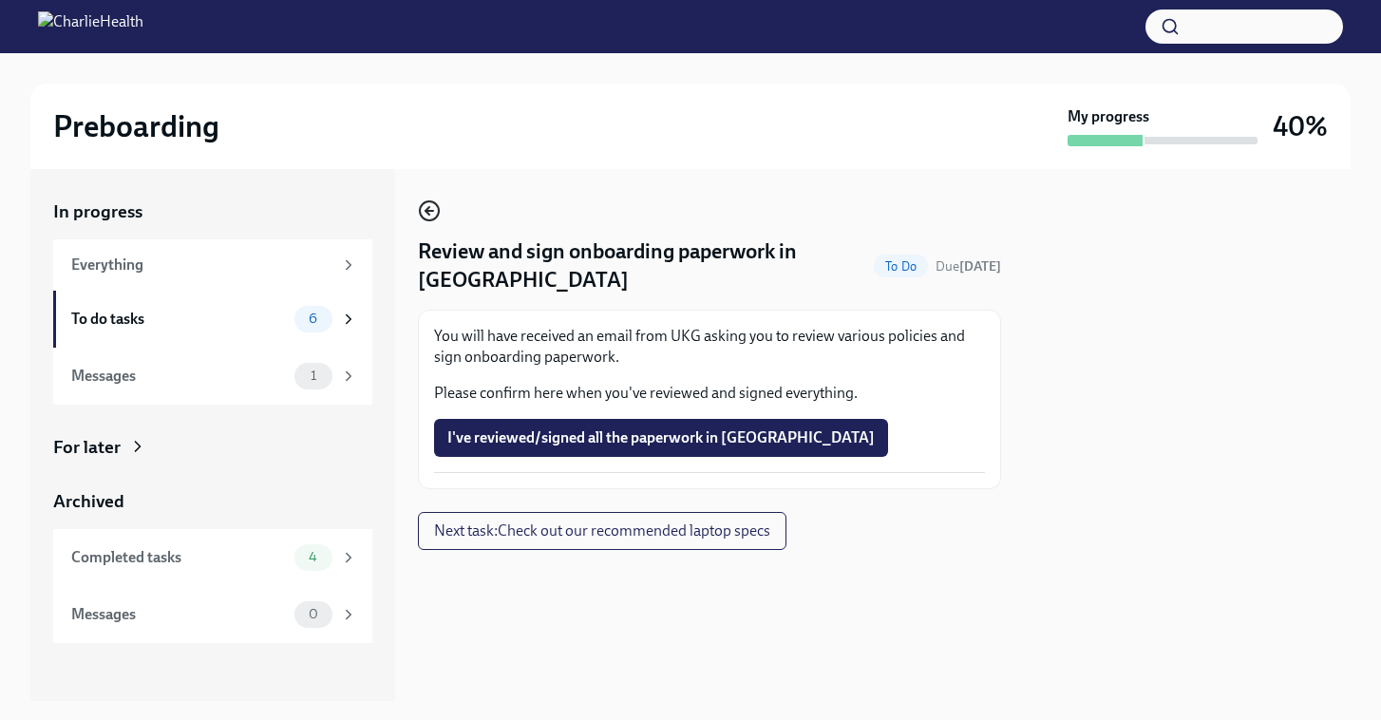
click at [434, 218] on icon "button" at bounding box center [429, 211] width 23 height 23
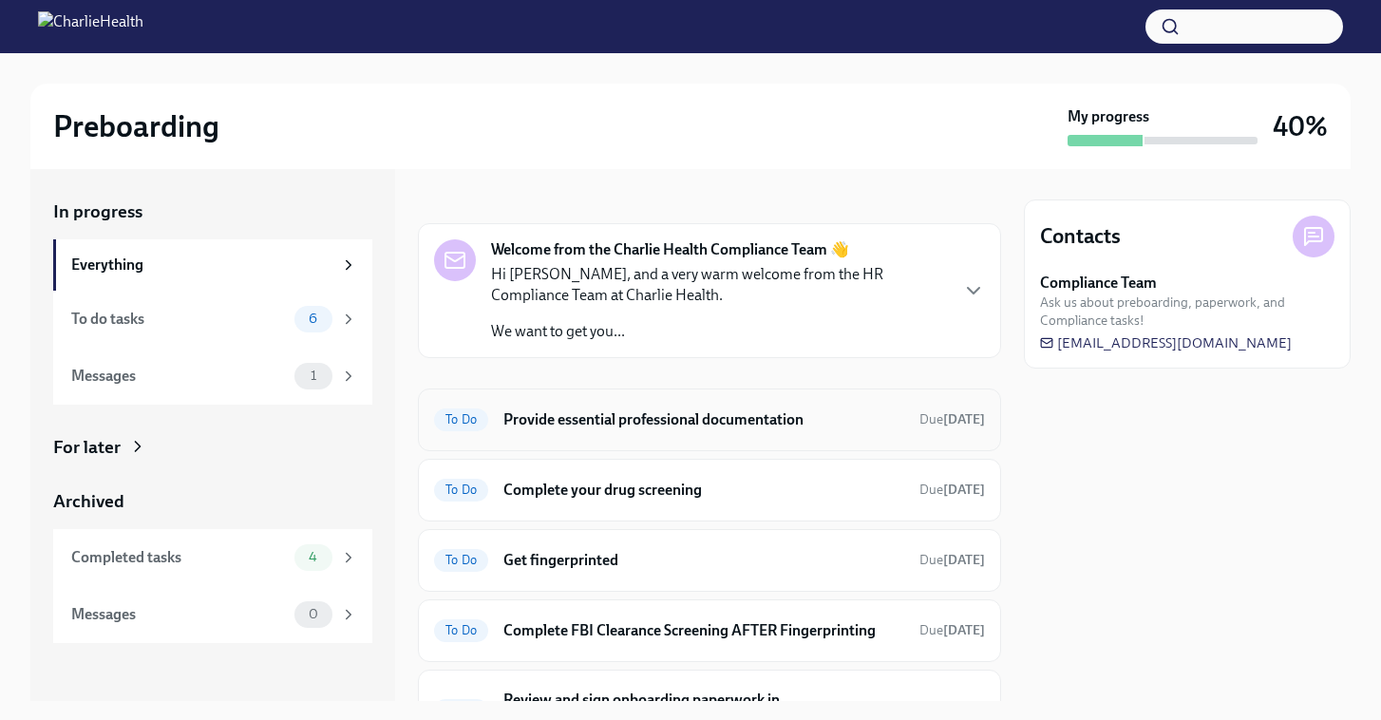
scroll to position [13, 0]
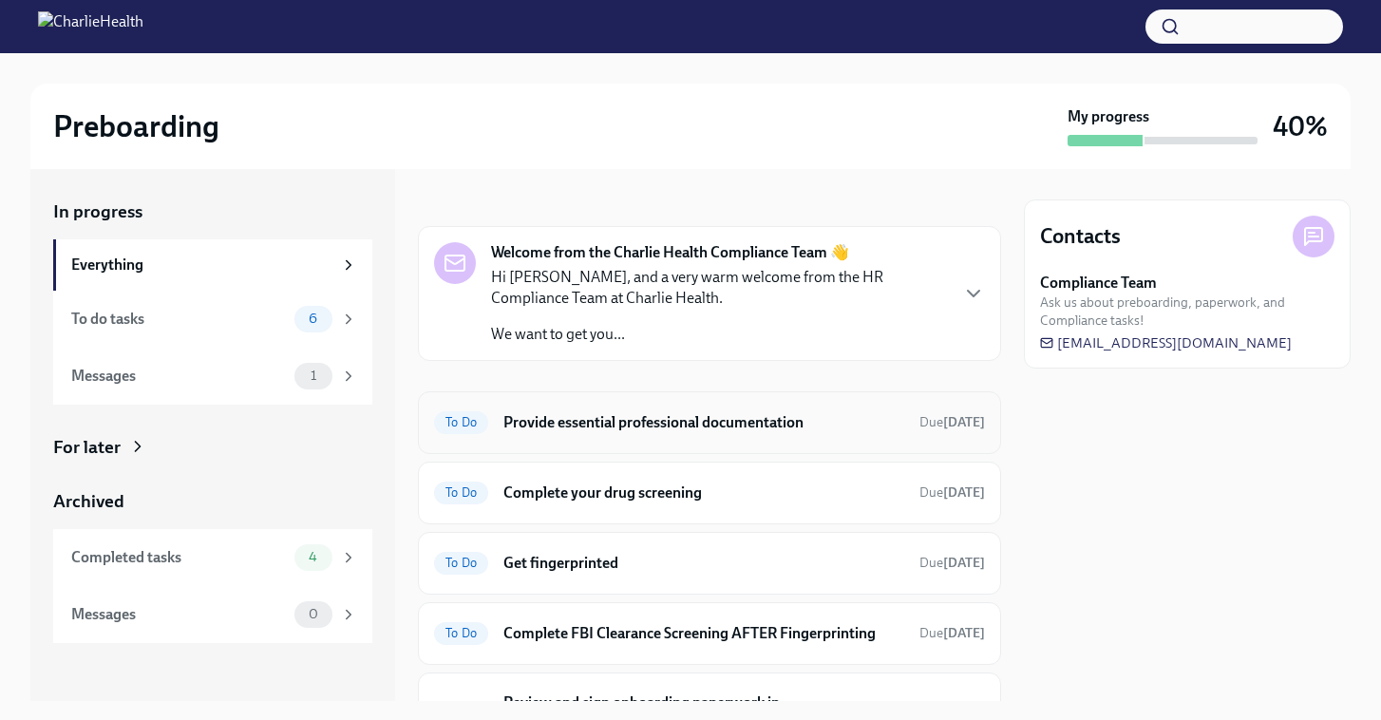
click at [645, 445] on div "To Do Provide essential professional documentation Due today" at bounding box center [709, 422] width 583 height 63
click at [763, 408] on div "To Do Provide essential professional documentation Due today" at bounding box center [709, 423] width 551 height 30
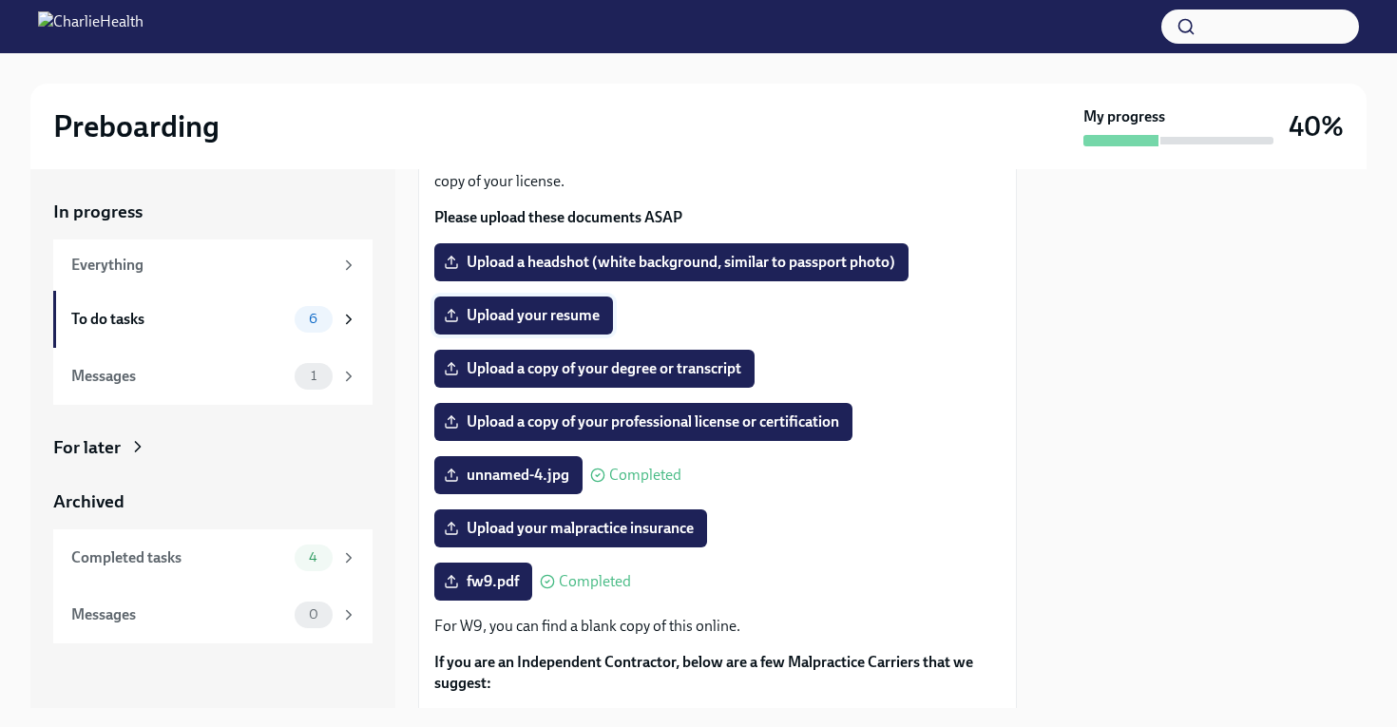
click at [555, 324] on span "Upload your resume" at bounding box center [523, 315] width 152 height 19
click at [0, 0] on input "Upload your resume" at bounding box center [0, 0] width 0 height 0
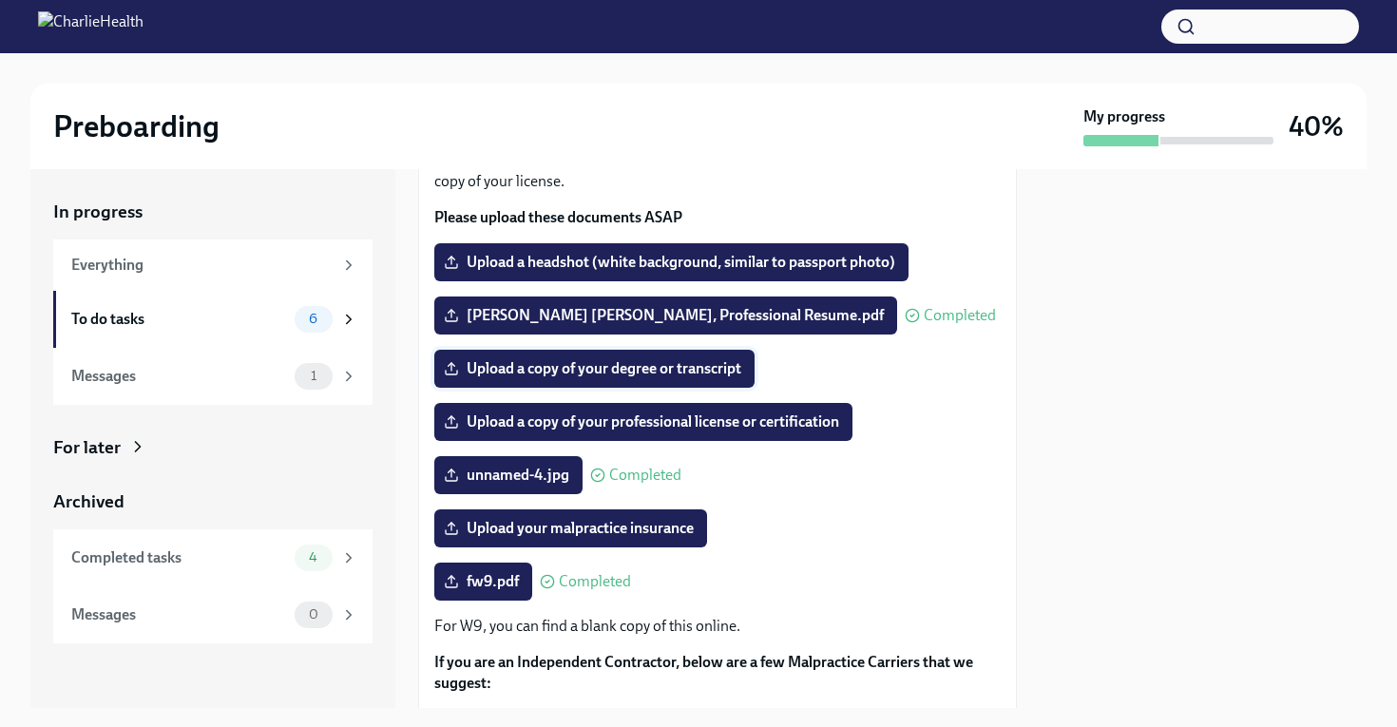
click at [670, 369] on span "Upload a copy of your degree or transcript" at bounding box center [594, 368] width 294 height 19
click at [0, 0] on input "Upload a copy of your degree or transcript" at bounding box center [0, 0] width 0 height 0
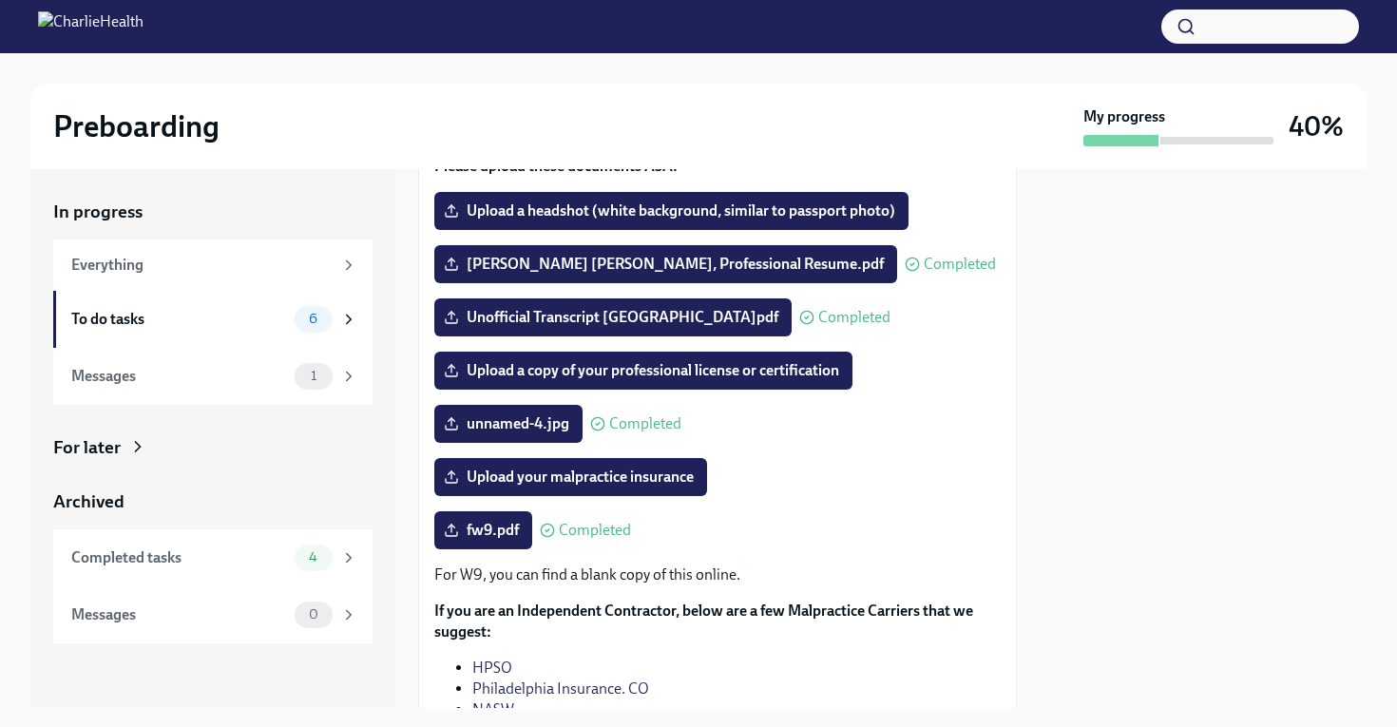
scroll to position [222, 0]
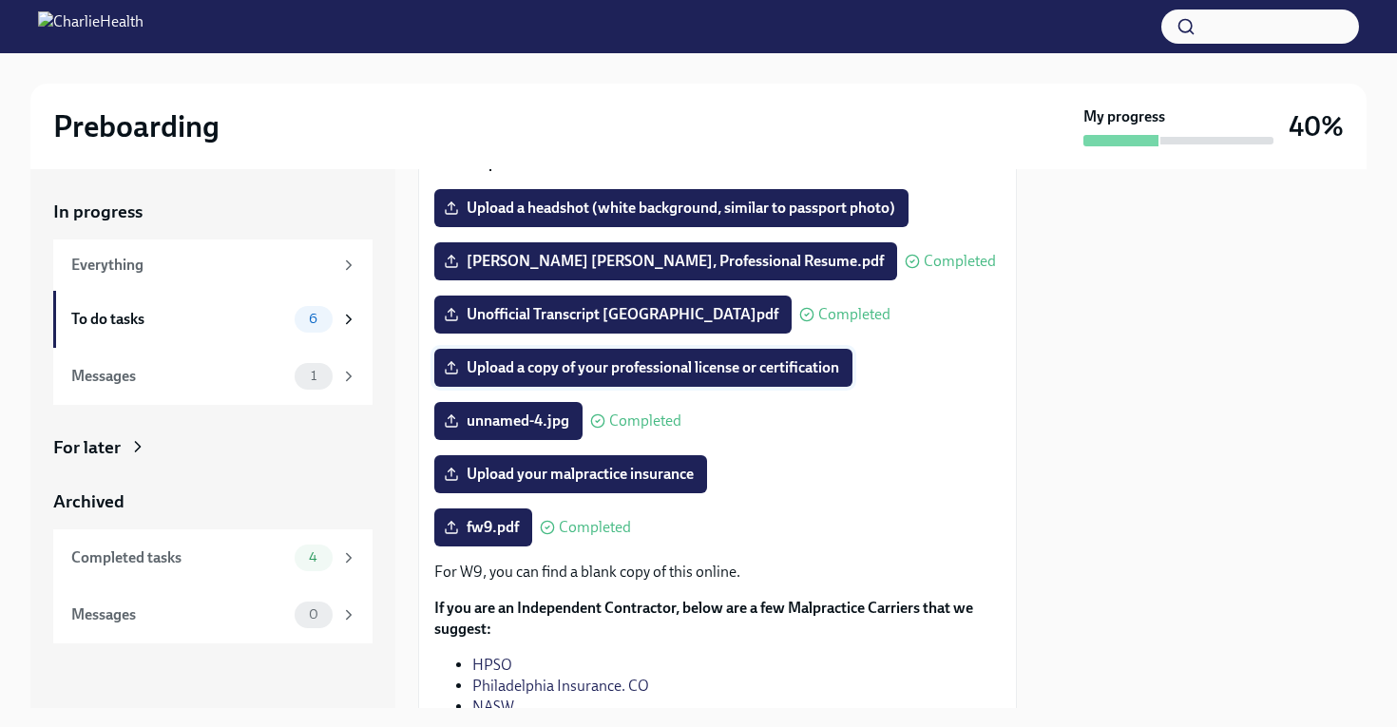
click at [652, 376] on span "Upload a copy of your professional license or certification" at bounding box center [642, 367] width 391 height 19
click at [0, 0] on input "Upload a copy of your professional license or certification" at bounding box center [0, 0] width 0 height 0
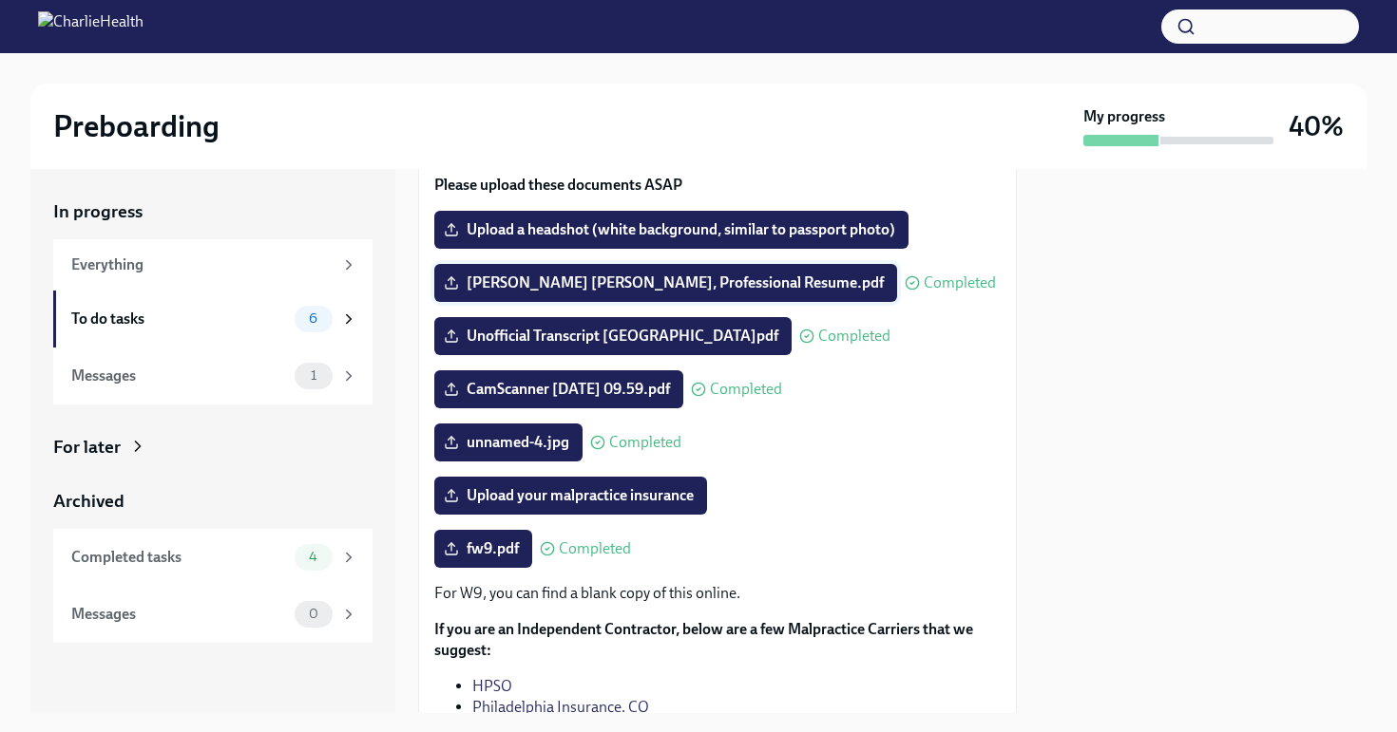
scroll to position [201, 0]
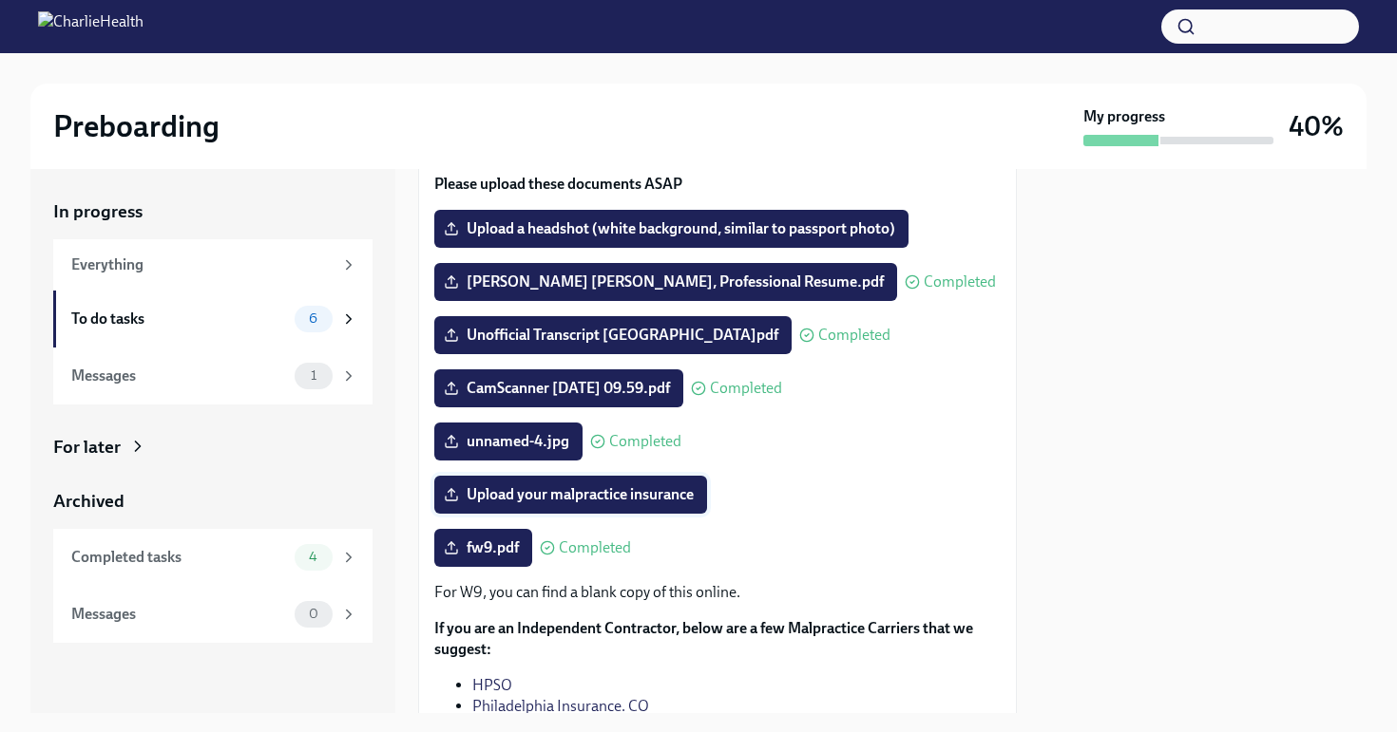
click at [589, 500] on span "Upload your malpractice insurance" at bounding box center [570, 494] width 246 height 19
click at [0, 0] on input "Upload your malpractice insurance" at bounding box center [0, 0] width 0 height 0
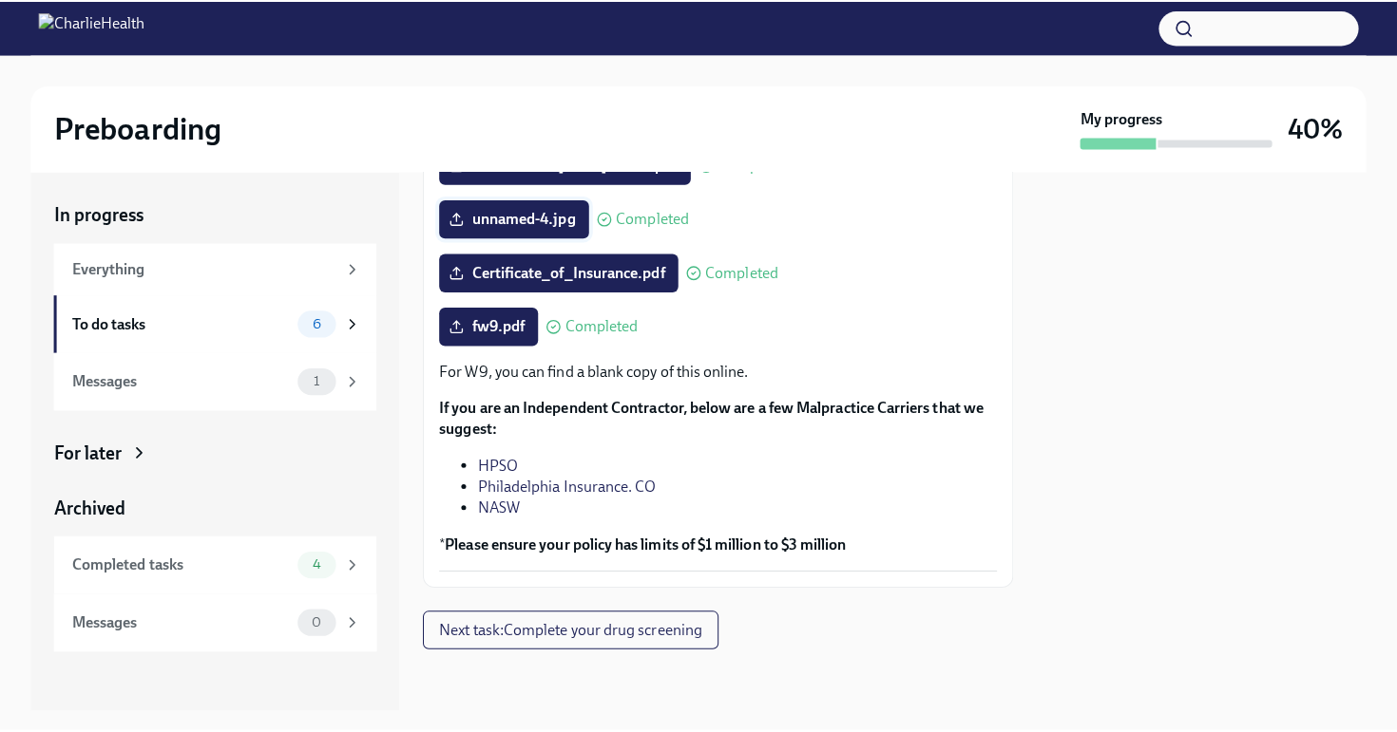
scroll to position [428, 0]
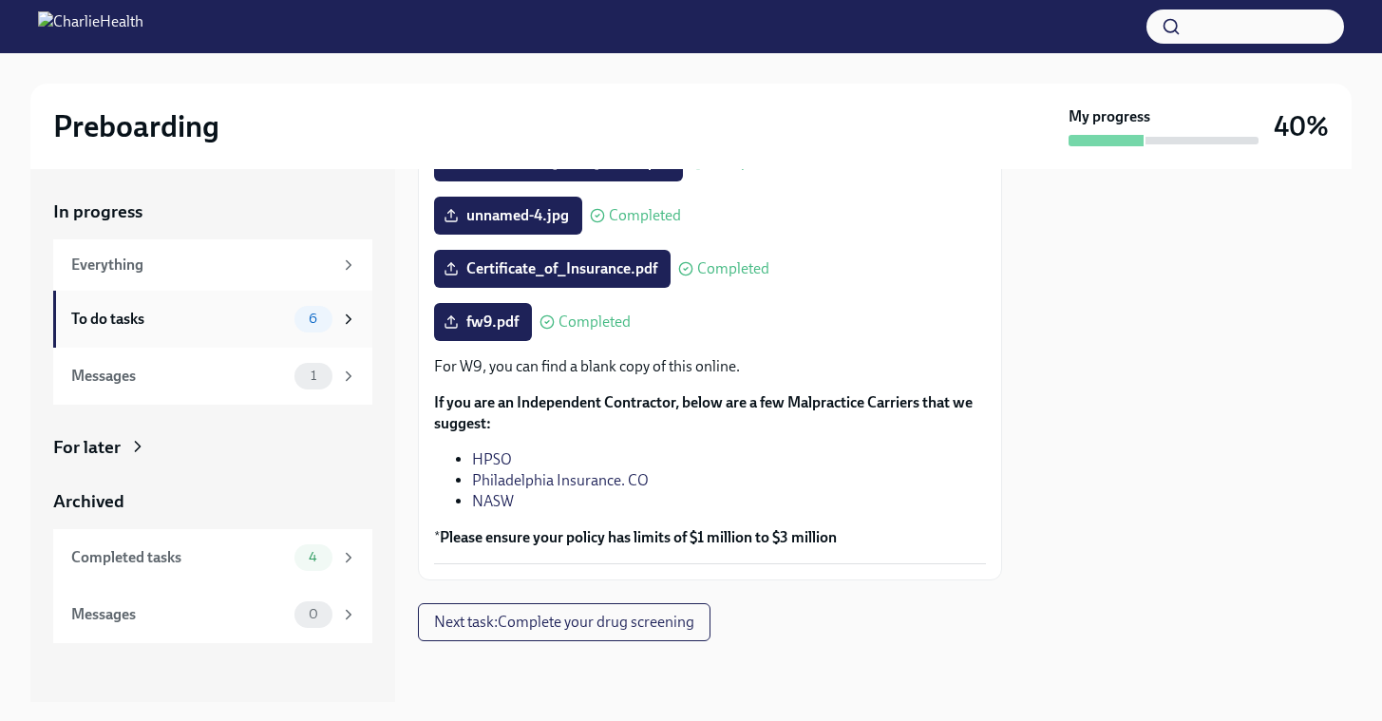
click at [268, 327] on div "To do tasks" at bounding box center [179, 319] width 216 height 21
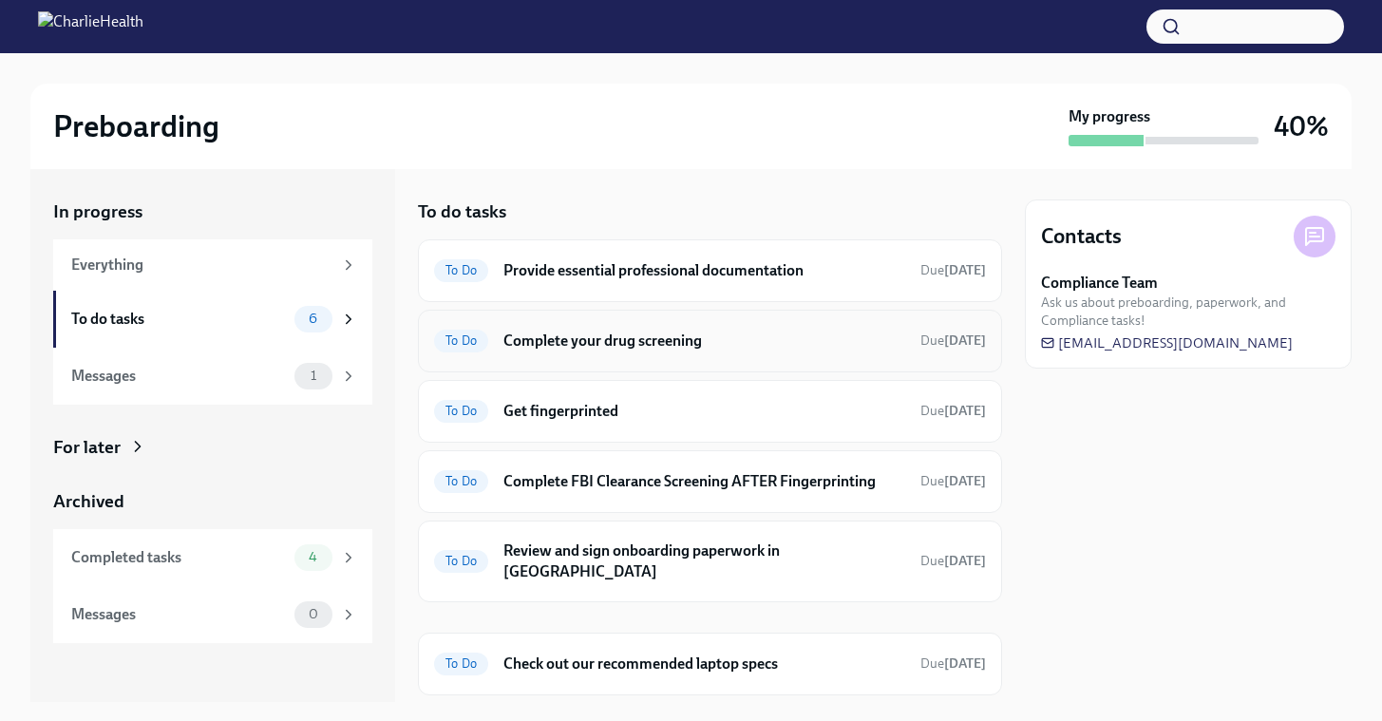
click at [799, 355] on div "To Do Complete your drug screening Due tomorrow" at bounding box center [710, 341] width 584 height 63
click at [921, 341] on span "Due tomorrow" at bounding box center [954, 341] width 66 height 16
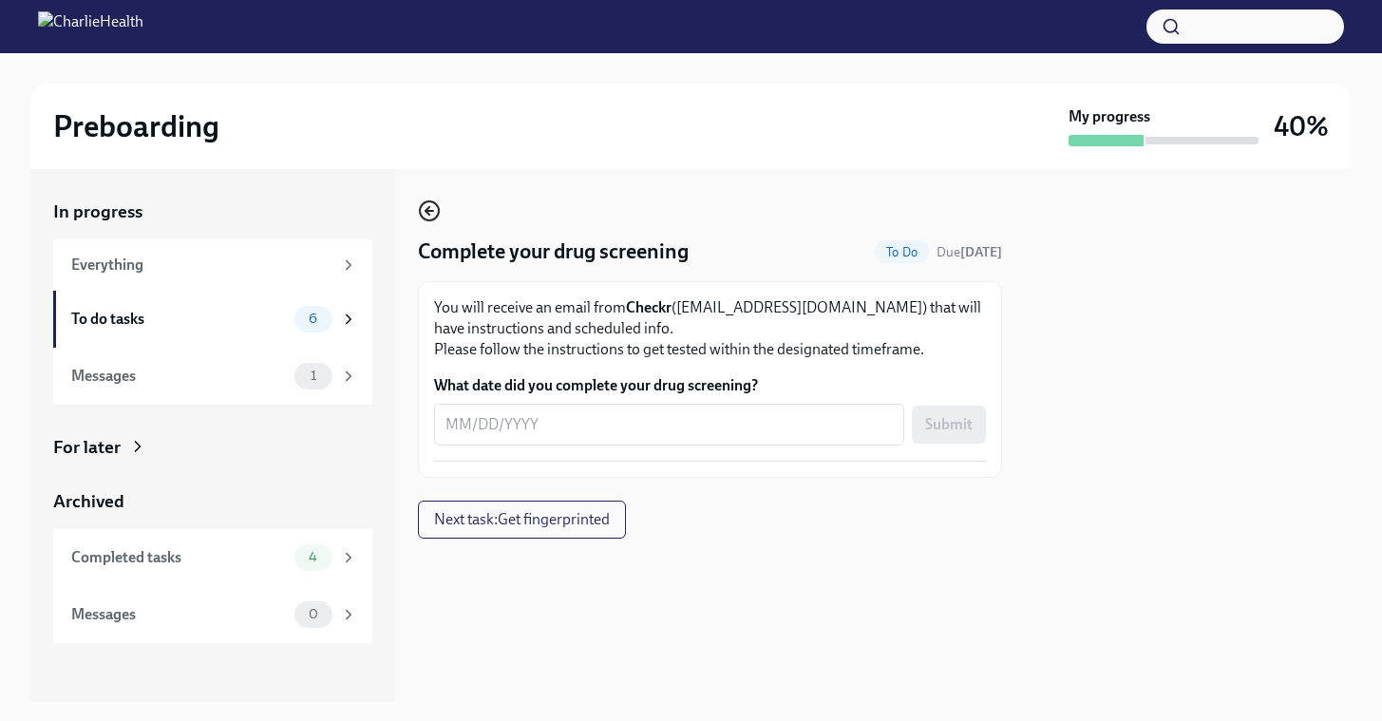
click at [427, 216] on icon "button" at bounding box center [429, 211] width 23 height 23
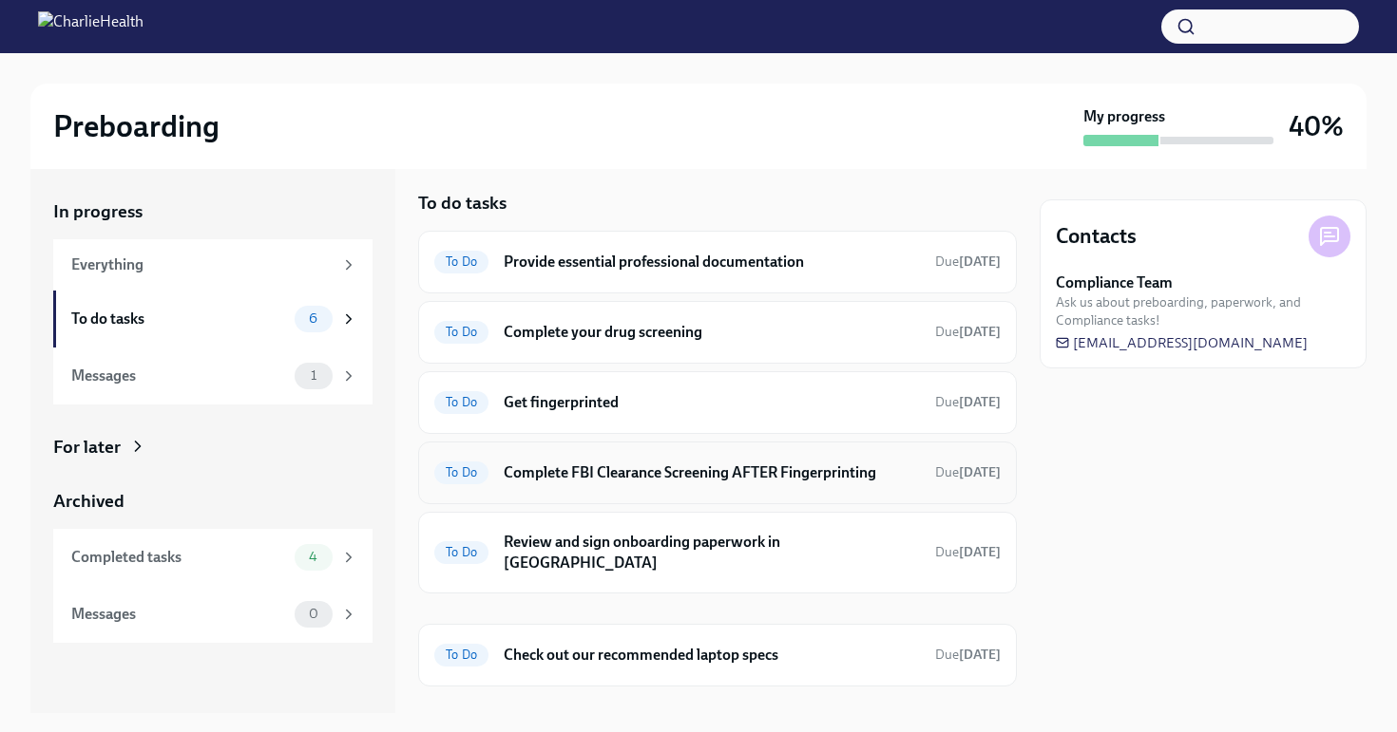
scroll to position [8, 0]
click at [779, 541] on h6 "Review and sign onboarding paperwork in UKG" at bounding box center [712, 554] width 416 height 42
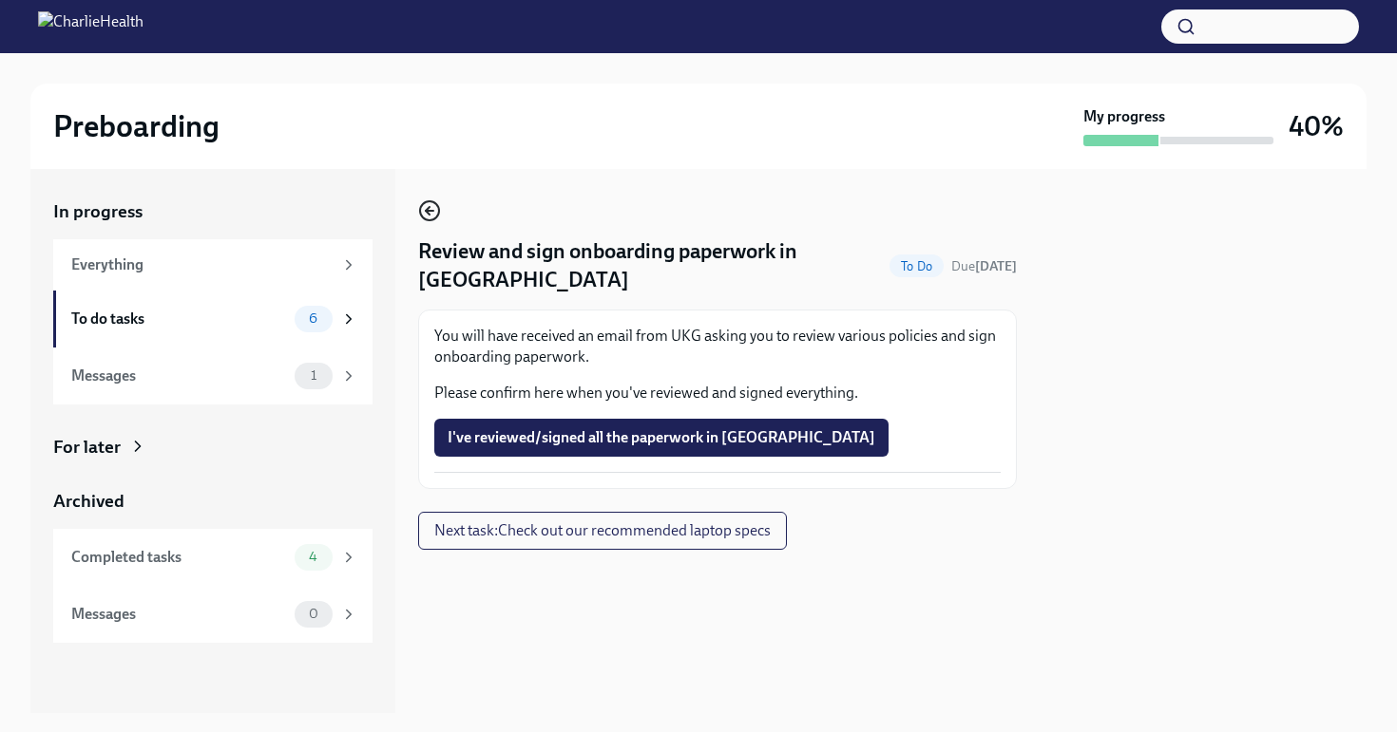
click at [435, 216] on icon "button" at bounding box center [429, 211] width 23 height 23
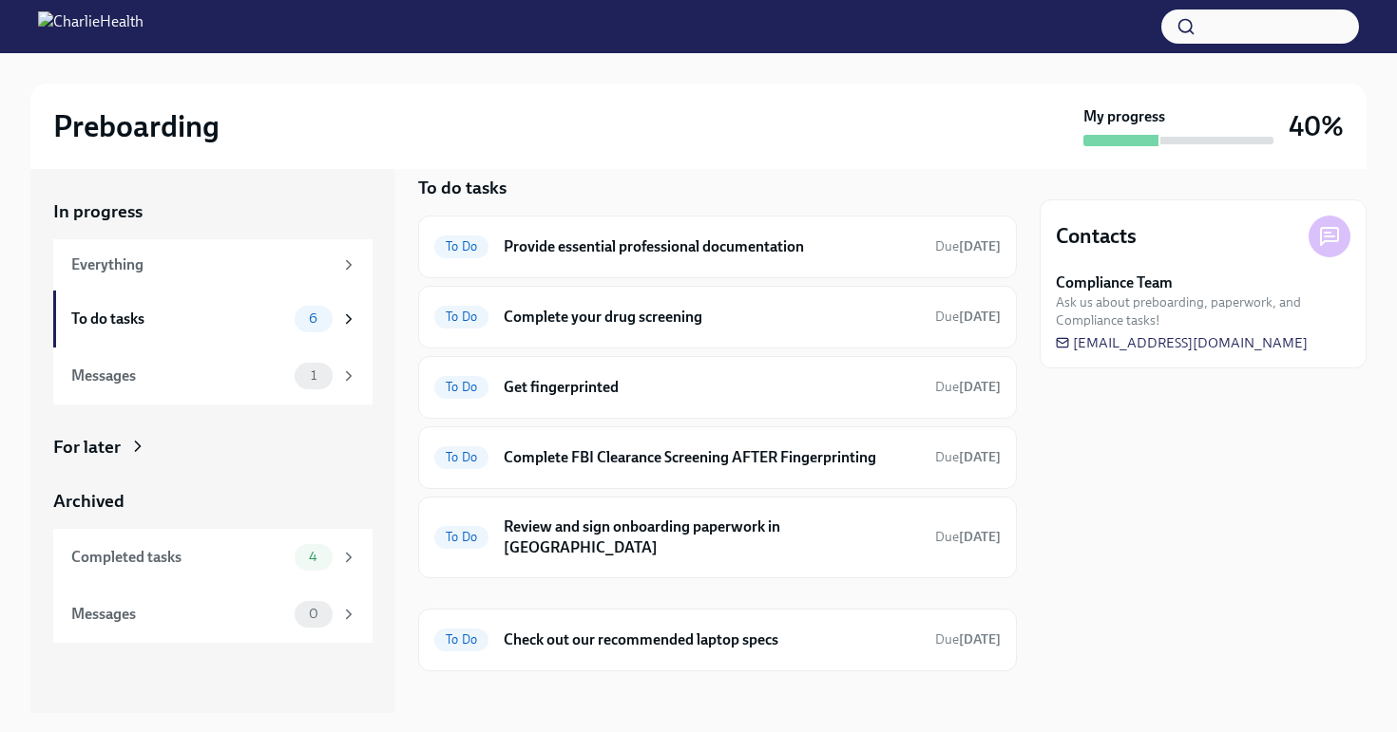
scroll to position [23, 0]
click at [627, 562] on div "To Do Provide essential professional documentation Due today To Do Complete you…" at bounding box center [717, 445] width 599 height 456
click at [628, 533] on h6 "Review and sign onboarding paperwork in UKG" at bounding box center [712, 539] width 416 height 42
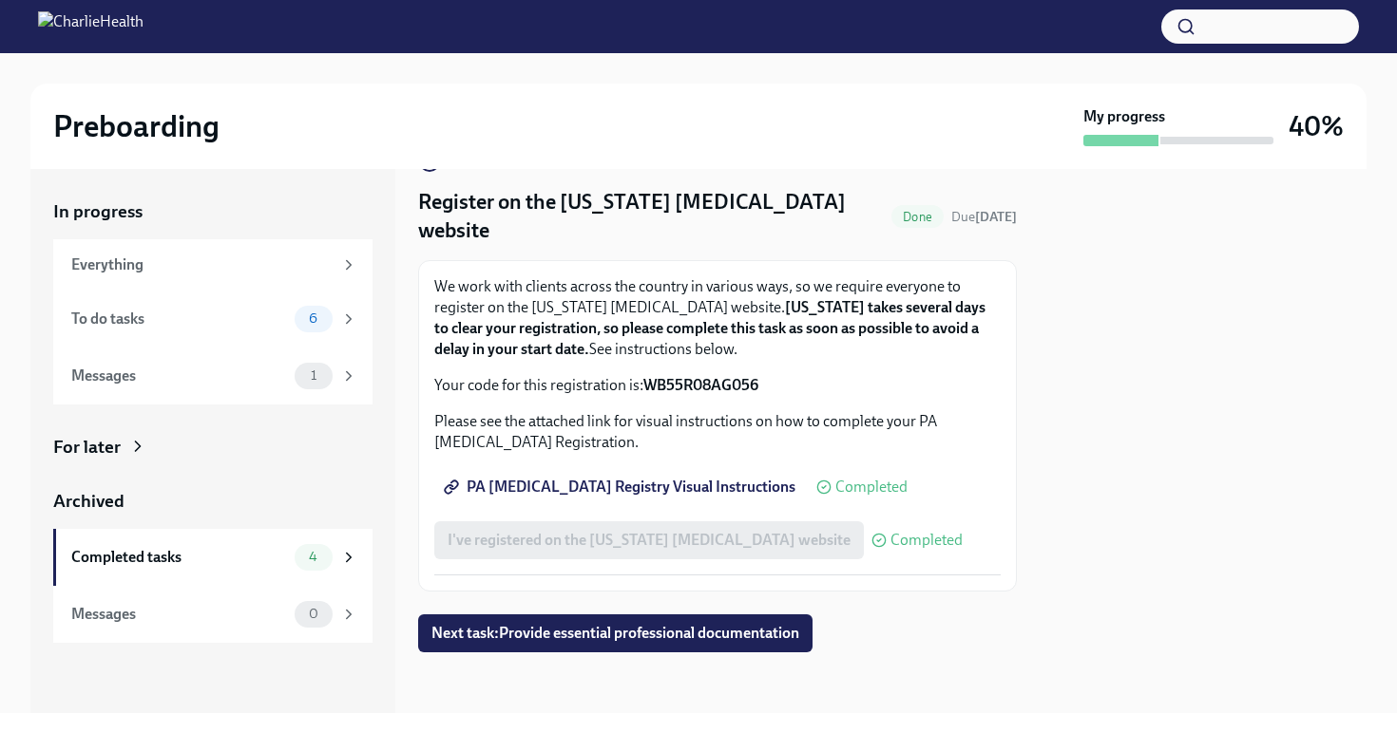
scroll to position [49, 0]
